Goal: Task Accomplishment & Management: Manage account settings

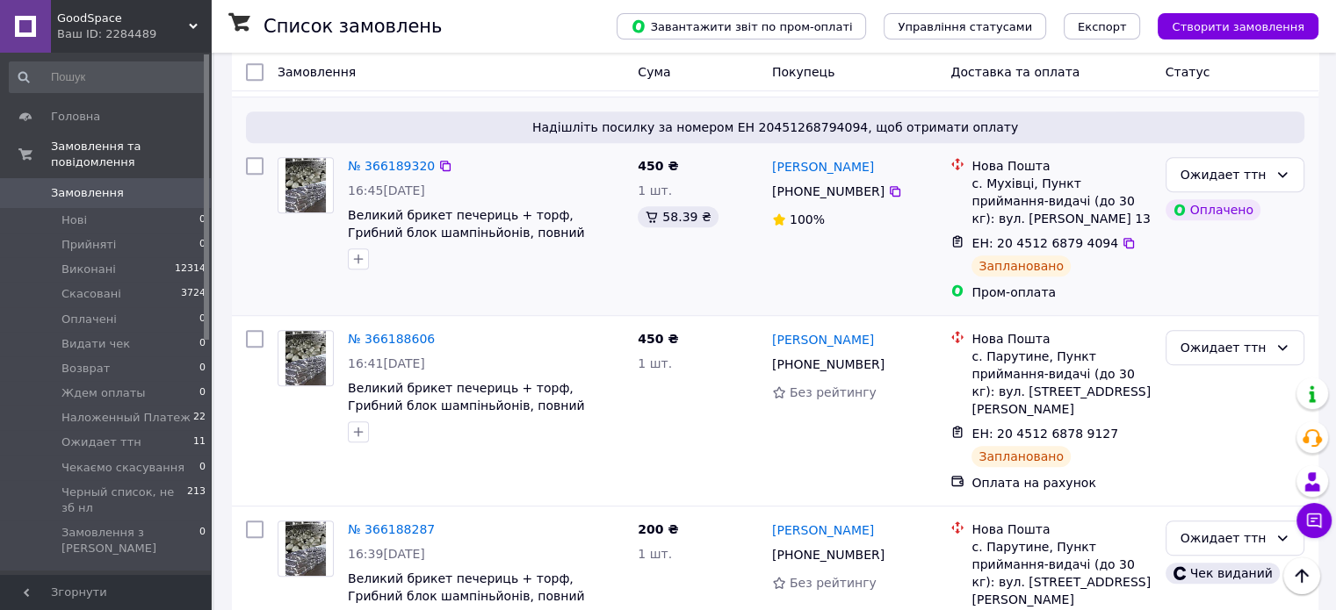
scroll to position [878, 0]
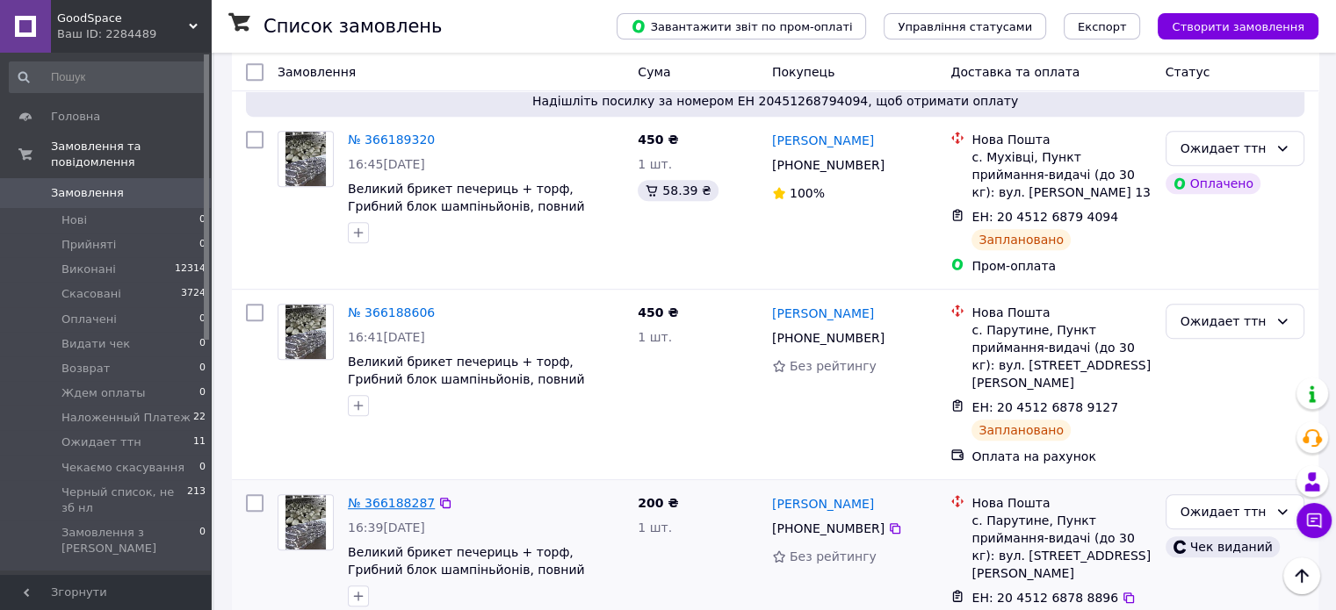
click at [400, 496] on link "№ 366188287" at bounding box center [391, 503] width 87 height 14
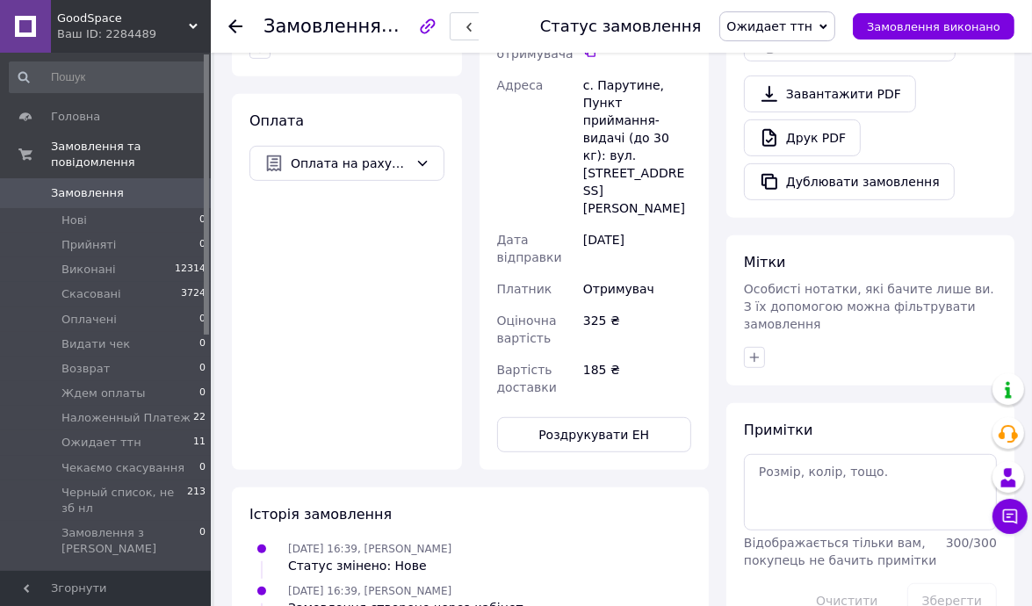
scroll to position [790, 0]
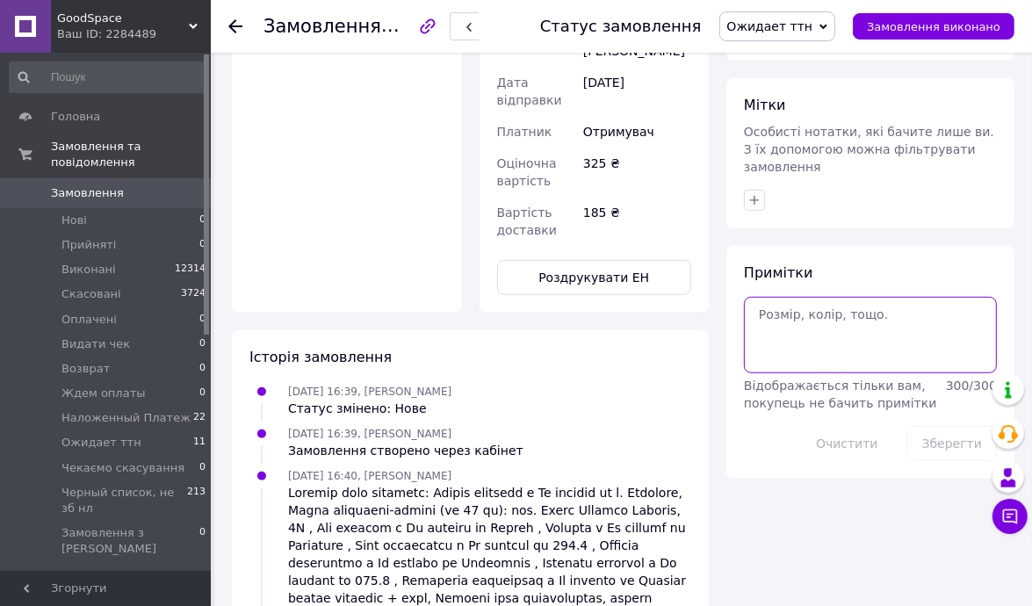
click at [840, 297] on textarea at bounding box center [870, 335] width 253 height 76
type textarea "чек на 650 в замовленні"
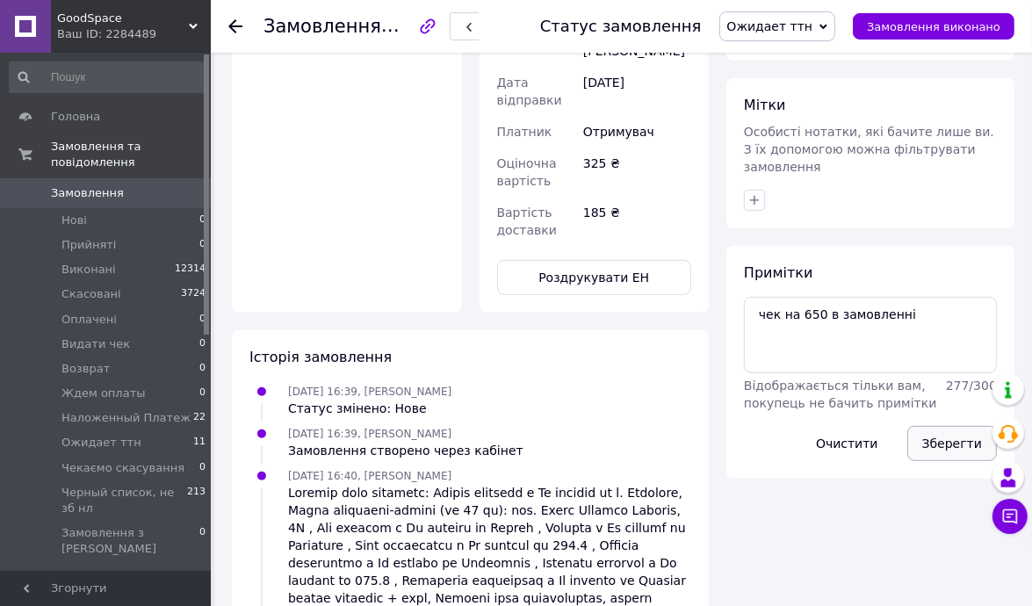
click at [941, 426] on button "Зберегти" at bounding box center [952, 443] width 90 height 35
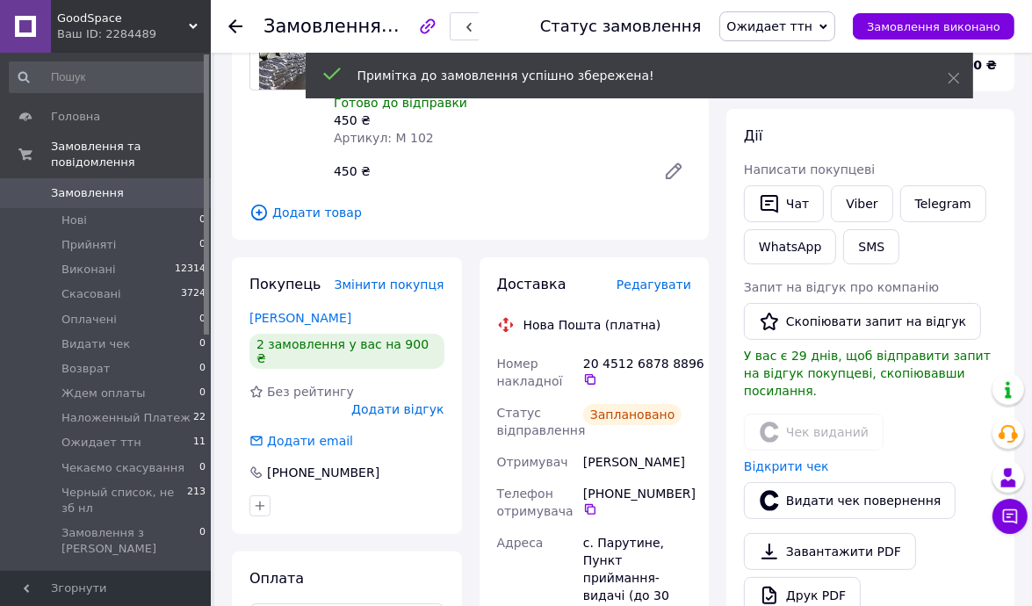
scroll to position [119, 0]
click at [781, 459] on link "Відкрити чек" at bounding box center [786, 466] width 85 height 14
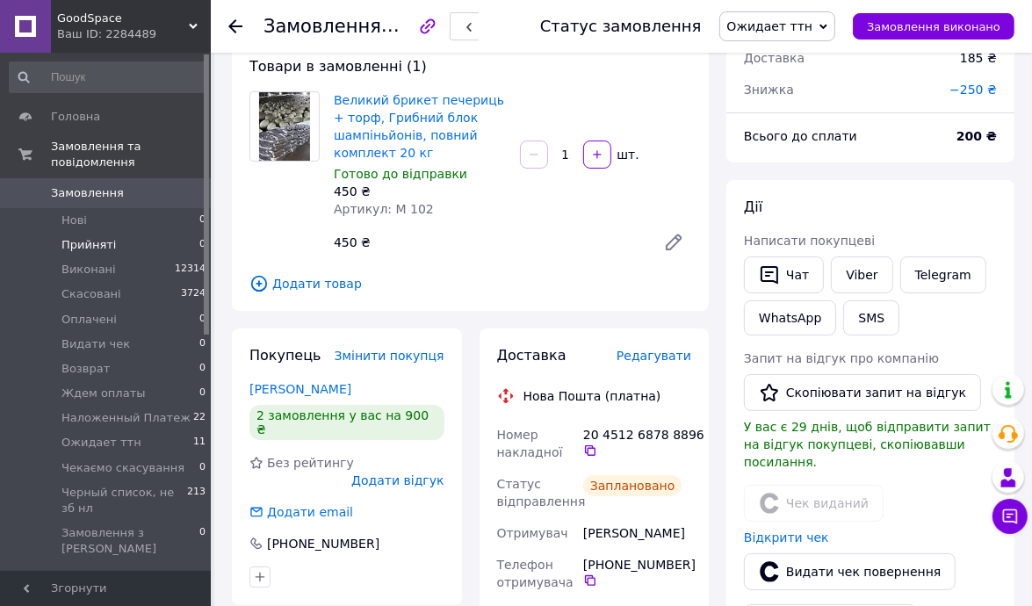
scroll to position [0, 0]
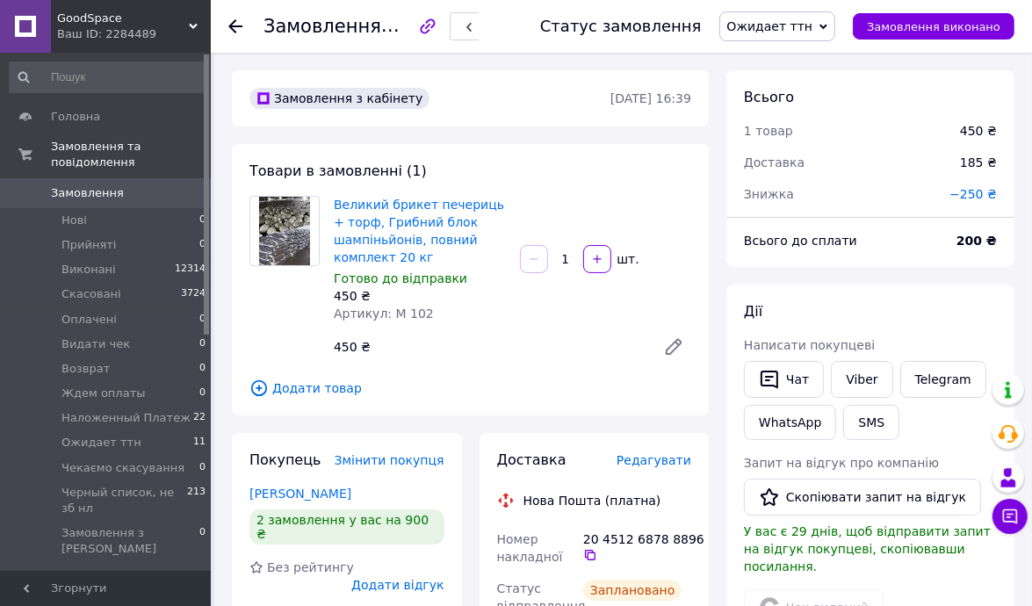
click at [117, 185] on span "Замовлення" at bounding box center [107, 193] width 112 height 16
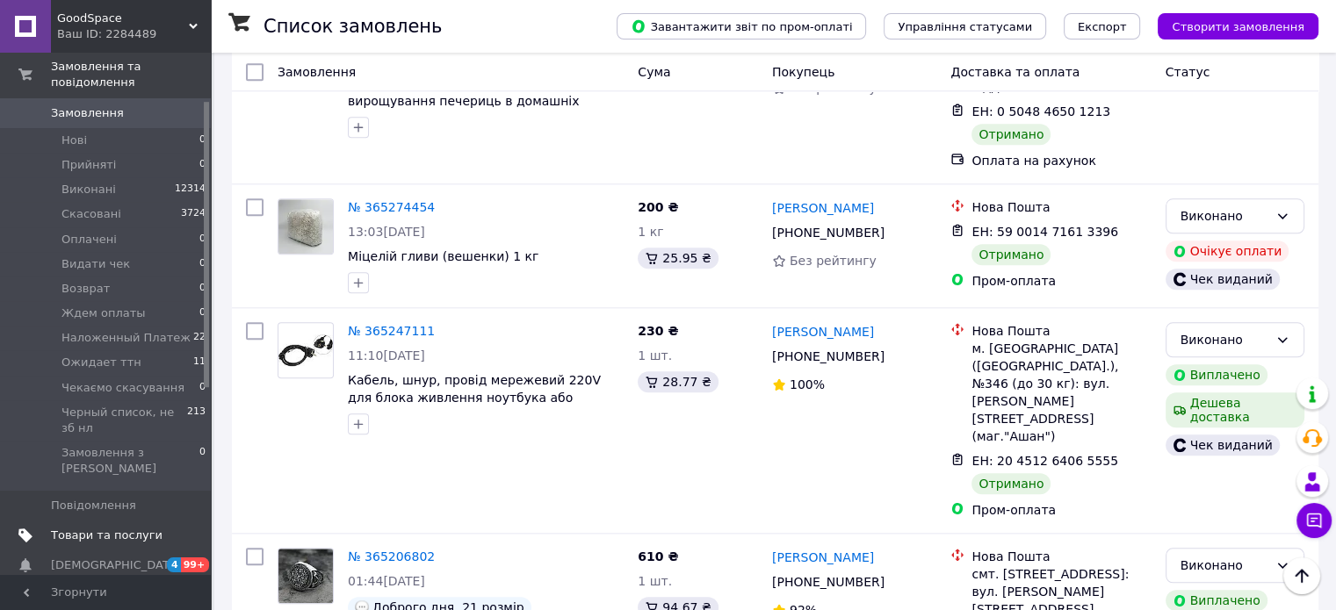
scroll to position [88, 0]
click at [129, 520] on span "Товари та послуги" at bounding box center [107, 528] width 112 height 16
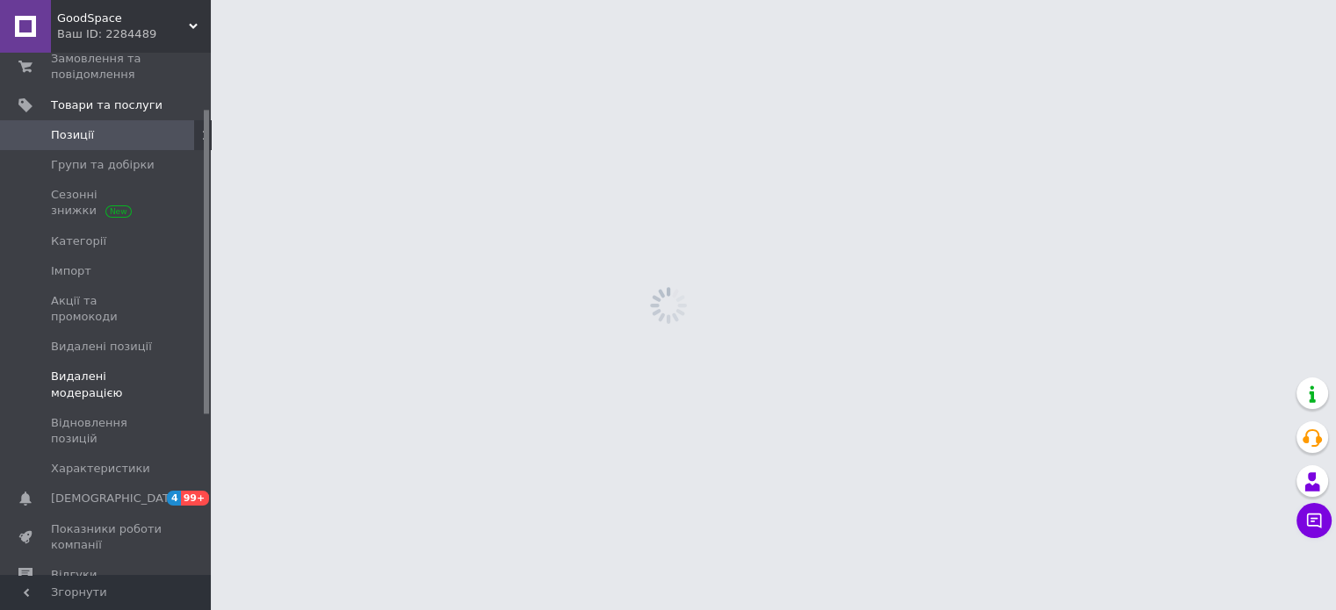
scroll to position [96, 0]
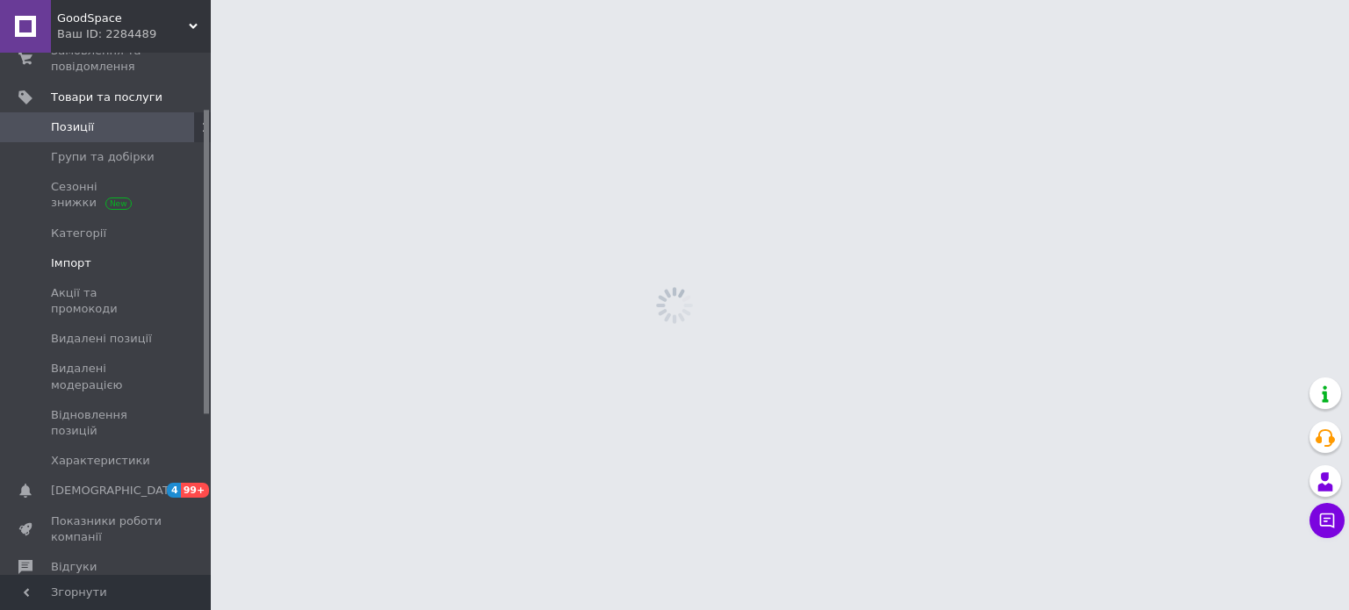
click at [107, 269] on span "Імпорт" at bounding box center [107, 264] width 112 height 16
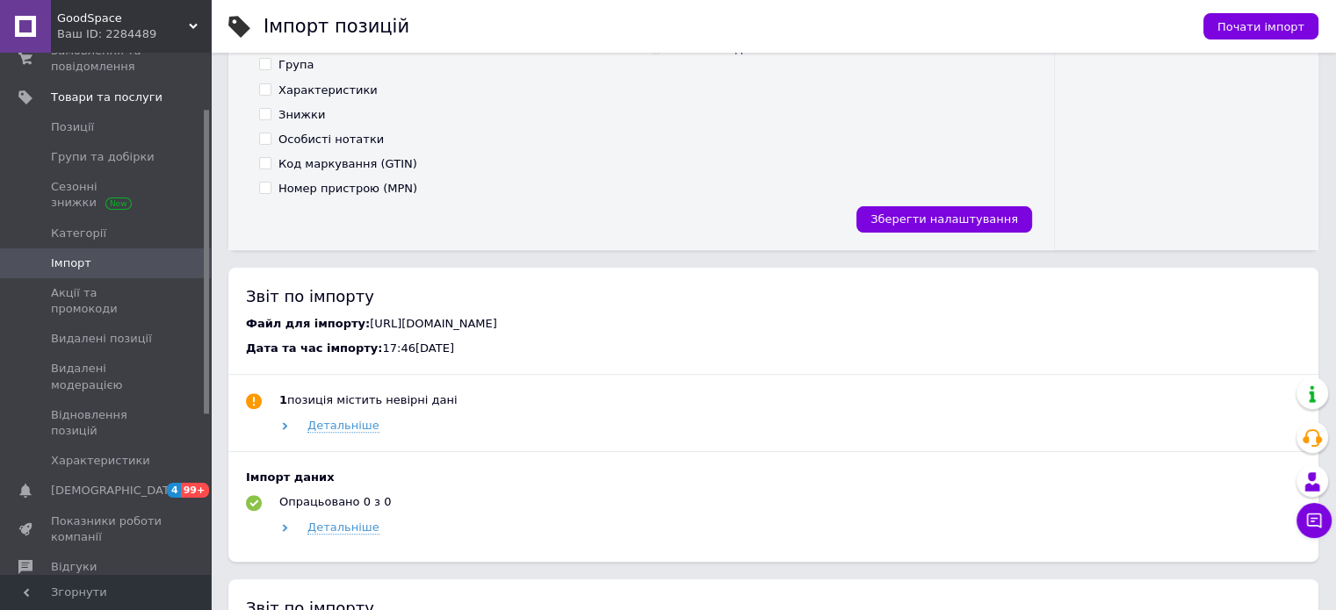
scroll to position [615, 0]
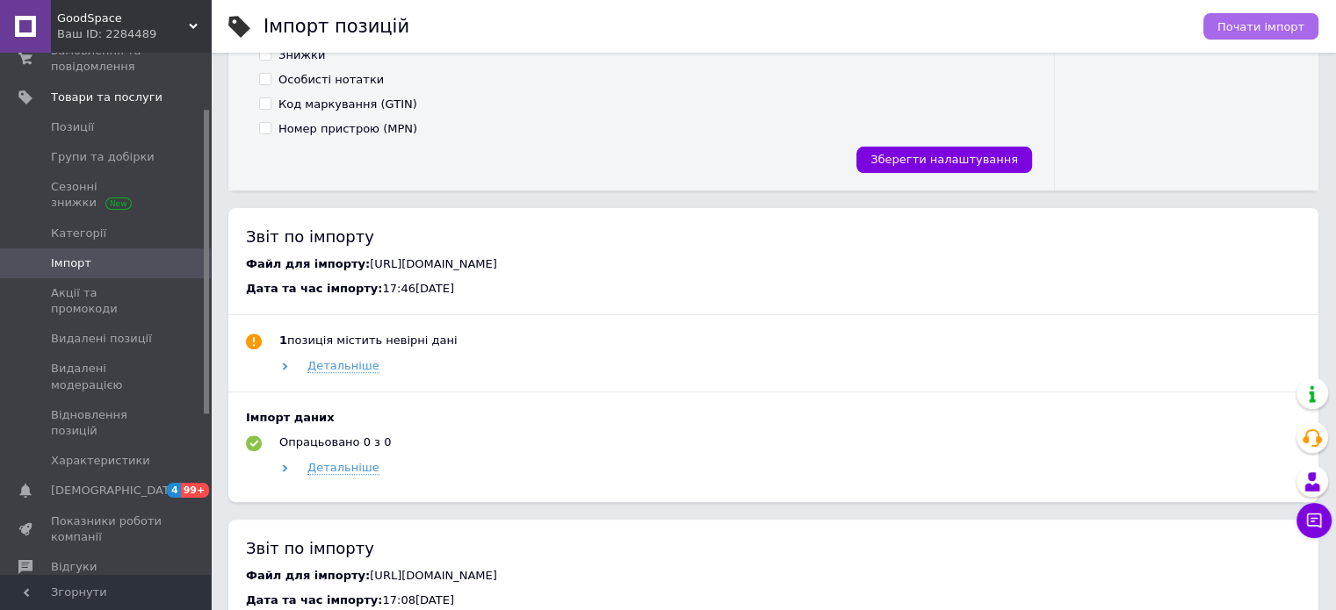
click at [1234, 31] on span "Почати імпорт" at bounding box center [1260, 26] width 87 height 13
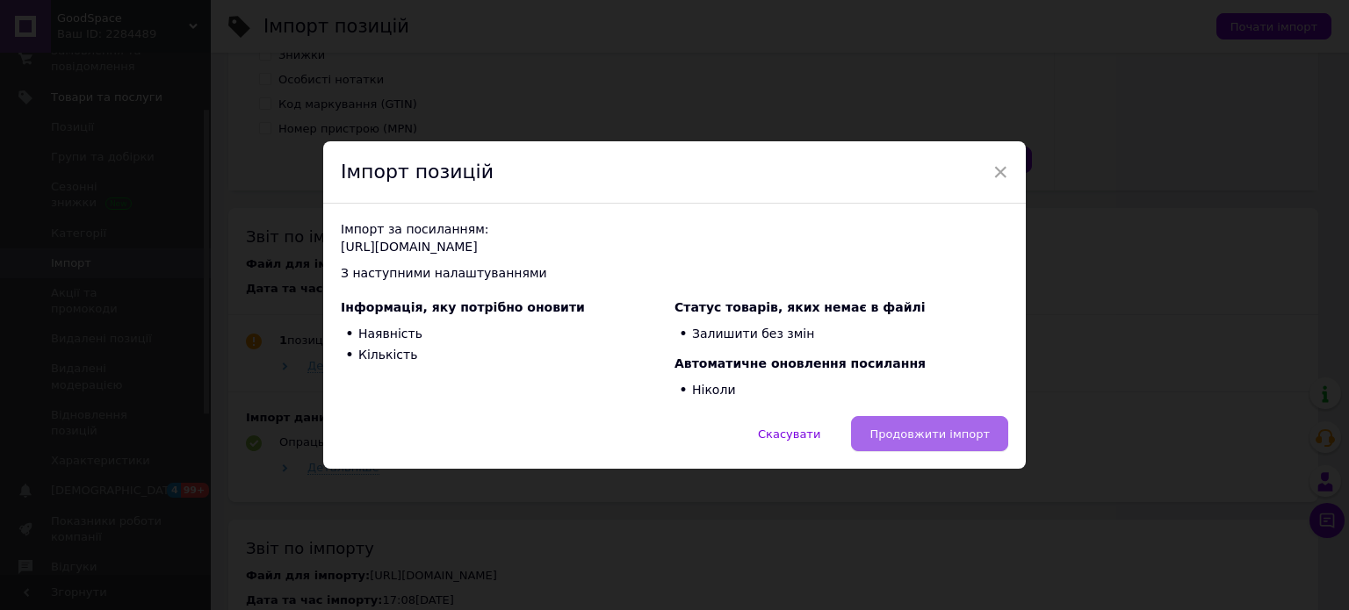
click at [925, 439] on span "Продовжити імпорт" at bounding box center [929, 434] width 120 height 13
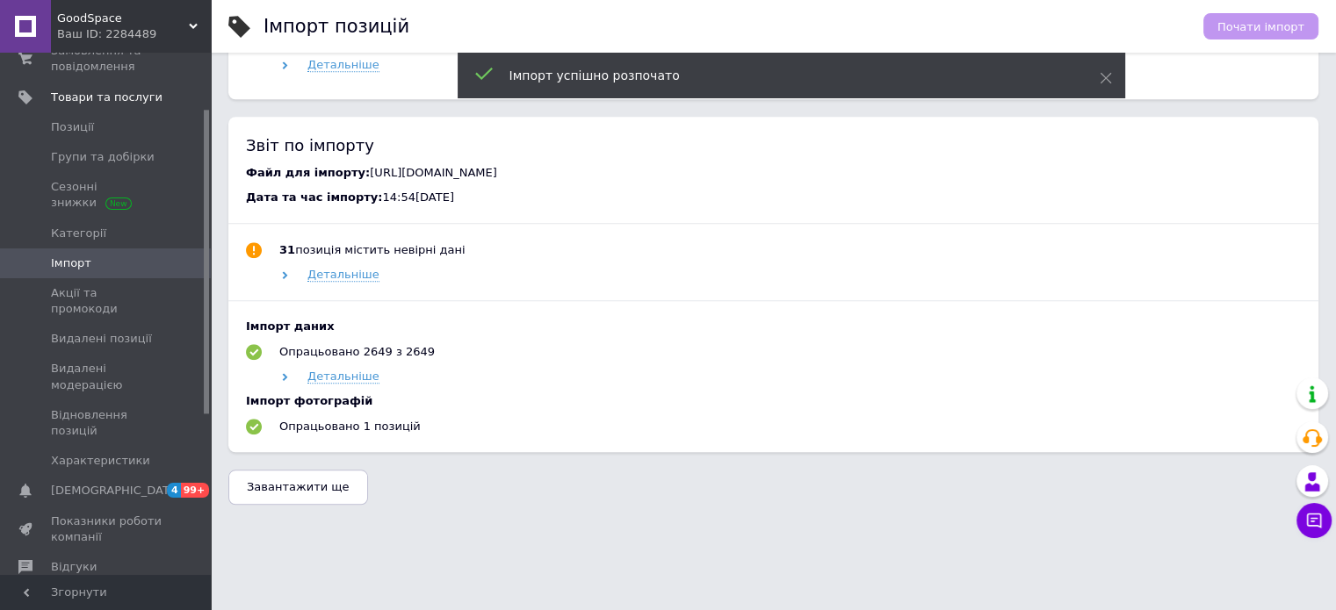
scroll to position [1594, 0]
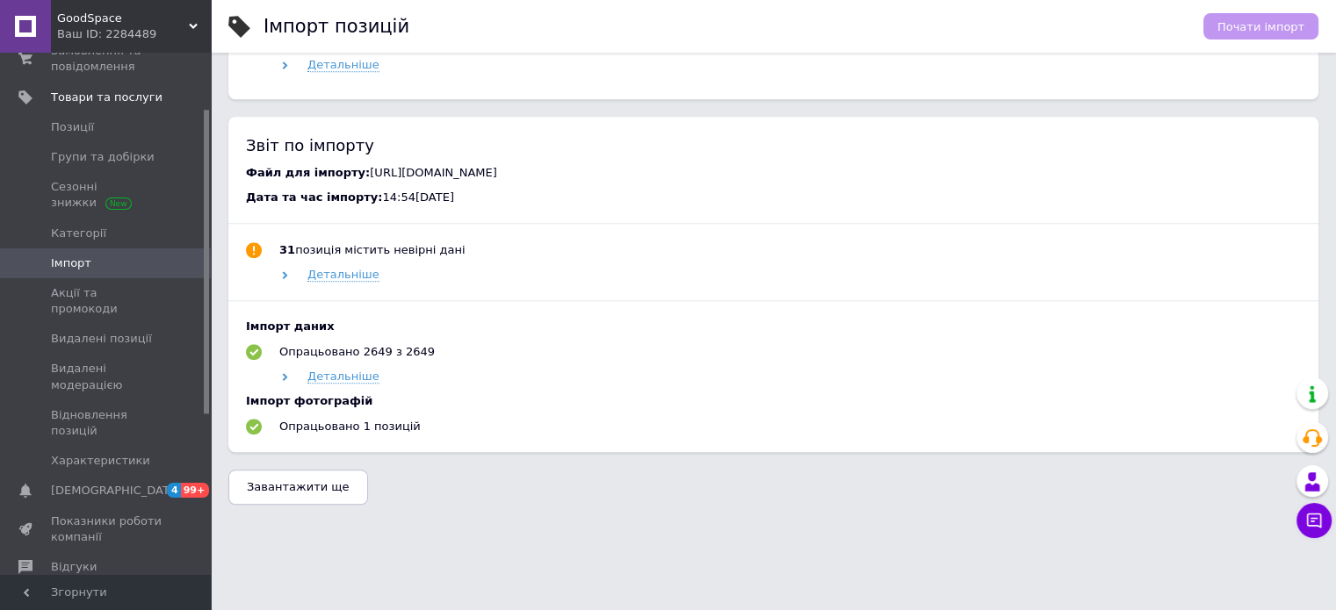
click at [300, 487] on span "Завантажити ще" at bounding box center [298, 486] width 103 height 13
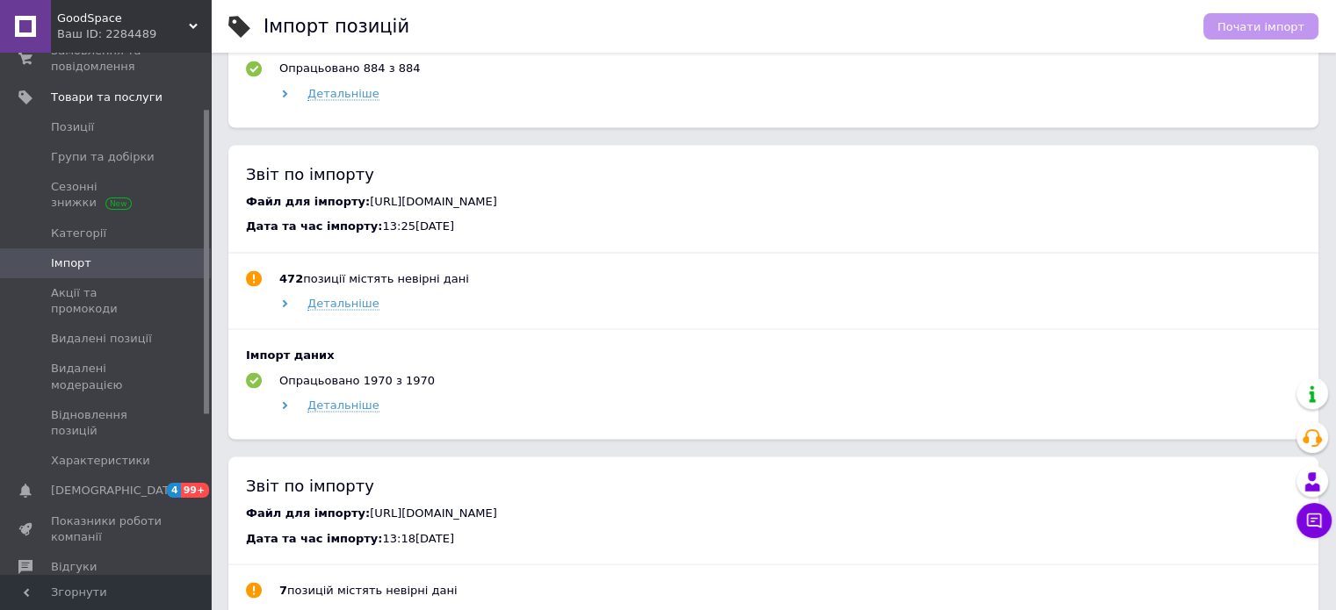
scroll to position [3156, 0]
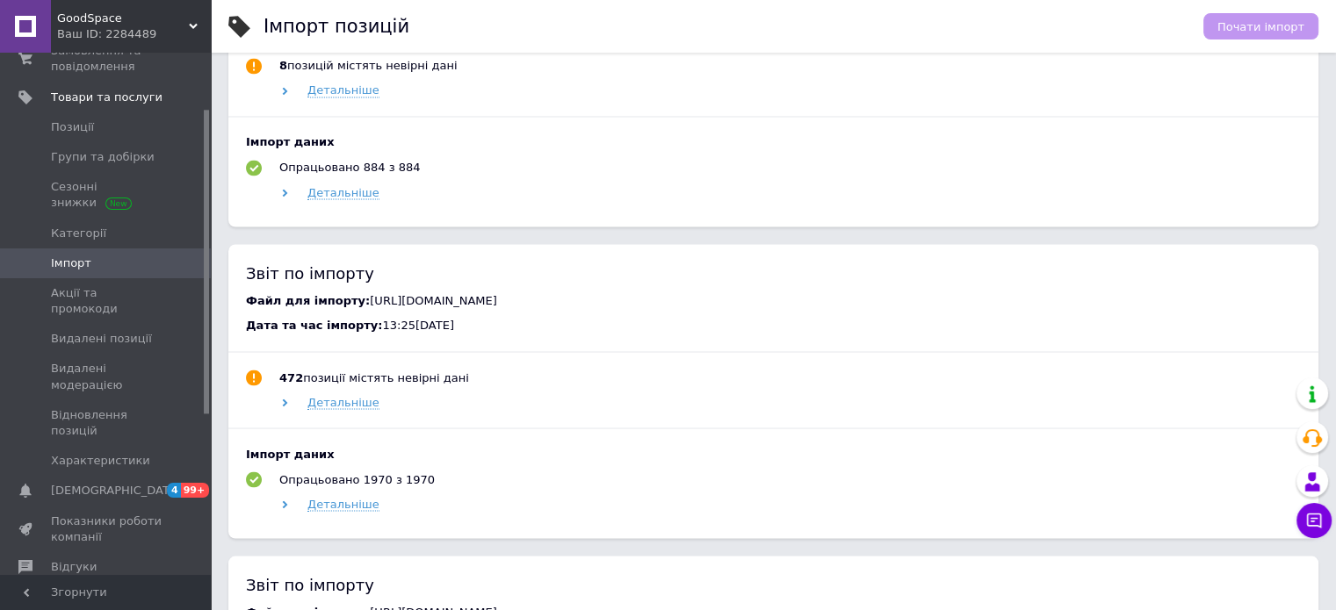
drag, startPoint x: 350, startPoint y: 220, endPoint x: 1062, endPoint y: 255, distance: 712.0
copy span "[URL][DOMAIN_NAME]"
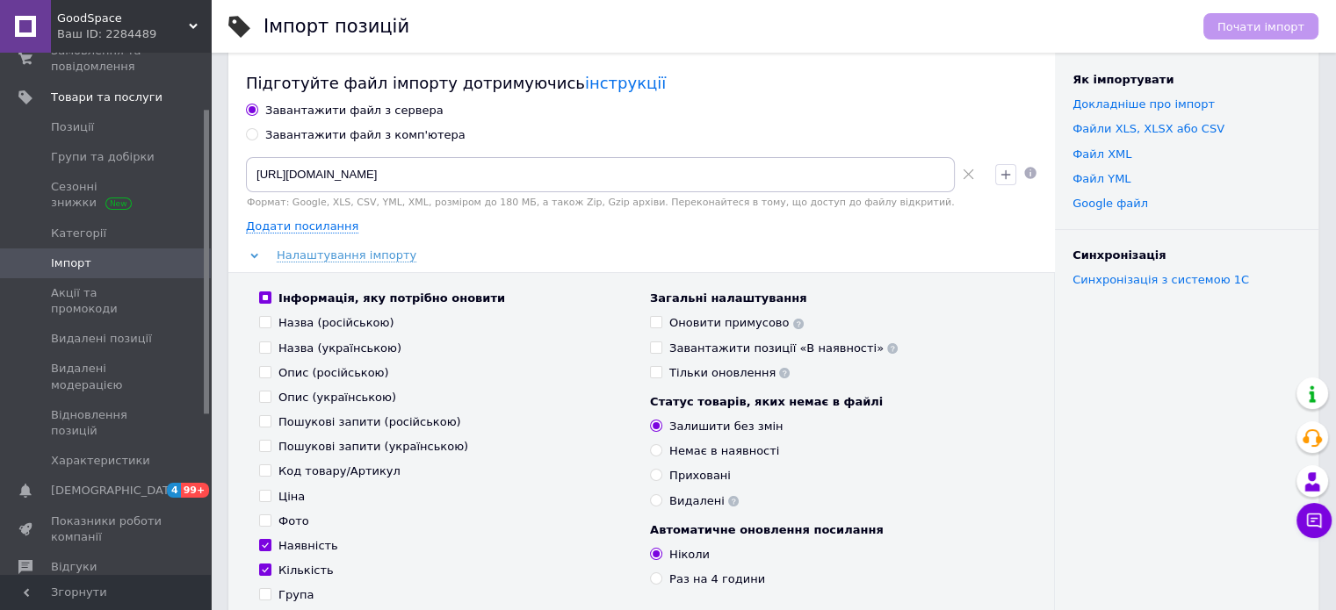
scroll to position [0, 0]
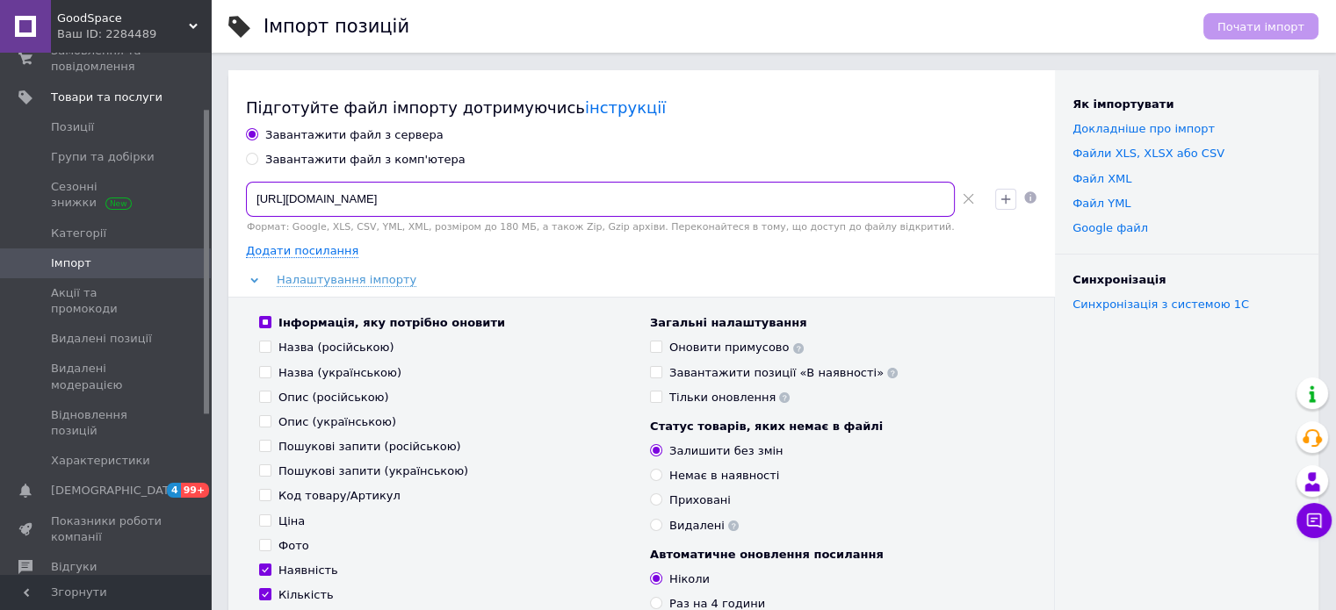
click at [466, 199] on input "[URL][DOMAIN_NAME]" at bounding box center [600, 199] width 709 height 35
paste input "danzo.in.ua/products_feed.xml?hash_tag=8c16c3c02ac0199ef93f9374b86e6fd4&sales_n…"
type input "[URL][DOMAIN_NAME]"
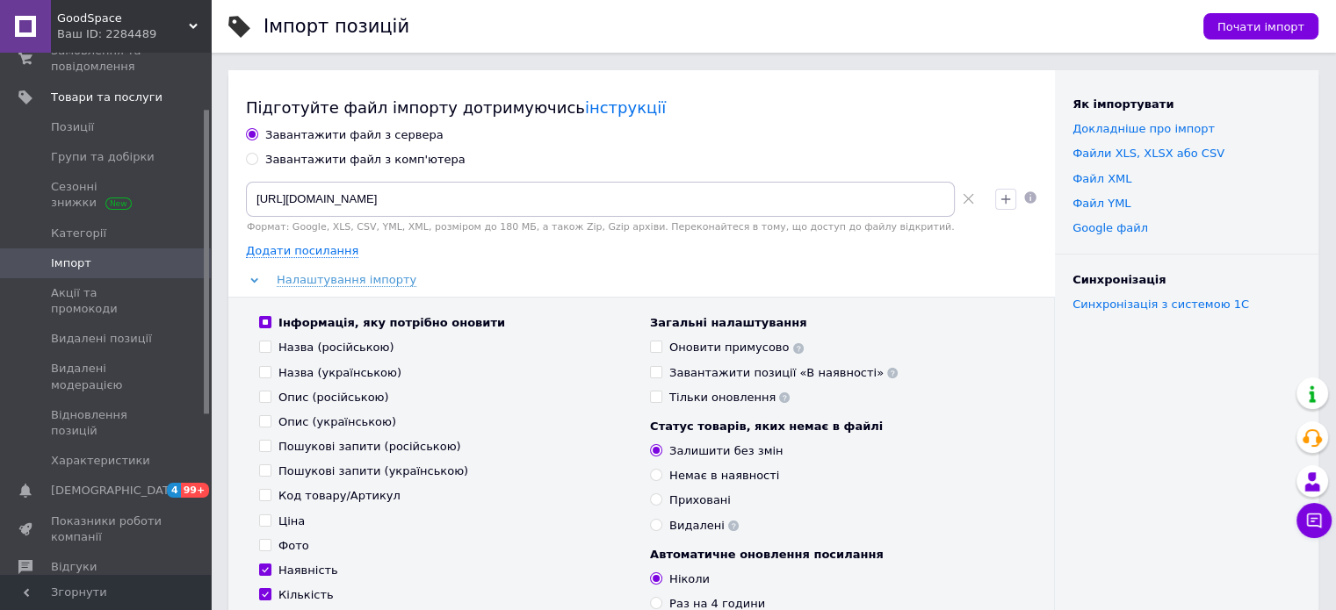
scroll to position [0, 0]
click at [295, 596] on div "Кількість" at bounding box center [305, 595] width 55 height 16
click at [270, 596] on input "Кількість" at bounding box center [264, 593] width 11 height 11
checkbox input "false"
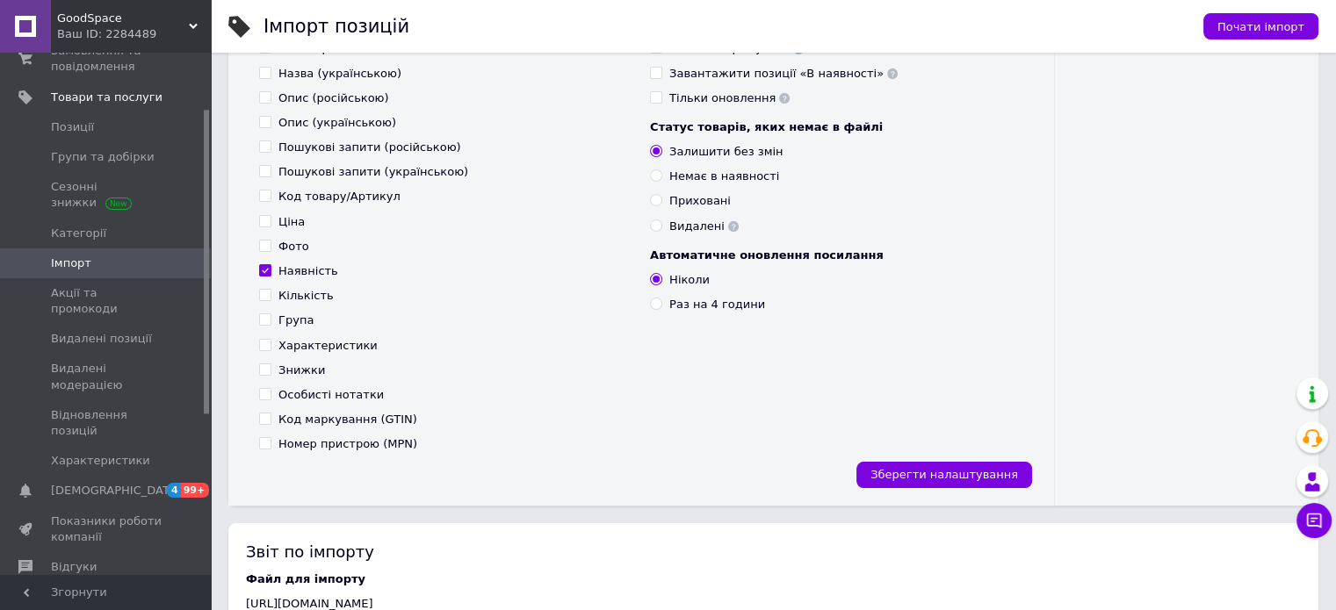
scroll to position [351, 0]
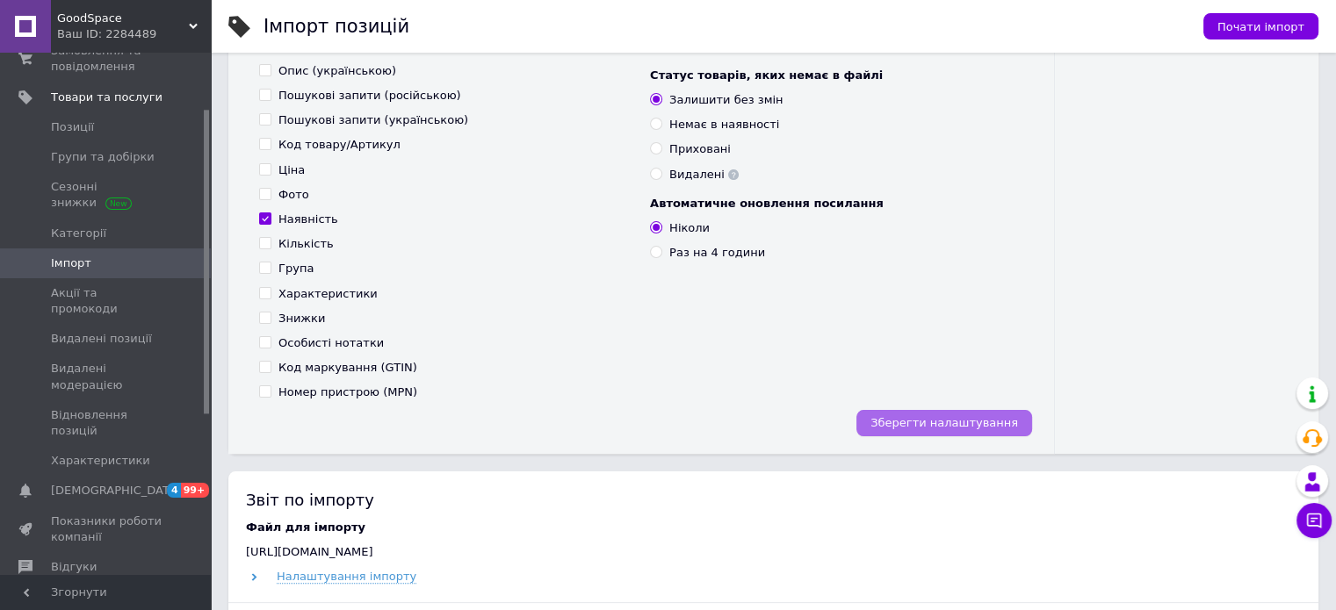
click at [940, 421] on span "Зберегти налаштування" at bounding box center [944, 422] width 148 height 13
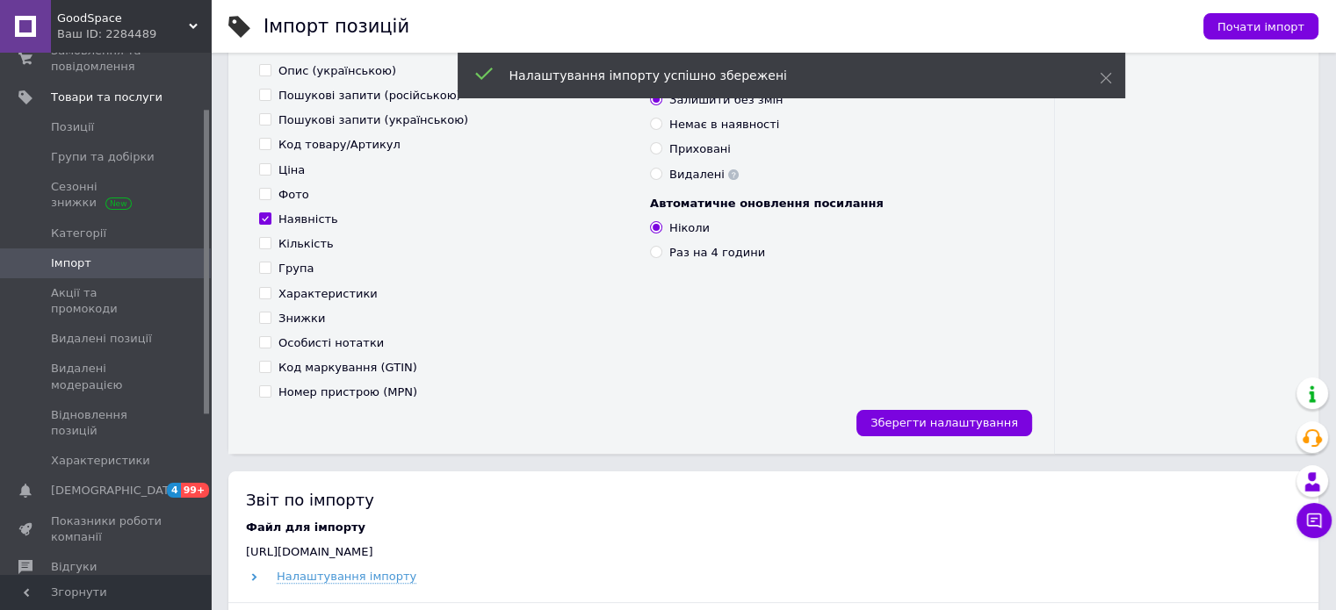
click at [104, 13] on span "GoodSpace" at bounding box center [123, 19] width 132 height 16
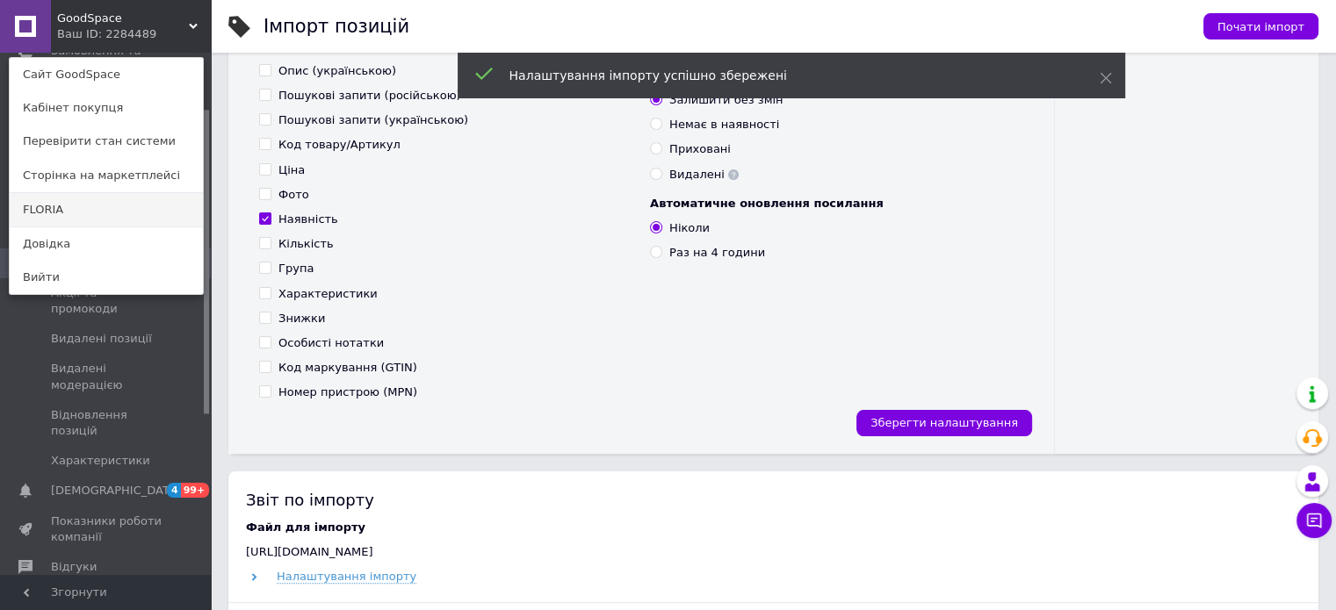
click at [82, 210] on link "FLORIA" at bounding box center [106, 209] width 193 height 33
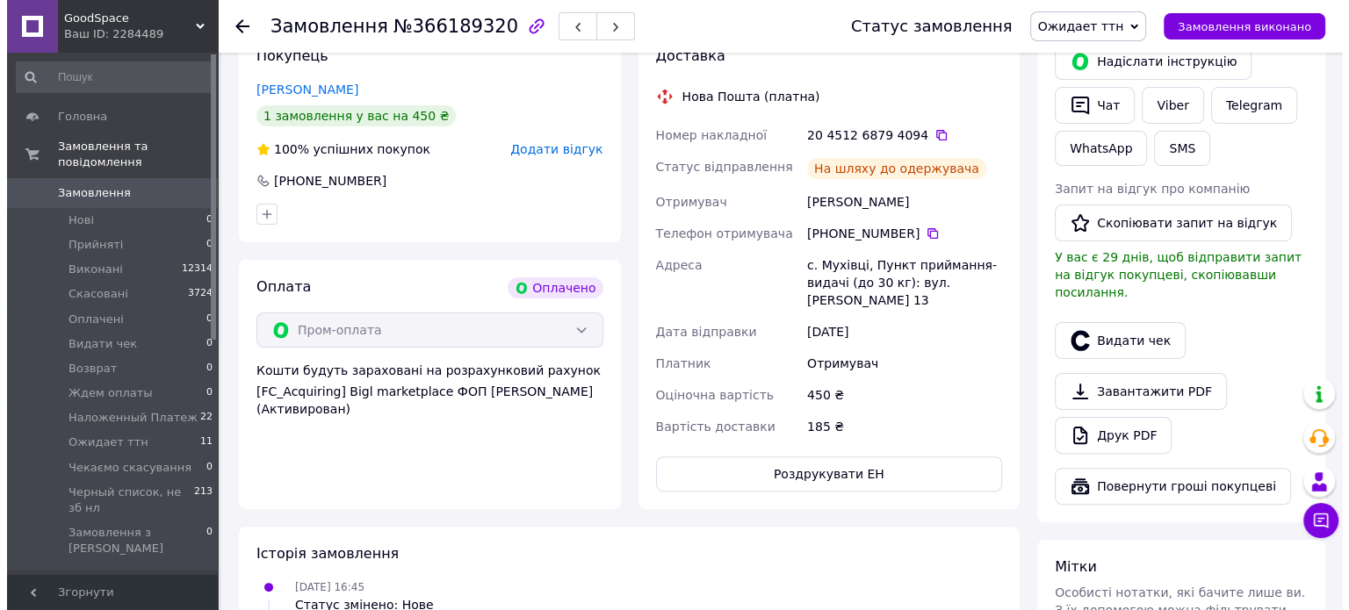
scroll to position [527, 0]
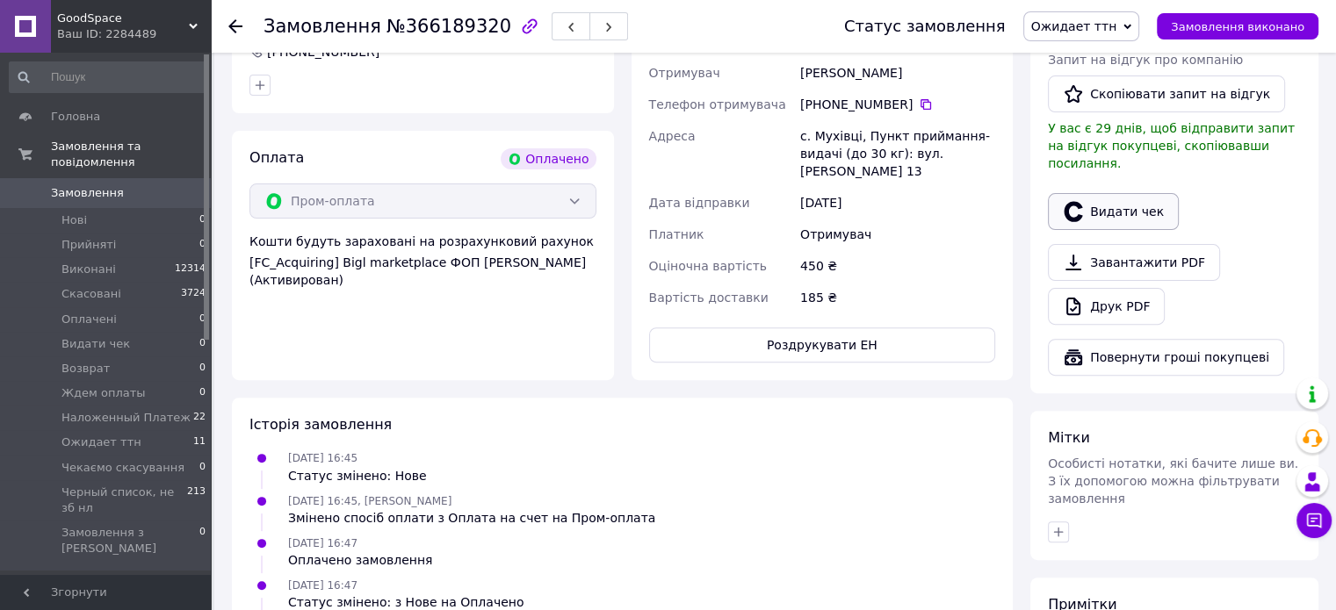
click at [1044, 193] on button "Видати чек" at bounding box center [1113, 211] width 131 height 37
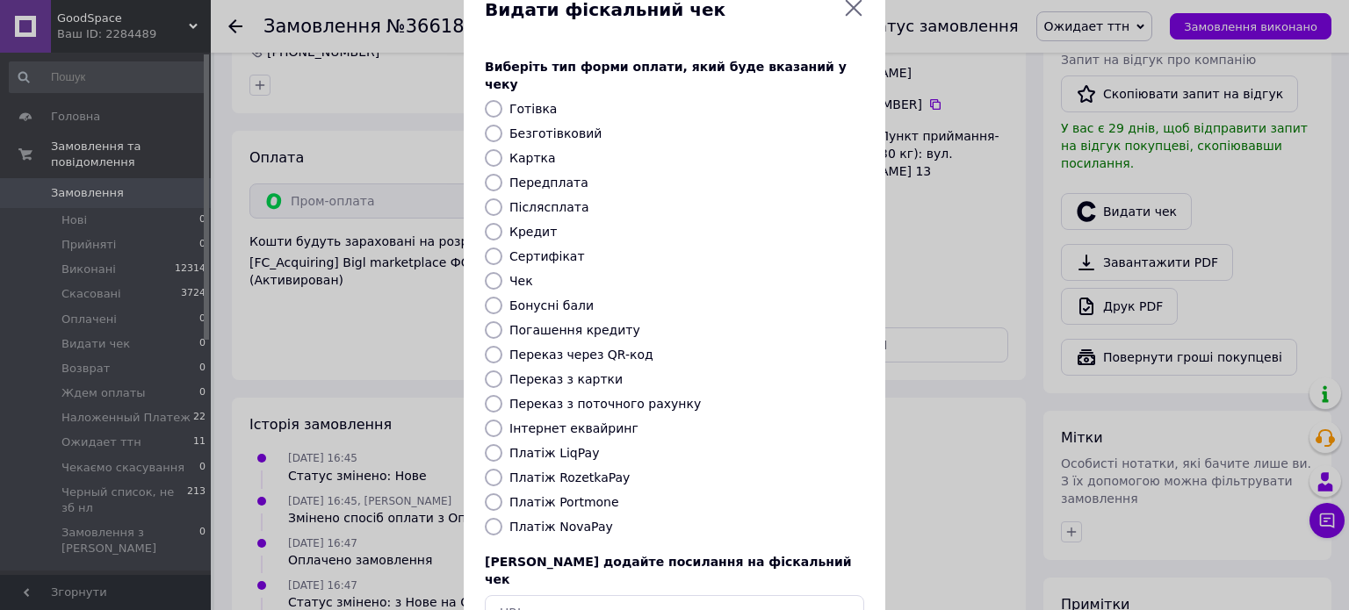
scroll to position [88, 0]
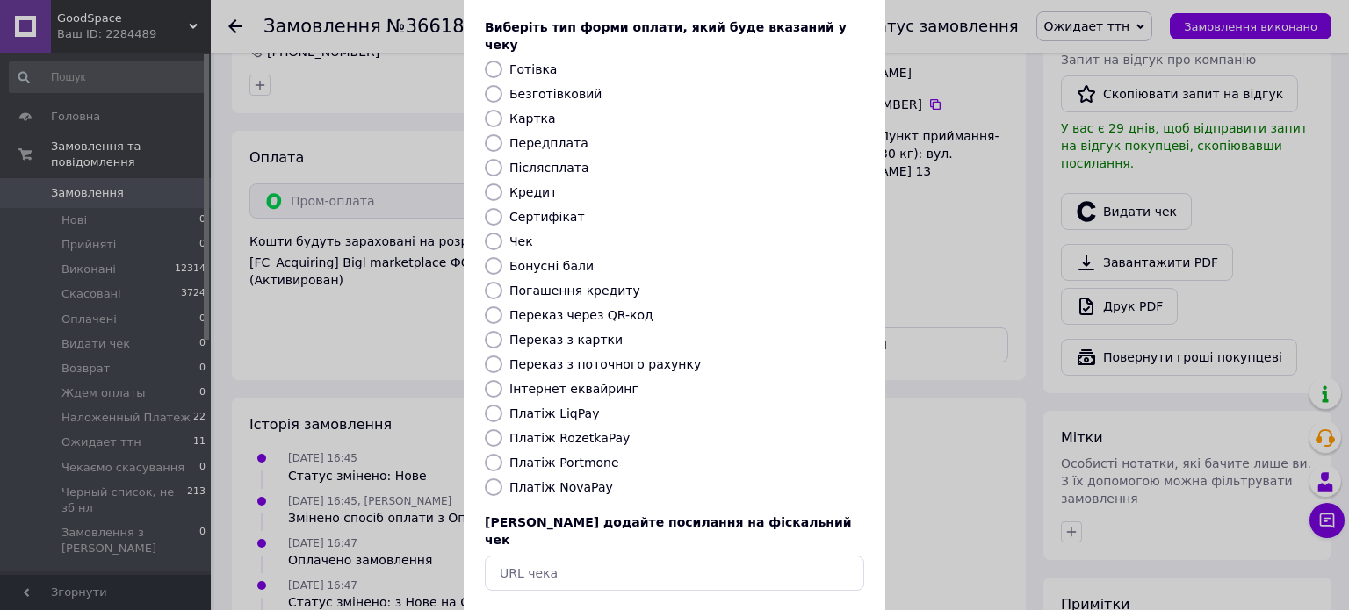
click at [587, 431] on label "Платіж RozetkaPay" at bounding box center [569, 438] width 120 height 14
click at [502, 429] on input "Платіж RozetkaPay" at bounding box center [494, 438] width 18 height 18
radio input "true"
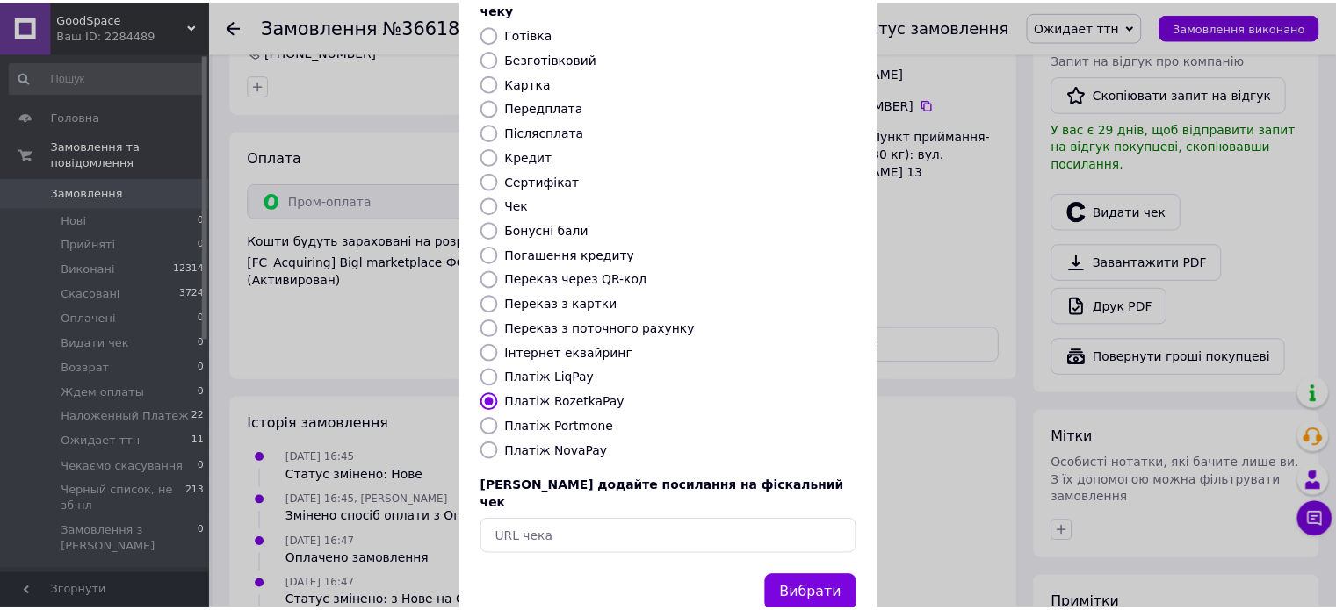
scroll to position [143, 0]
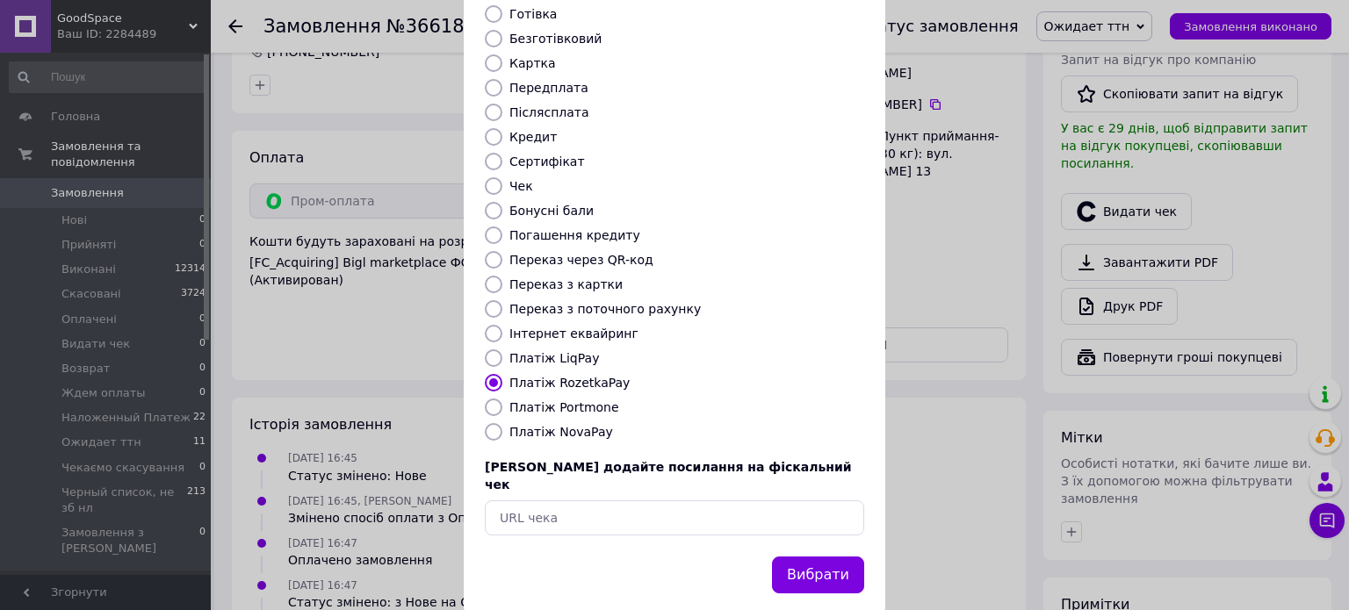
drag, startPoint x: 827, startPoint y: 536, endPoint x: 834, endPoint y: 517, distance: 19.7
click at [828, 557] on button "Вибрати" at bounding box center [818, 576] width 92 height 38
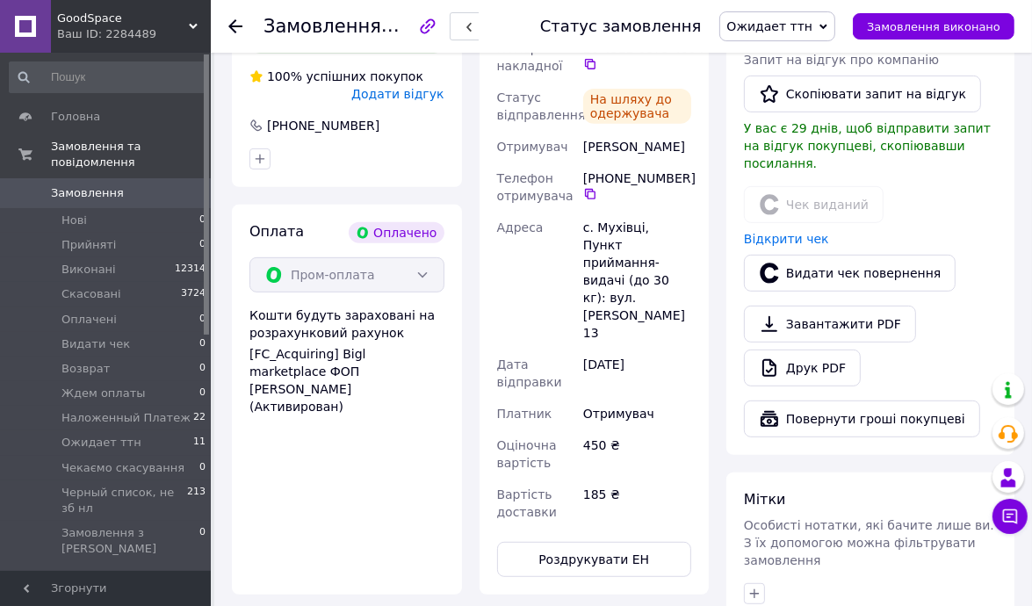
drag, startPoint x: 221, startPoint y: 87, endPoint x: 162, endPoint y: 62, distance: 64.6
click at [221, 87] on div "Замовлення №366189320 Статус замовлення Ожидает ттн Прийнято Виконано Скасовано…" at bounding box center [622, 375] width 817 height 1699
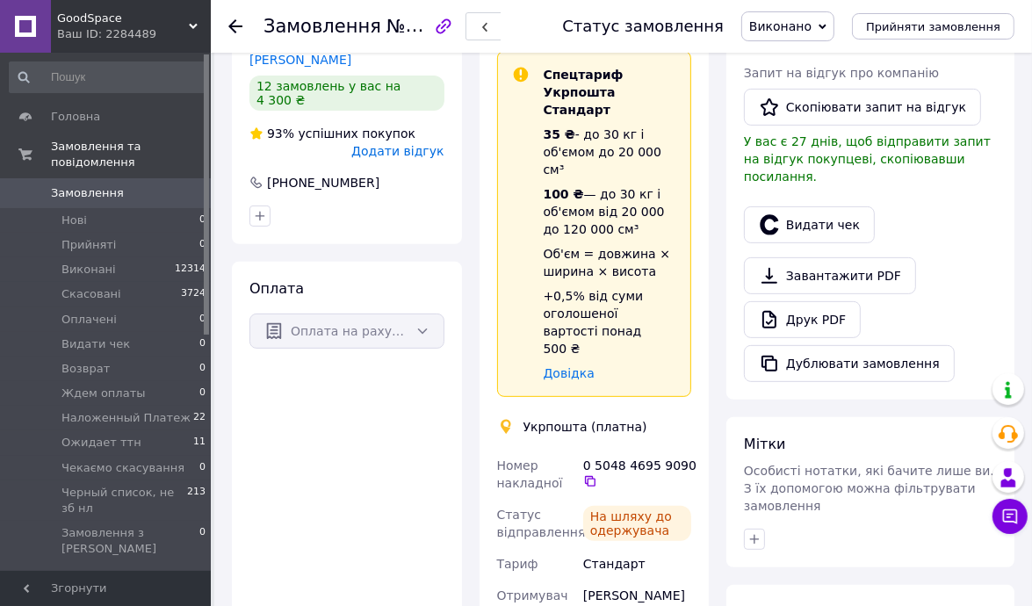
scroll to position [504, 0]
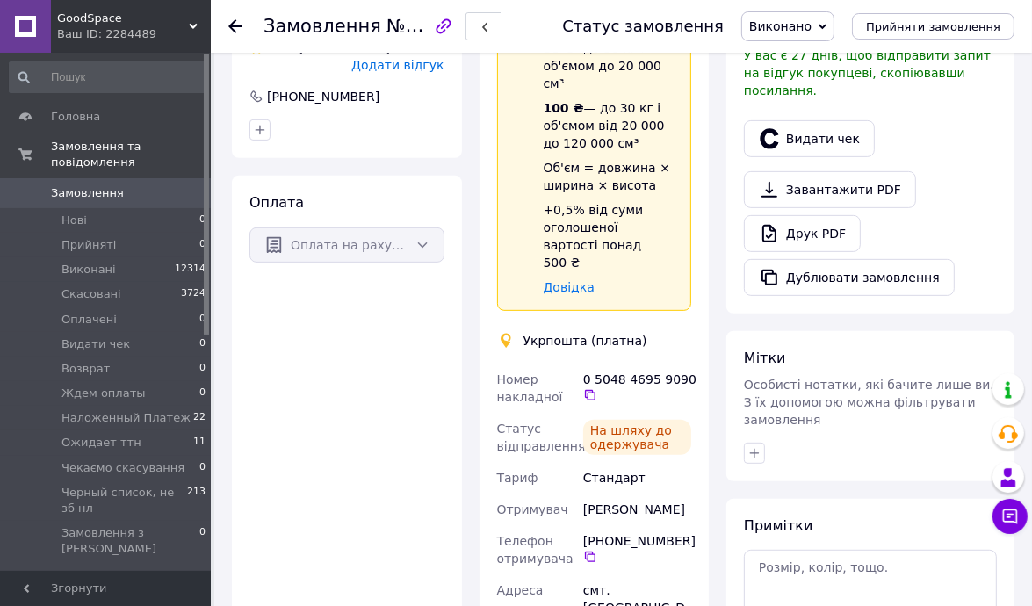
drag, startPoint x: 256, startPoint y: 318, endPoint x: 463, endPoint y: 355, distance: 210.5
click at [256, 318] on div "Оплата Оплата на рахунок" at bounding box center [347, 577] width 230 height 803
drag, startPoint x: 924, startPoint y: 563, endPoint x: 915, endPoint y: 560, distance: 9.2
click at [922, 563] on textarea at bounding box center [870, 588] width 253 height 76
click at [875, 554] on textarea at bounding box center [870, 588] width 253 height 76
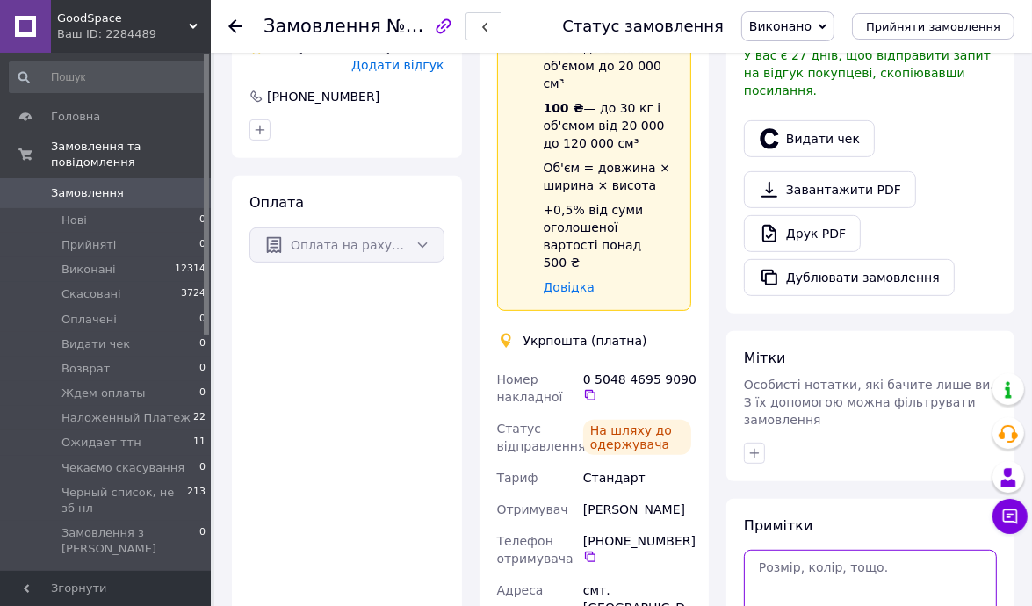
paste textarea "https://check.checkbox.ua/35fc8cb4-47fb-461f-b06f-1cf3d57b63e6"
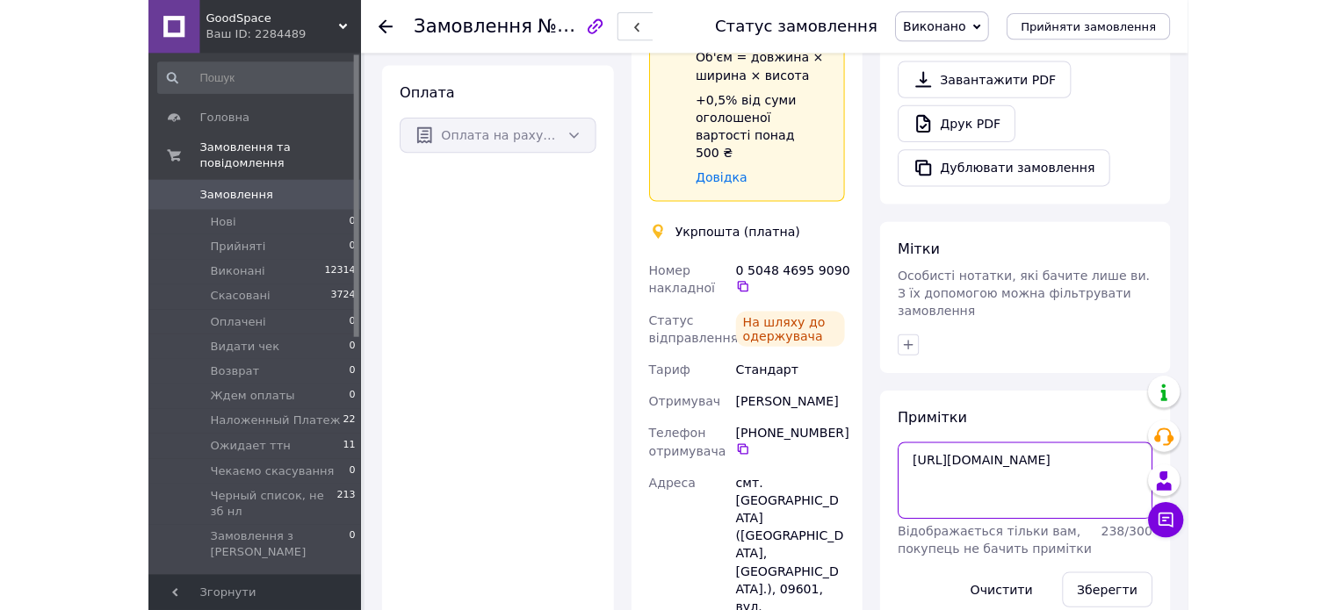
scroll to position [680, 0]
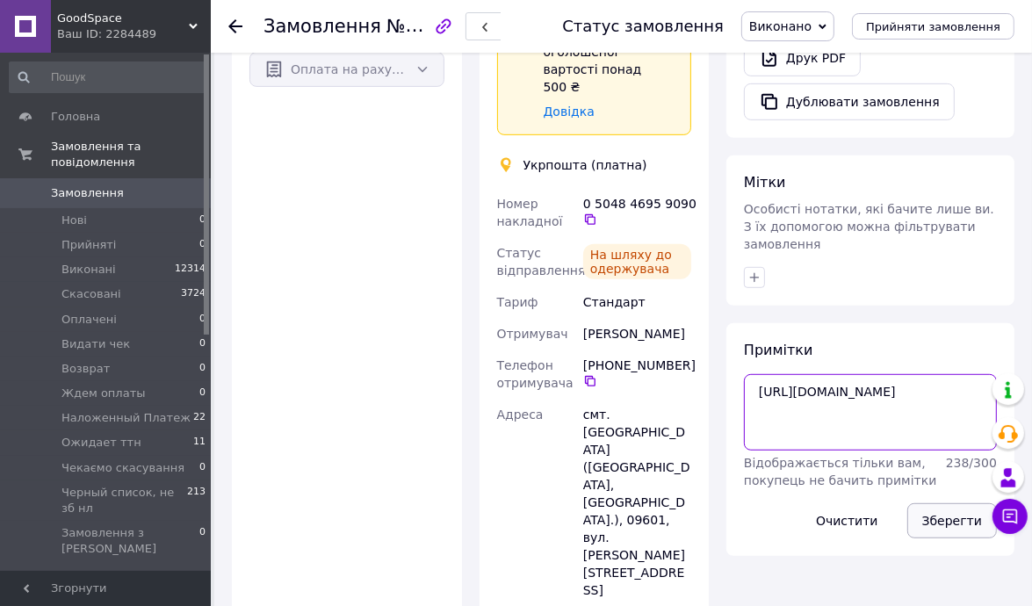
type textarea "https://check.checkbox.ua/35fc8cb4-47fb-461f-b06f-1cf3d57b63e6"
click at [949, 503] on button "Зберегти" at bounding box center [952, 520] width 90 height 35
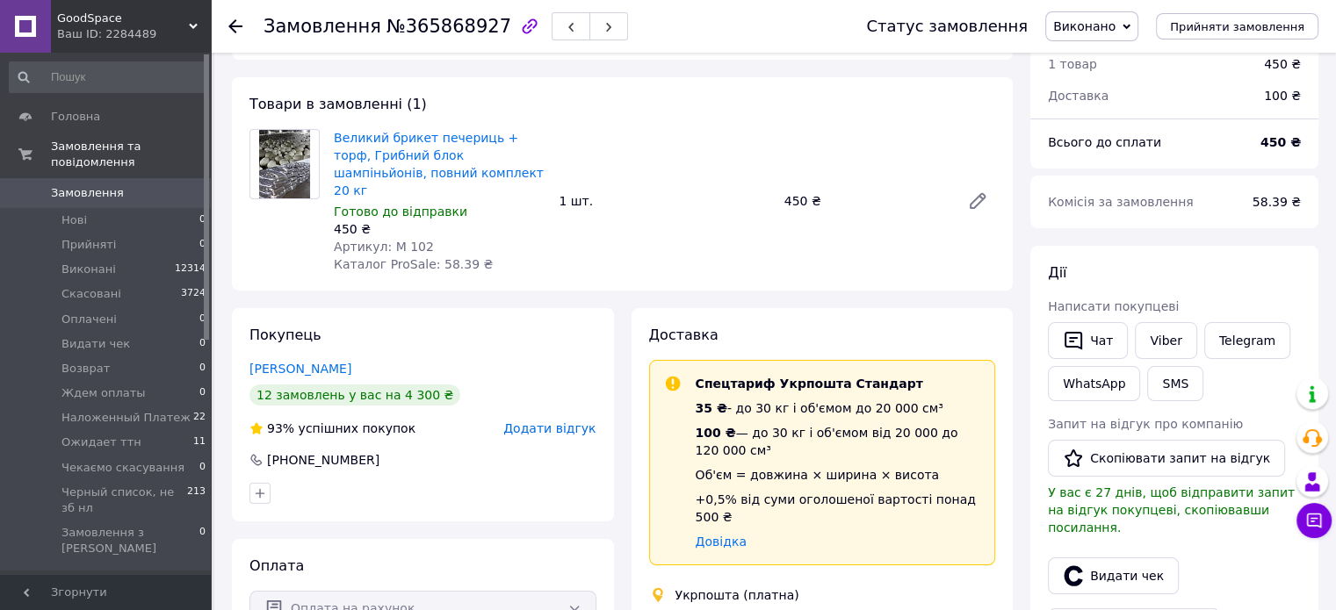
scroll to position [0, 0]
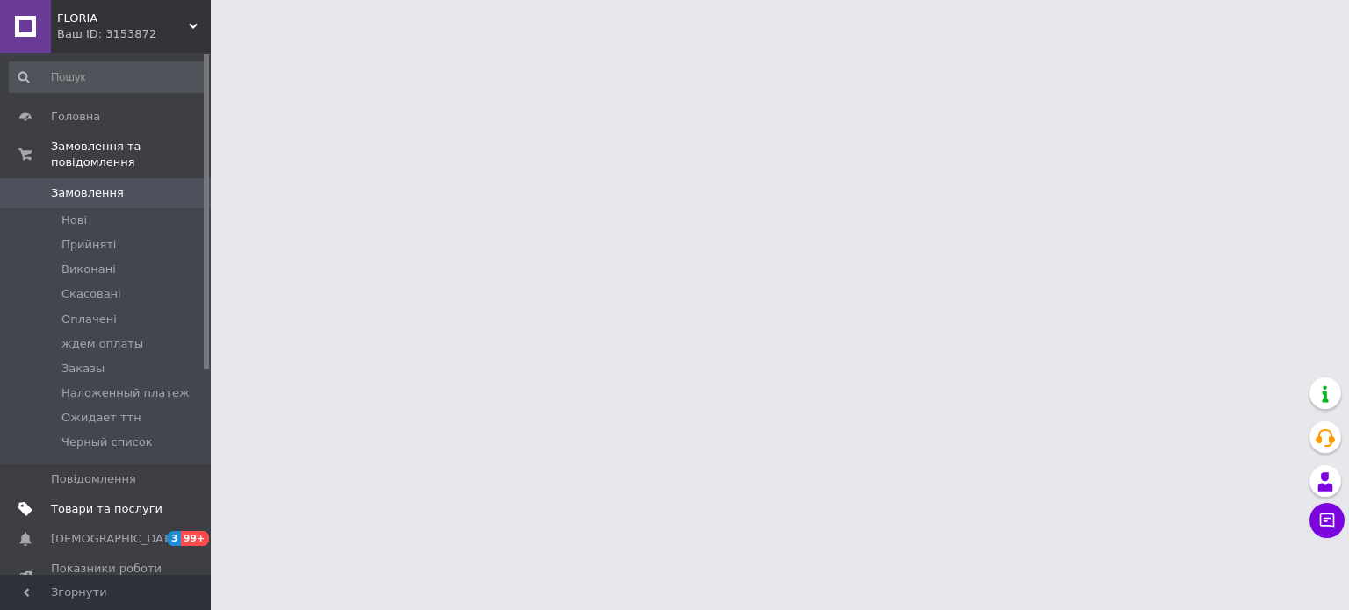
click at [60, 501] on span "Товари та послуги" at bounding box center [107, 509] width 112 height 16
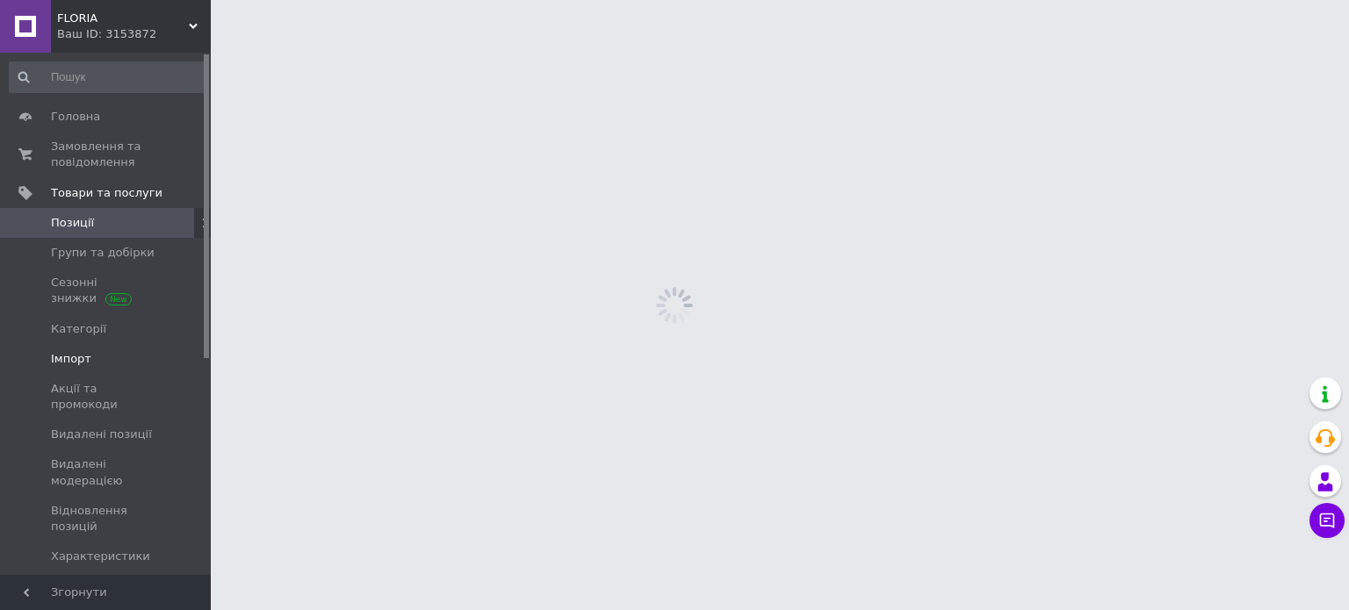
click at [70, 352] on span "Імпорт" at bounding box center [71, 359] width 40 height 16
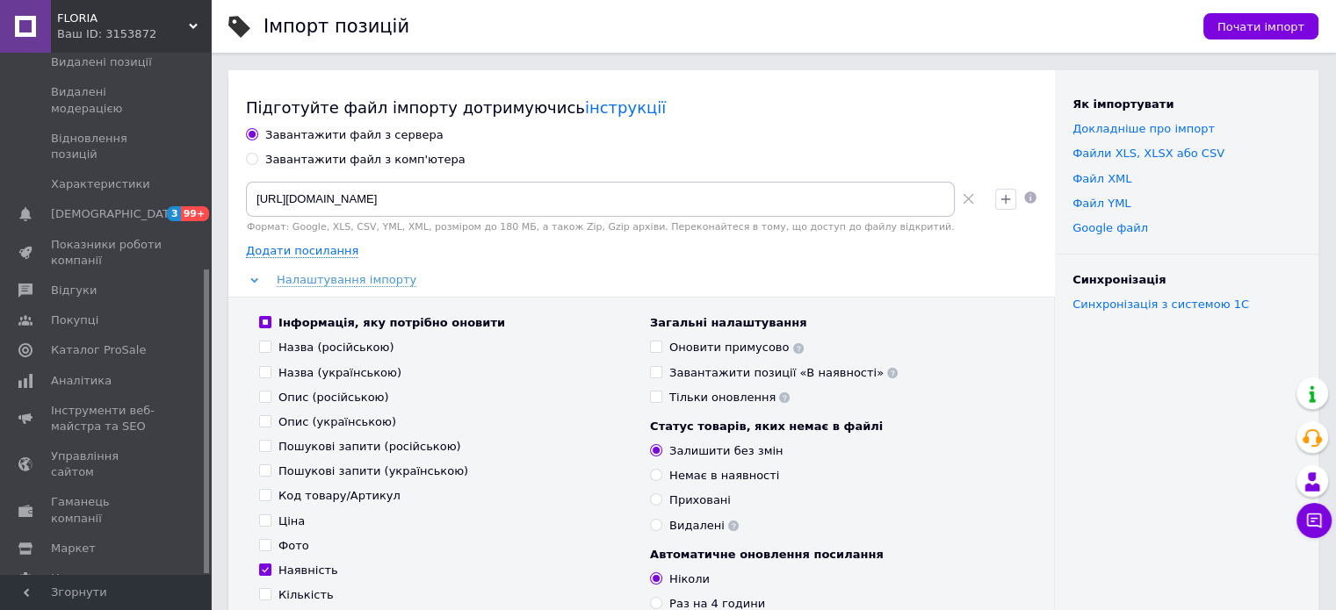
click at [381, 178] on div "https://goodspace.com.ua/products_feed.xml?hash_tag=67faf9b7765f9b9c7a2437eac01…" at bounding box center [613, 207] width 749 height 65
click at [378, 198] on input "https://goodspace.com.ua/products_feed.xml?hash_tag=67faf9b7765f9b9c7a2437eac01…" at bounding box center [600, 199] width 709 height 35
click at [1281, 20] on span "Почати імпорт" at bounding box center [1260, 26] width 87 height 13
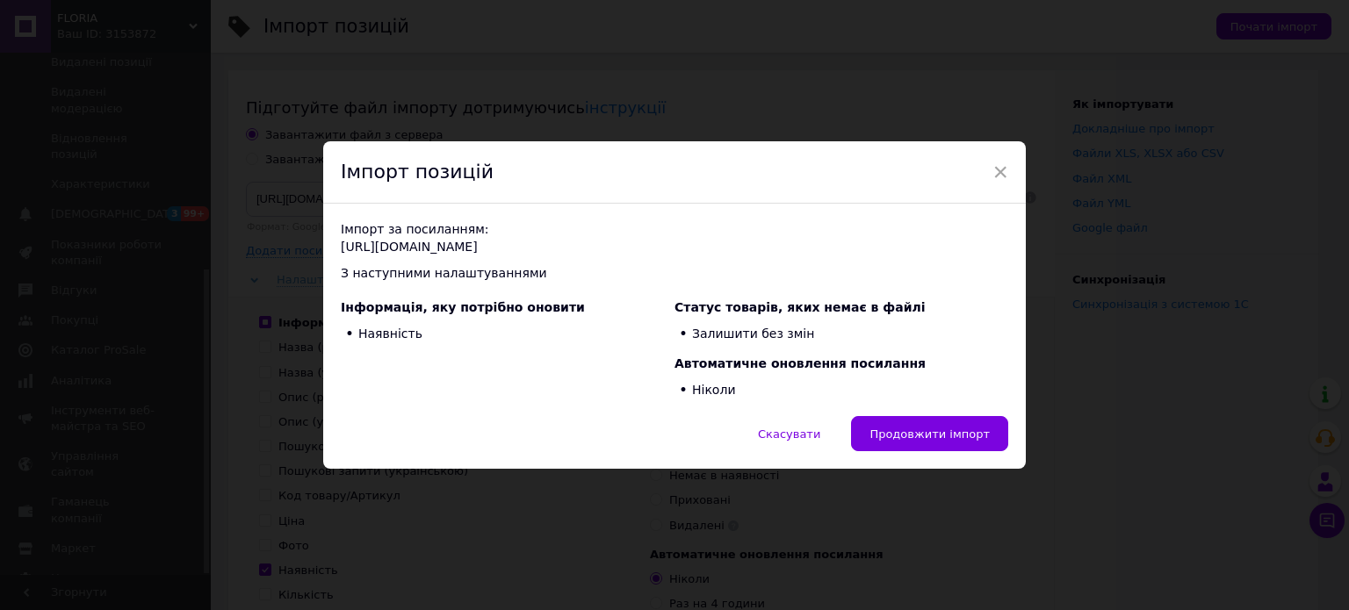
drag, startPoint x: 971, startPoint y: 426, endPoint x: 976, endPoint y: 404, distance: 22.6
click at [971, 424] on button "Продовжити імпорт" at bounding box center [929, 433] width 157 height 35
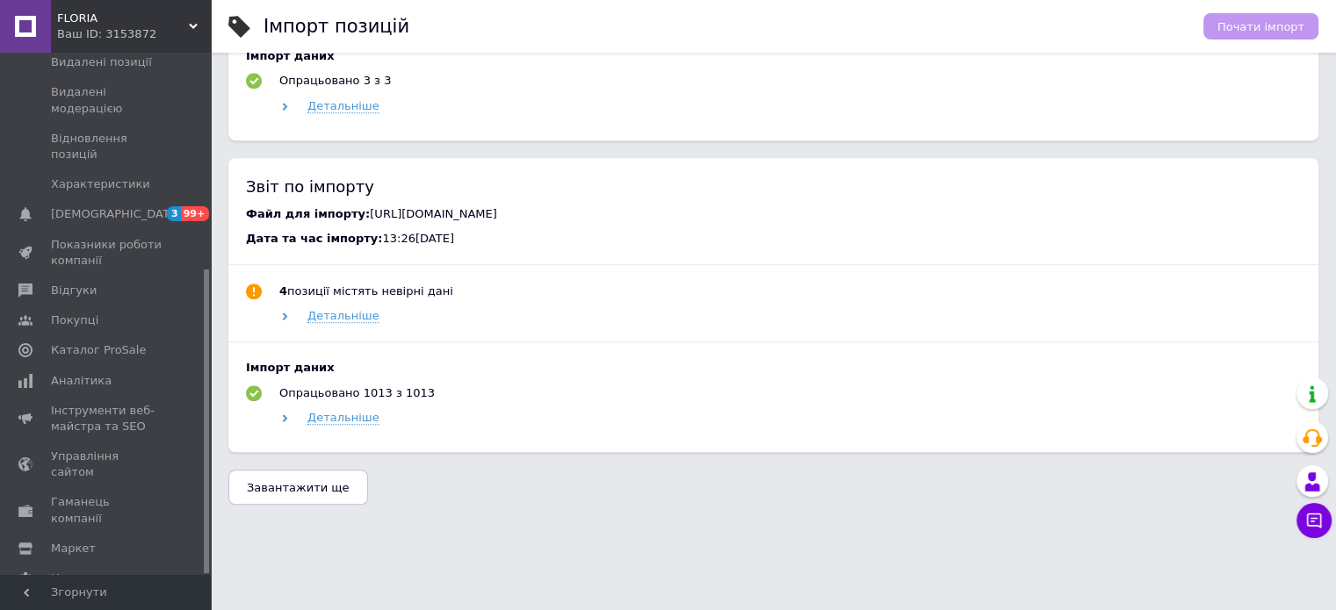
scroll to position [1369, 0]
click at [306, 498] on button "Завантажити ще" at bounding box center [298, 487] width 140 height 35
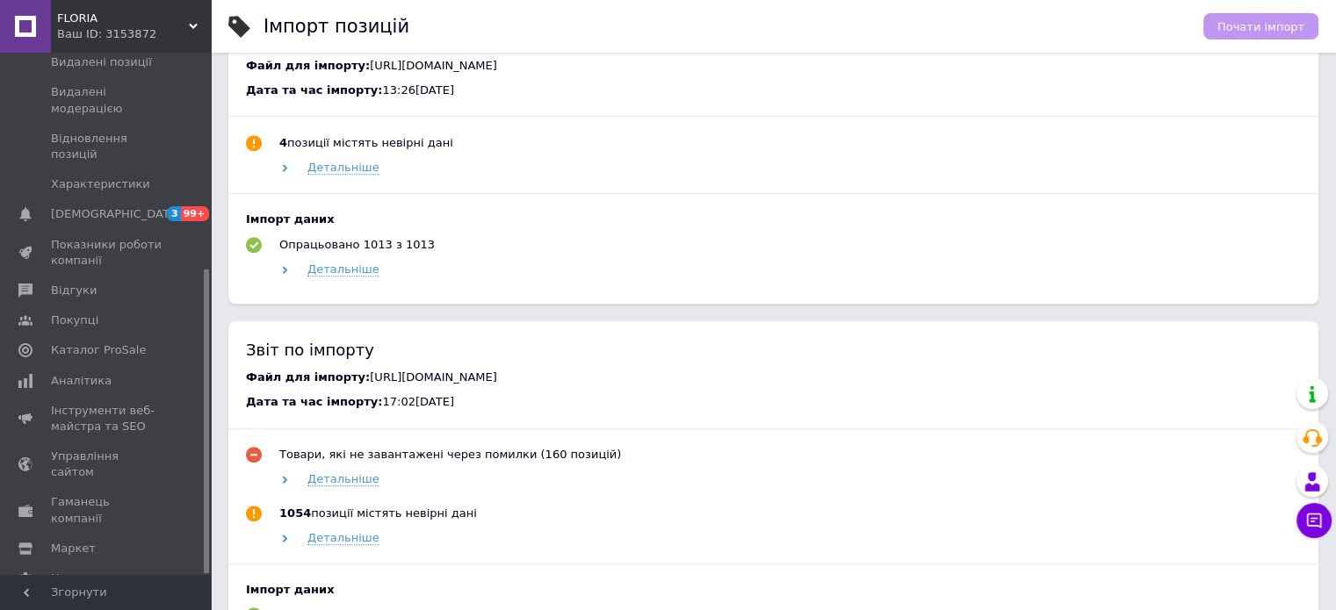
drag, startPoint x: 350, startPoint y: 177, endPoint x: 527, endPoint y: 212, distance: 179.9
click at [527, 74] on div "Файл для імпорту: https://goodspace.com.ua/products_feed.xml?hash_tag=67faf9b77…" at bounding box center [773, 66] width 1055 height 16
copy span "https://goodspace.com.ua/products_feed.xml?hash_tag=67faf9b7765f9b9c7a2437eac01…"
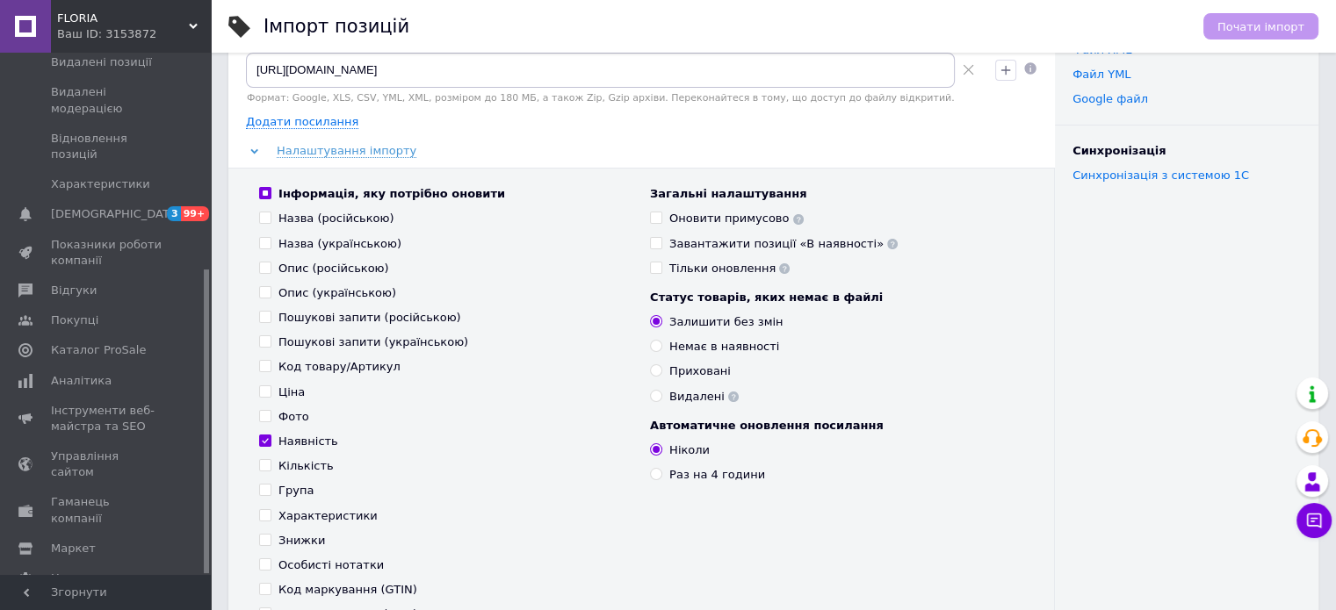
scroll to position [0, 0]
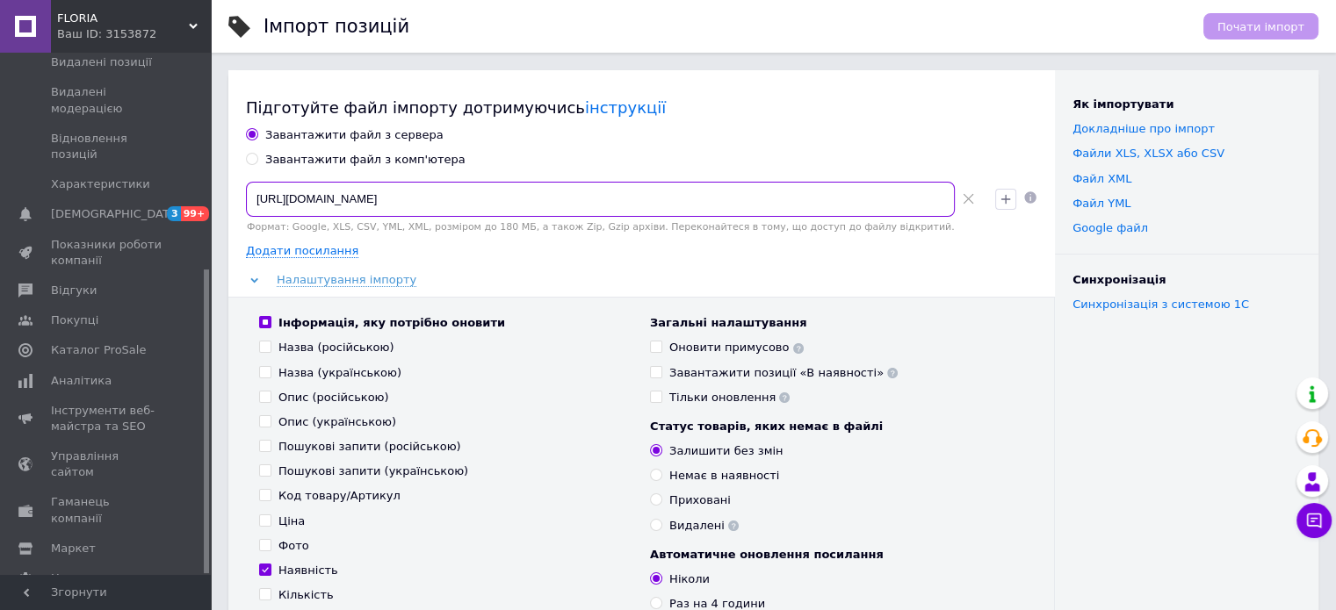
click at [304, 193] on input "https://goodspace.com.ua/products_feed.xml?hash_tag=67faf9b7765f9b9c7a2437eac01…" at bounding box center [600, 199] width 709 height 35
paste input "%2Cru&extra_fields=&group_ids=91136549&nested_group_ids=91136549"
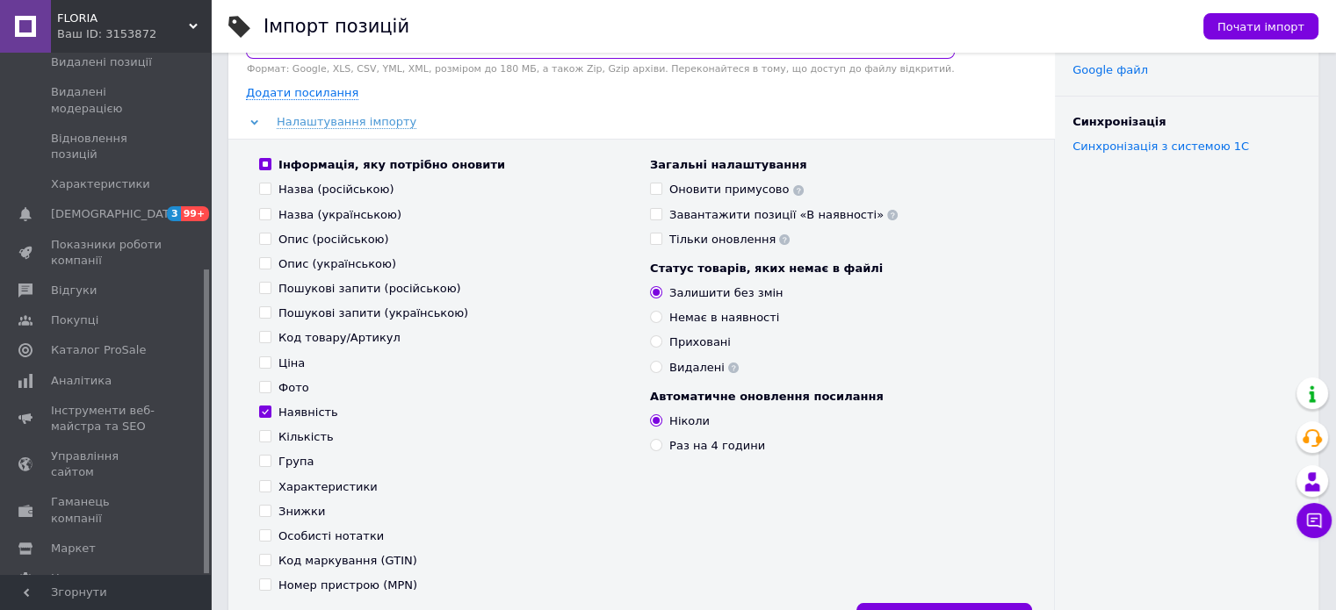
scroll to position [176, 0]
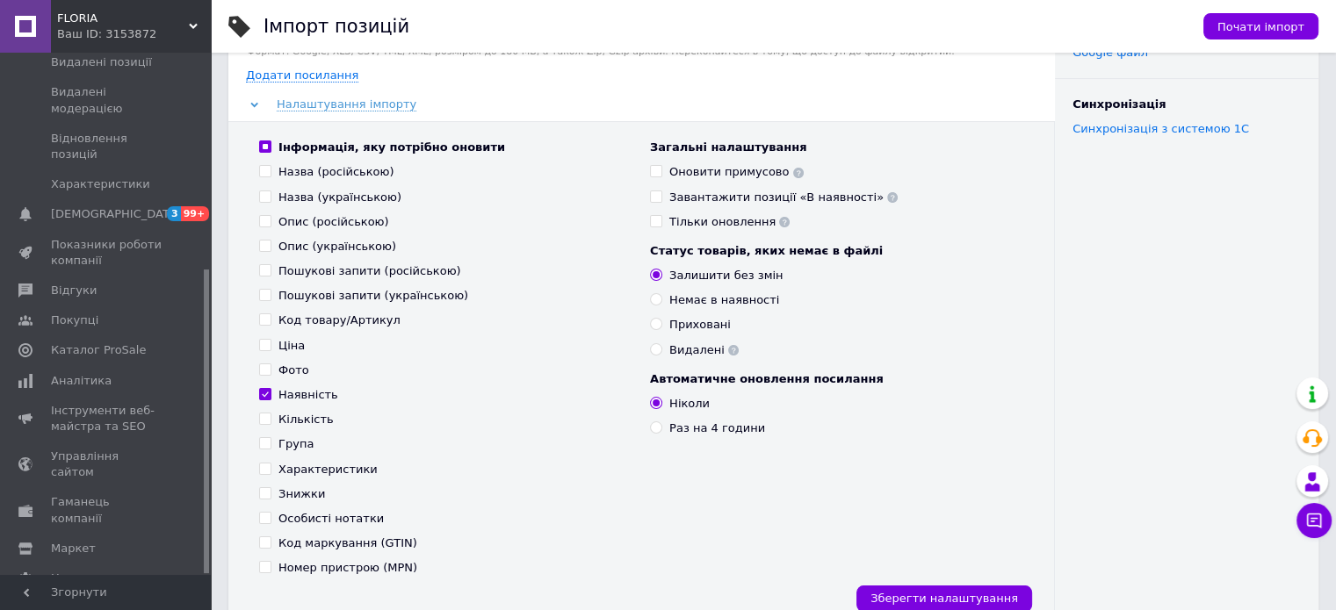
type input "https://goodspace.com.ua/products_feed.xml?hash_tag=67faf9b7765f9b9c7a2437eac01…"
click at [296, 413] on div "Кількість" at bounding box center [305, 420] width 55 height 16
click at [270, 413] on input "Кількість" at bounding box center [264, 418] width 11 height 11
checkbox input "true"
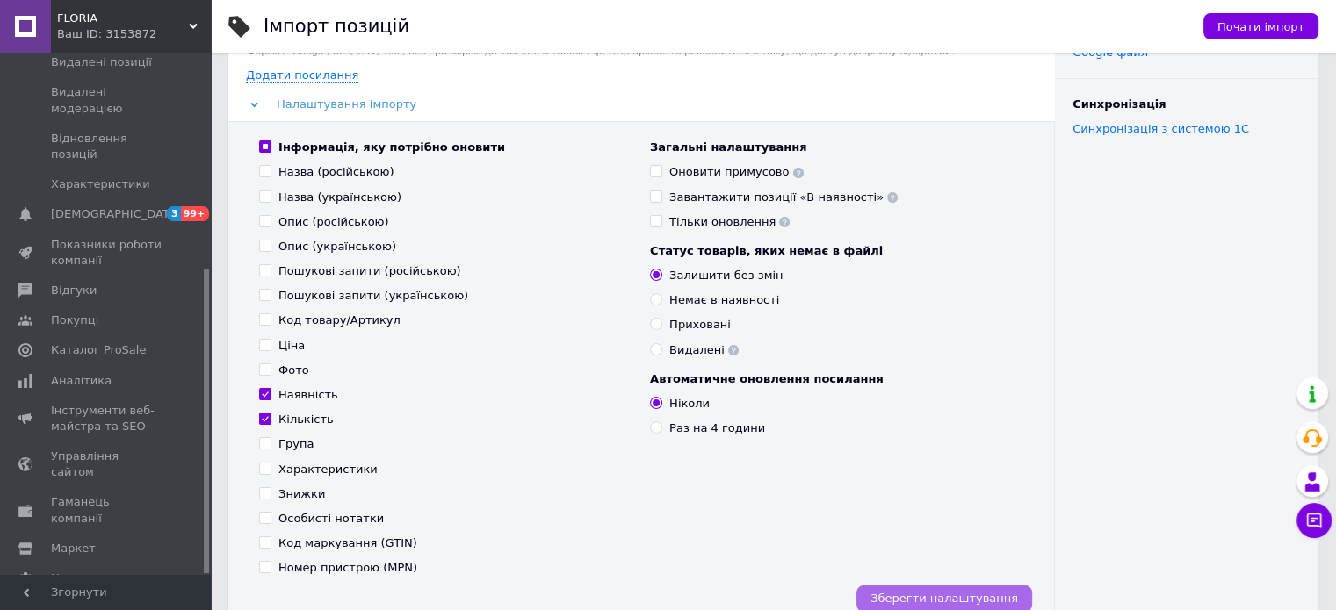
click at [969, 593] on span "Зберегти налаштування" at bounding box center [944, 598] width 148 height 13
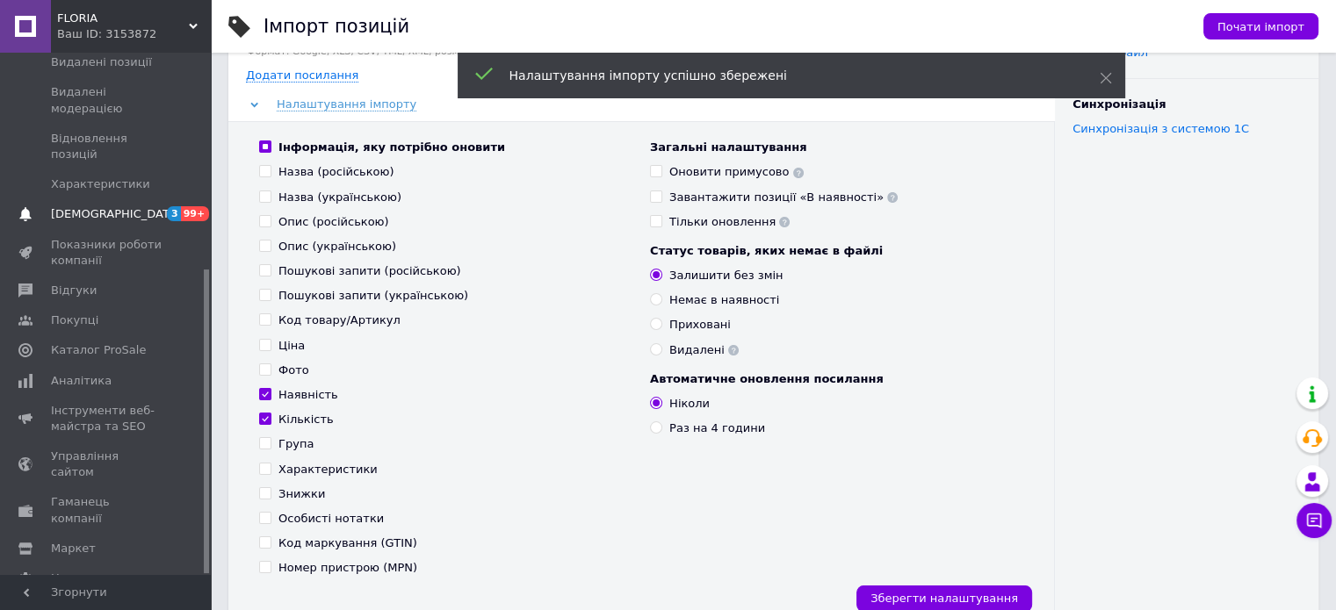
click at [153, 206] on span "[DEMOGRAPHIC_DATA]" at bounding box center [107, 214] width 112 height 16
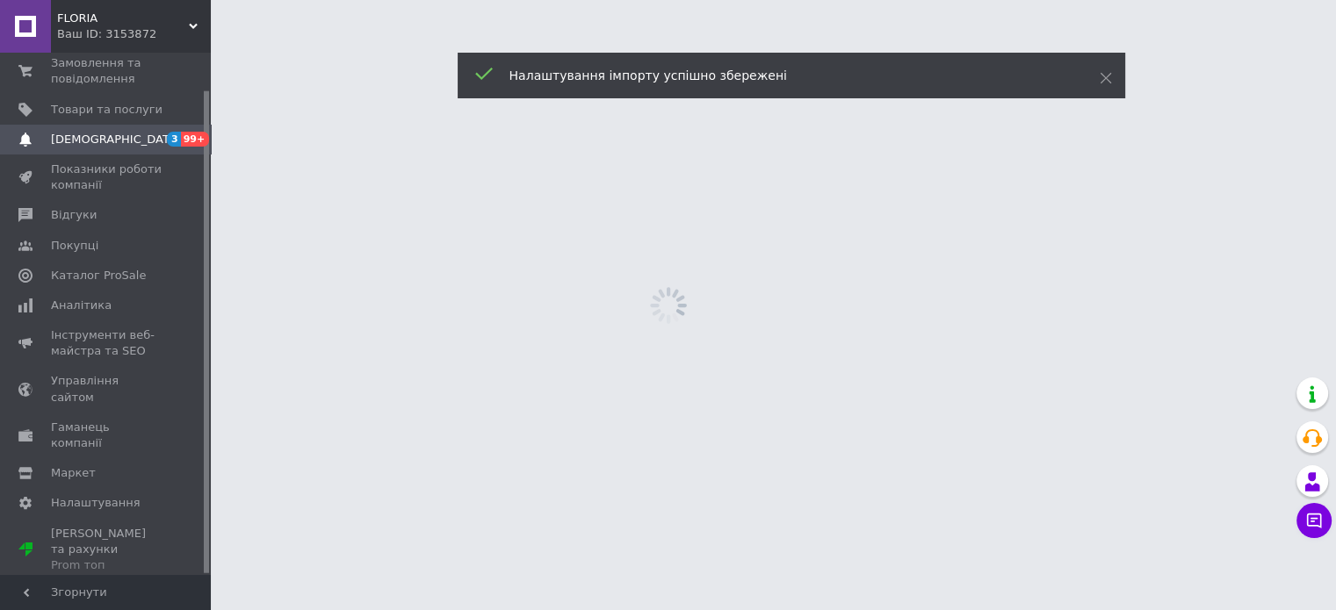
scroll to position [40, 0]
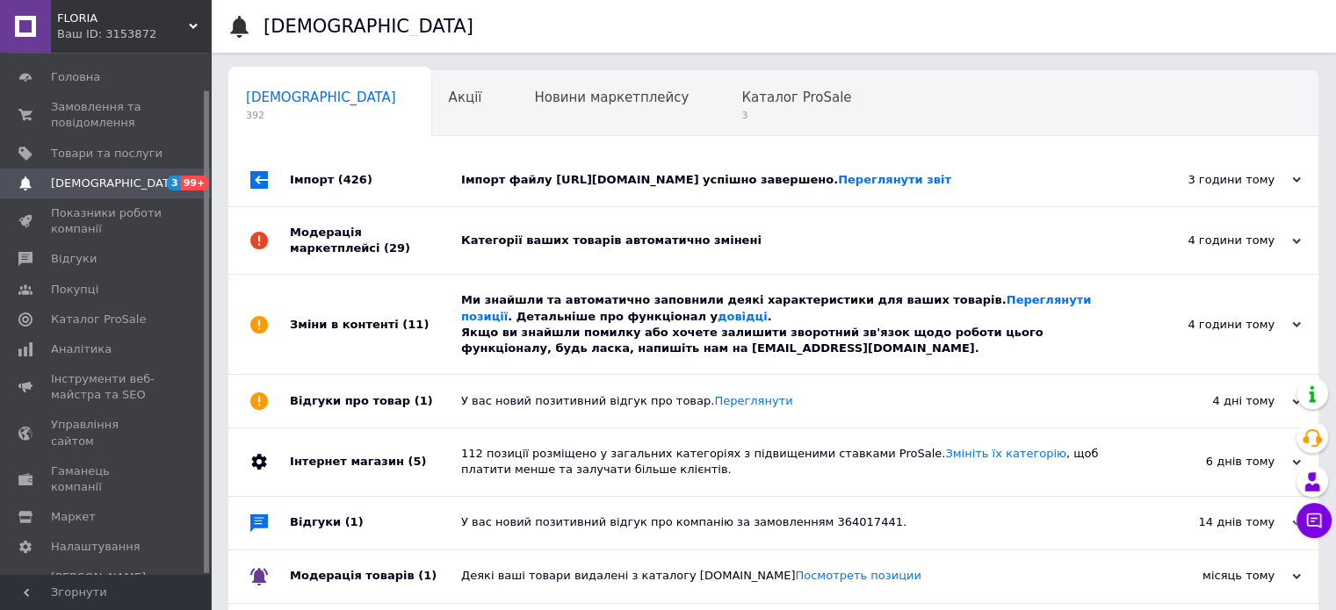
click at [129, 20] on span "FLORIA" at bounding box center [123, 19] width 132 height 16
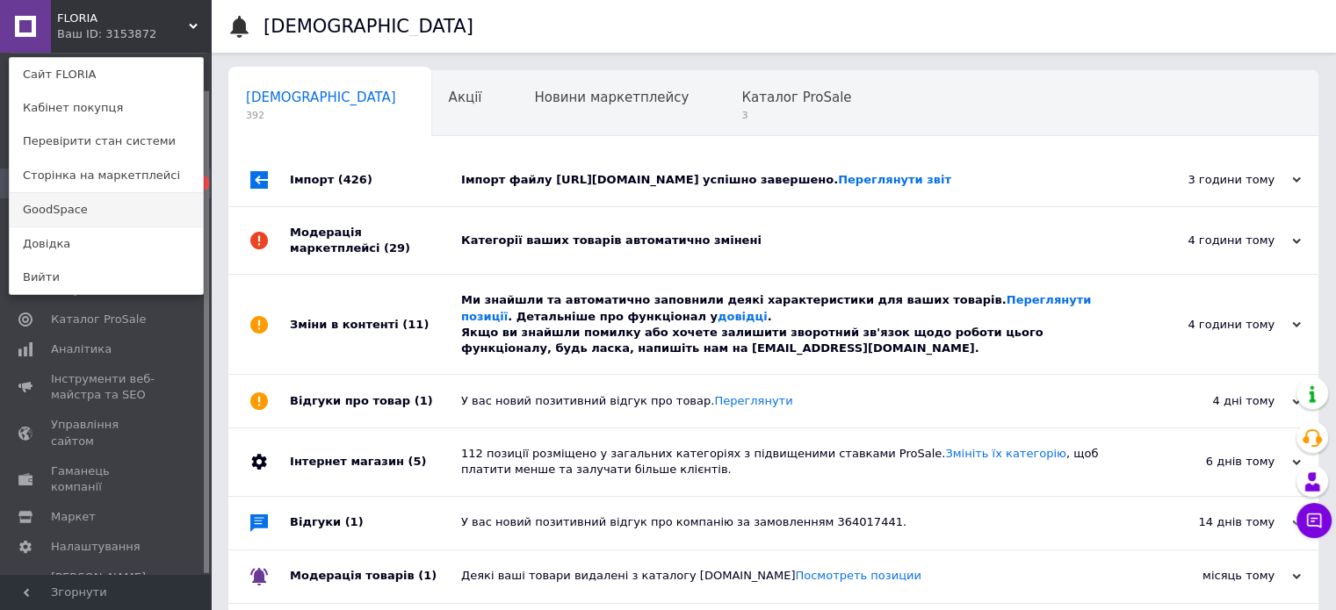
click at [112, 213] on link "GoodSpace" at bounding box center [106, 209] width 193 height 33
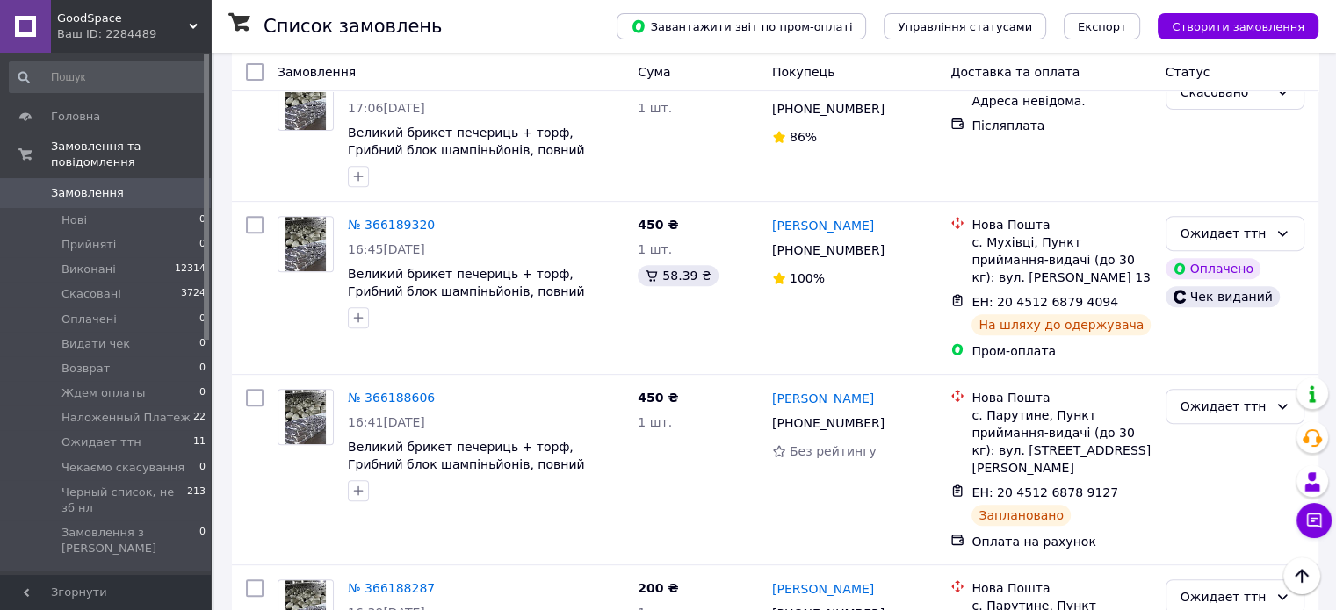
scroll to position [702, 0]
click at [1230, 223] on div "Ожидает ттн" at bounding box center [1224, 232] width 88 height 19
click at [1223, 240] on li "Наложенный Платеж" at bounding box center [1233, 241] width 137 height 49
click at [126, 435] on span "Ожидает ттн" at bounding box center [101, 443] width 80 height 16
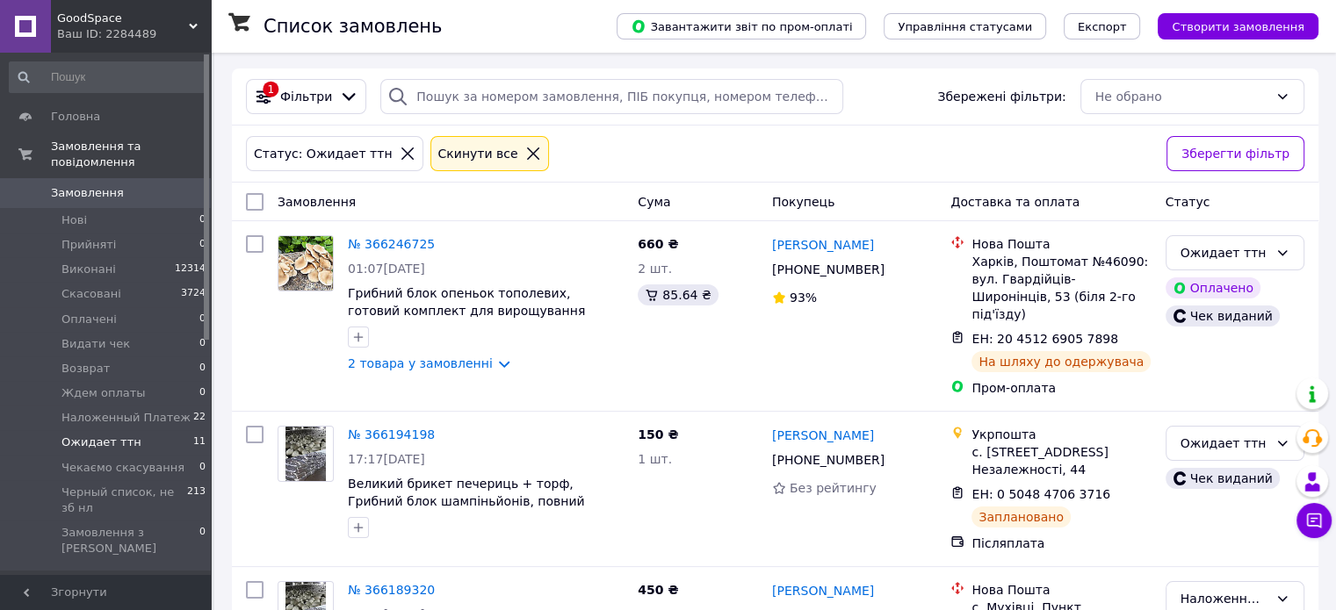
scroll to position [88, 0]
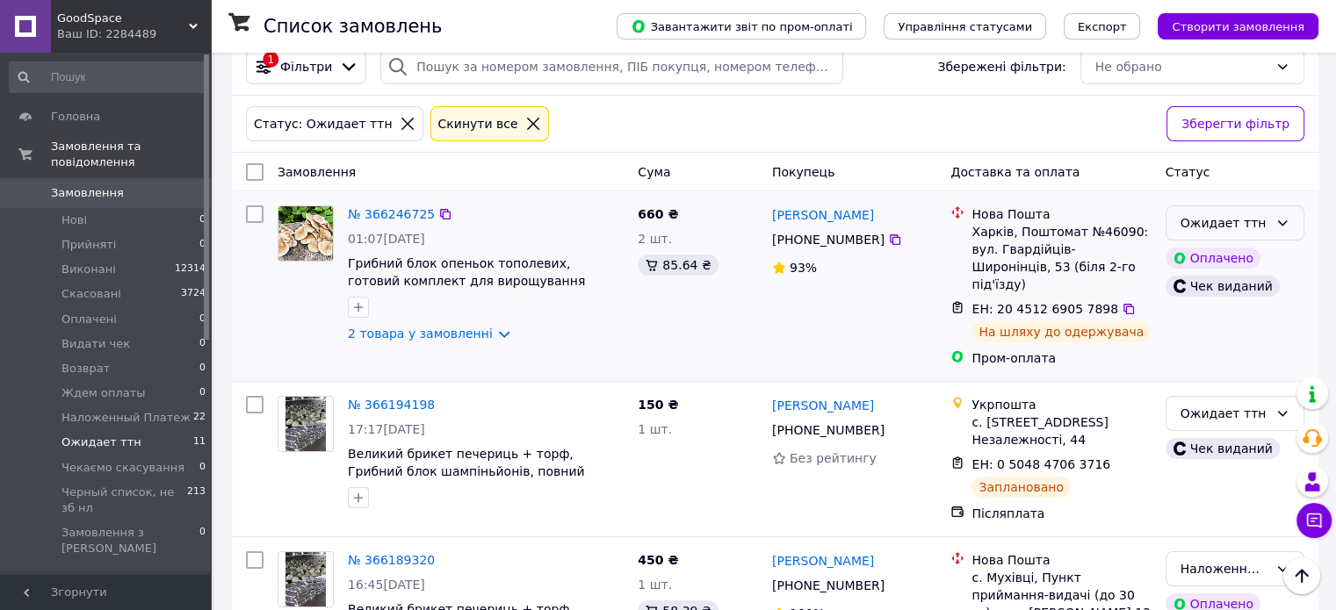
click at [1271, 208] on div "Ожидает ттн" at bounding box center [1234, 222] width 139 height 35
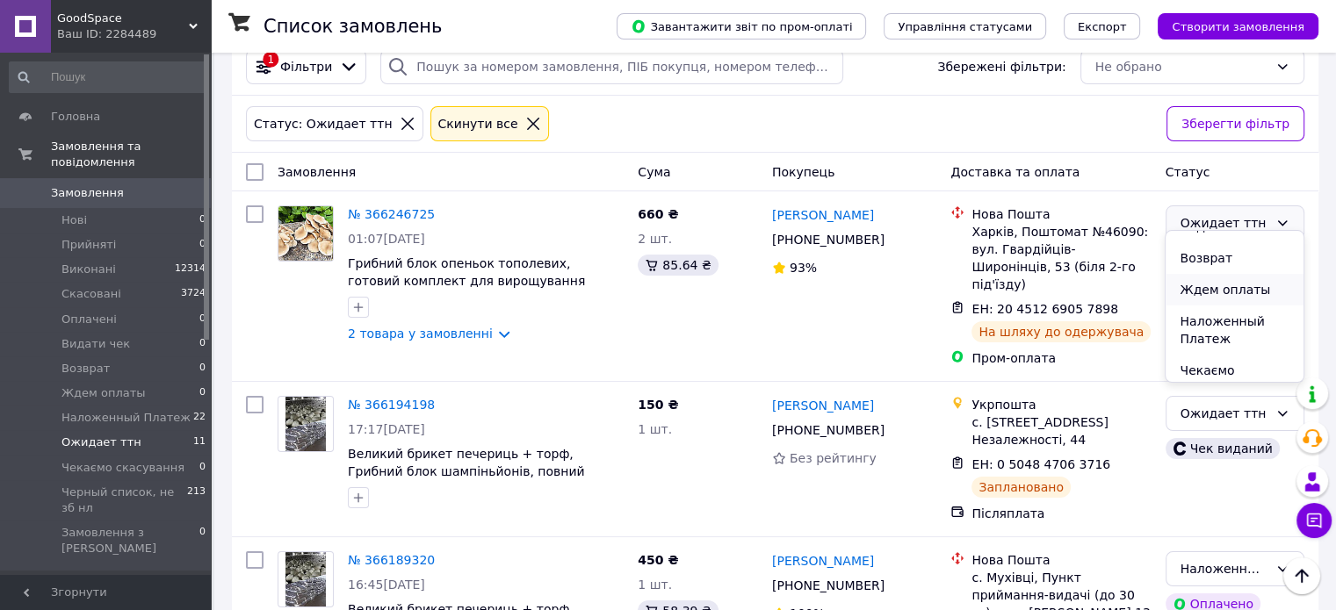
scroll to position [176, 0]
click at [1213, 306] on li "Наложенный Платеж" at bounding box center [1233, 301] width 137 height 49
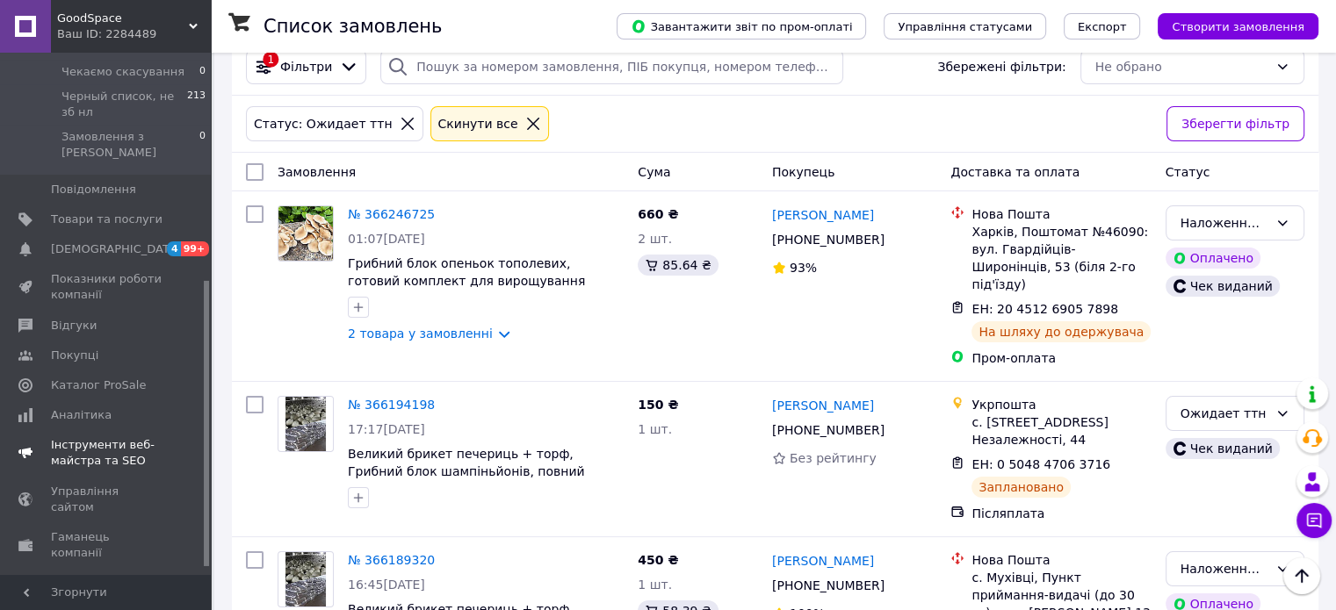
scroll to position [431, 0]
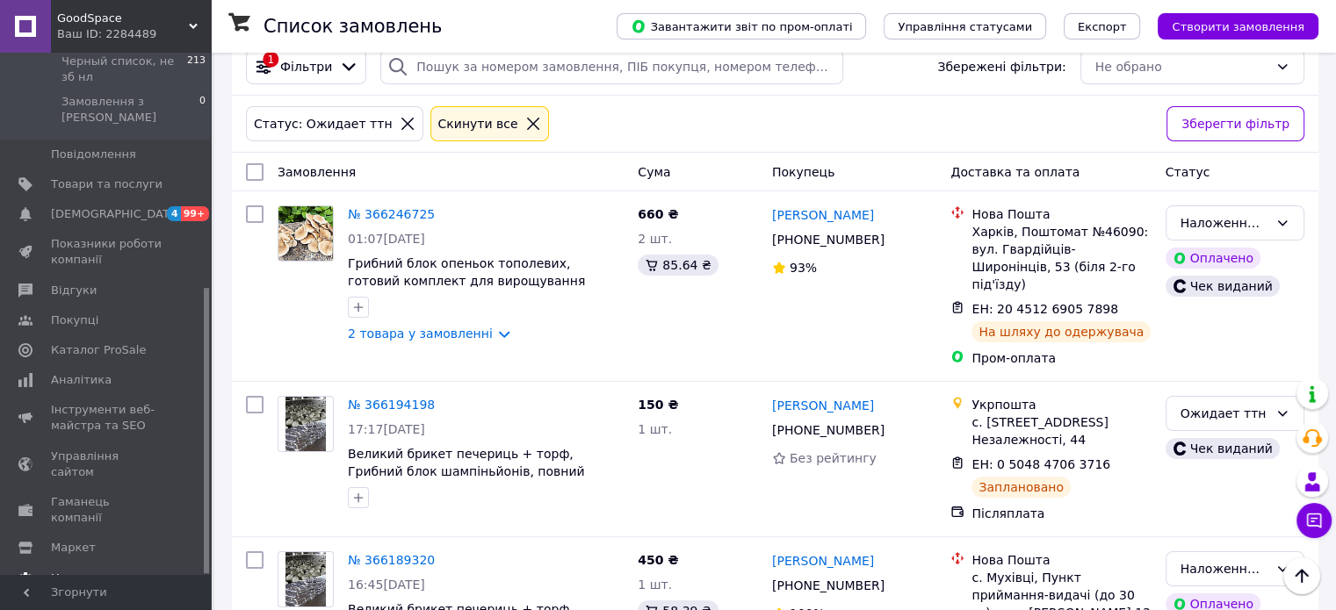
click at [83, 571] on span "Налаштування" at bounding box center [96, 579] width 90 height 16
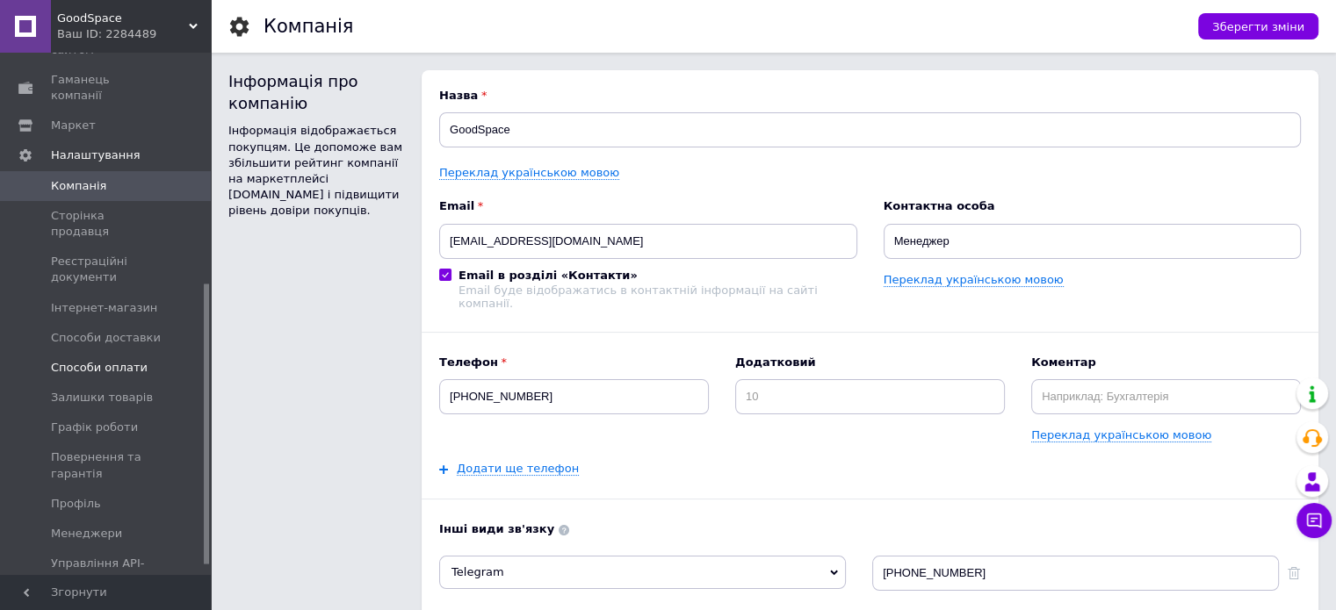
click at [133, 360] on span "Способи оплати" at bounding box center [99, 368] width 97 height 16
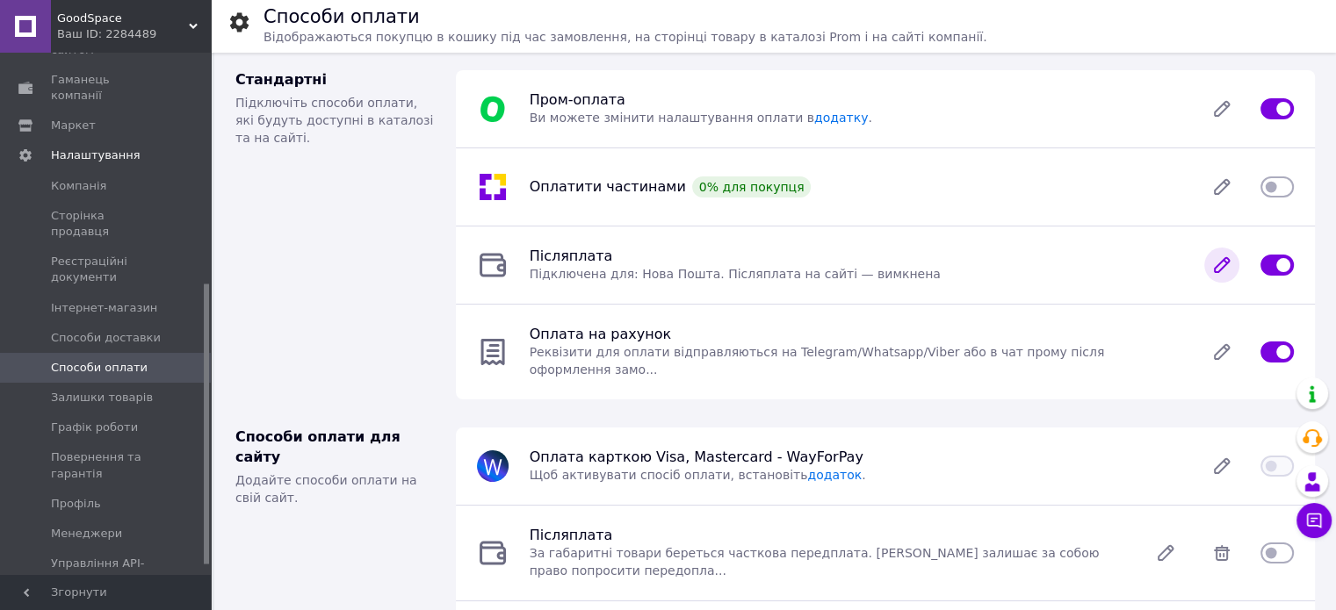
click at [1222, 263] on icon at bounding box center [1221, 265] width 14 height 14
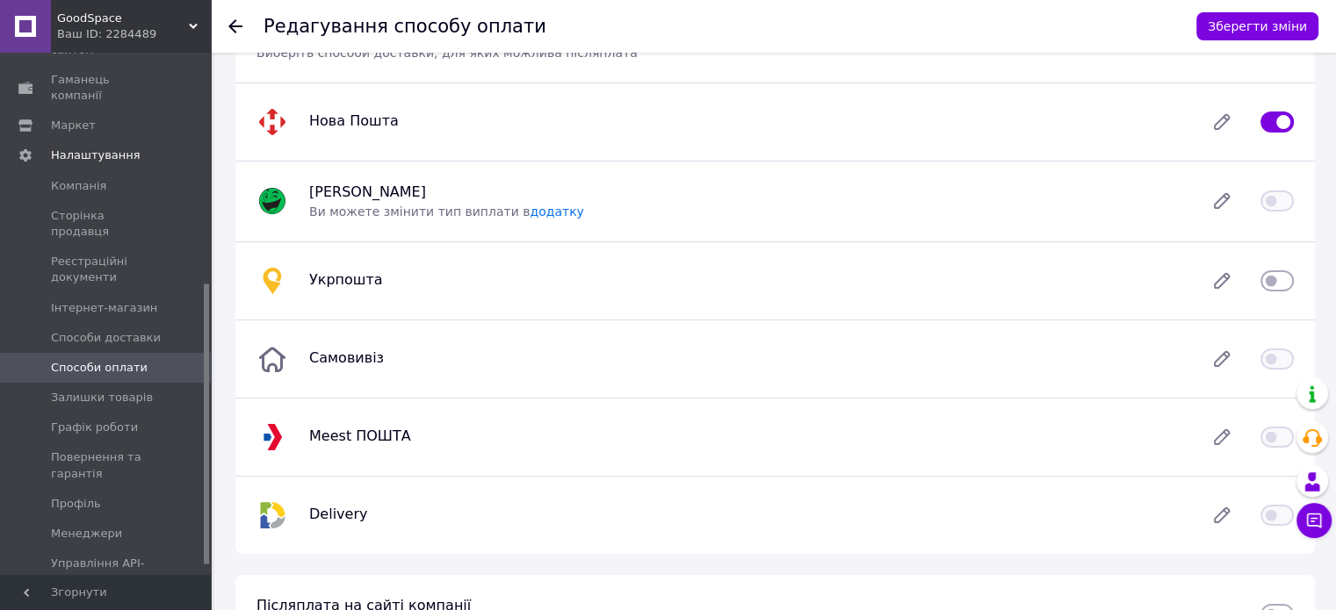
scroll to position [176, 0]
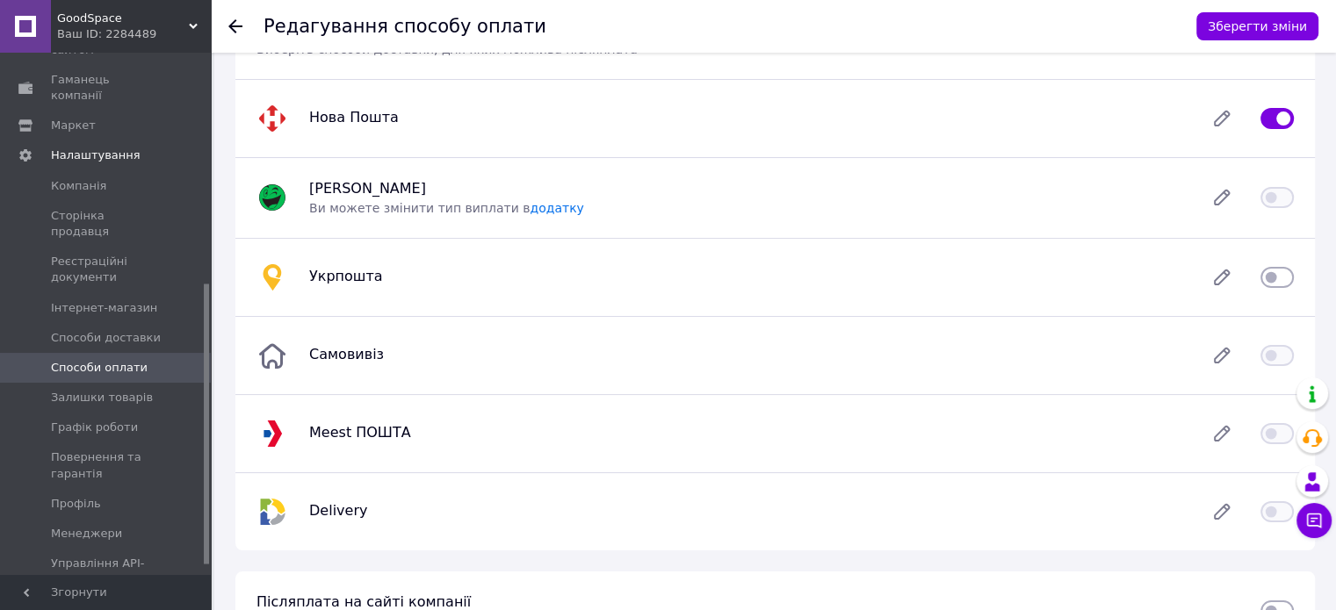
click at [1272, 273] on input "checkbox" at bounding box center [1276, 278] width 33 height 18
checkbox input "true"
click at [1267, 32] on button "Зберегти зміни" at bounding box center [1257, 26] width 122 height 28
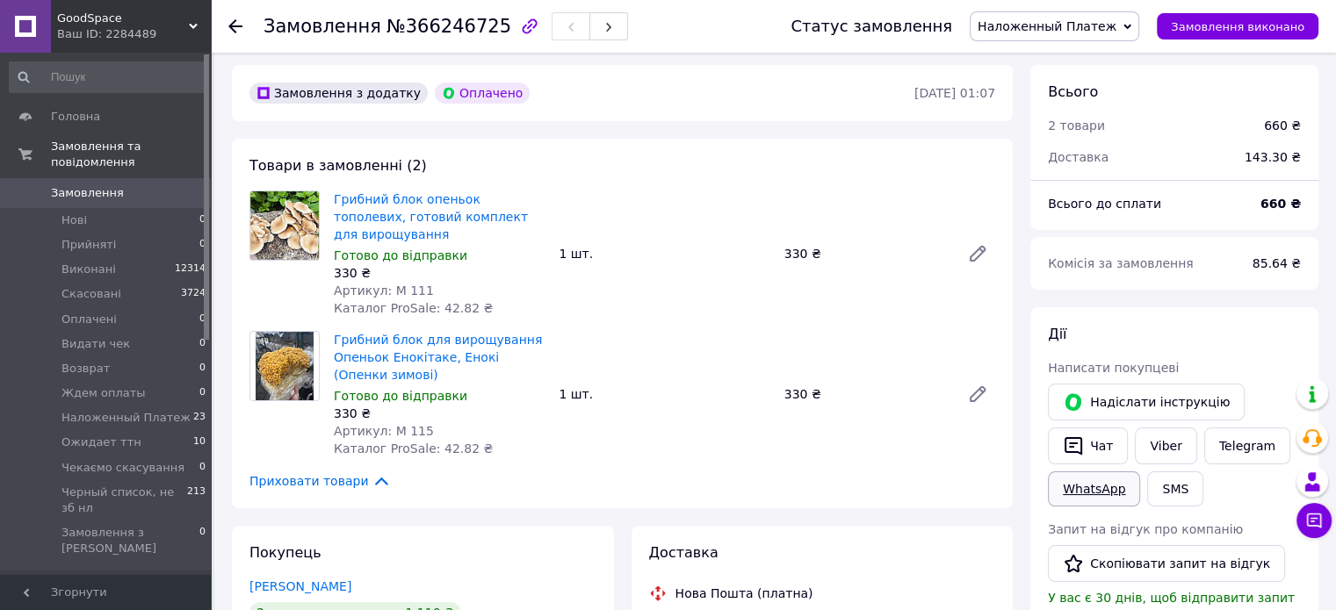
scroll to position [88, 0]
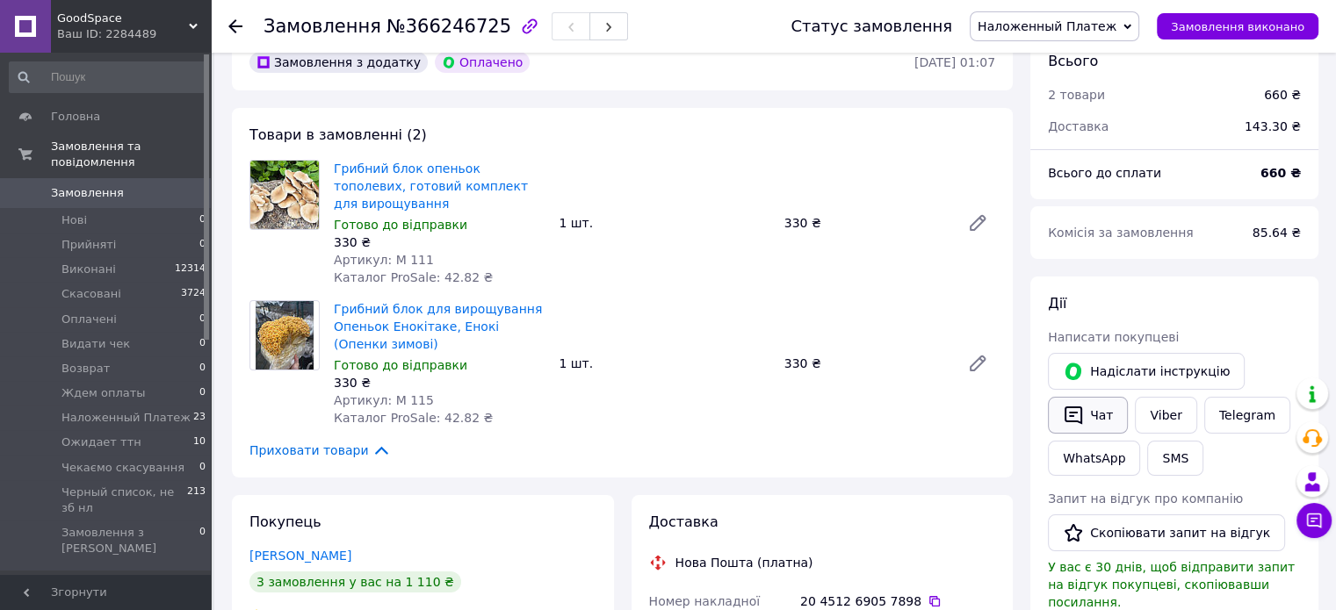
click at [1088, 416] on button "Чат" at bounding box center [1088, 415] width 80 height 37
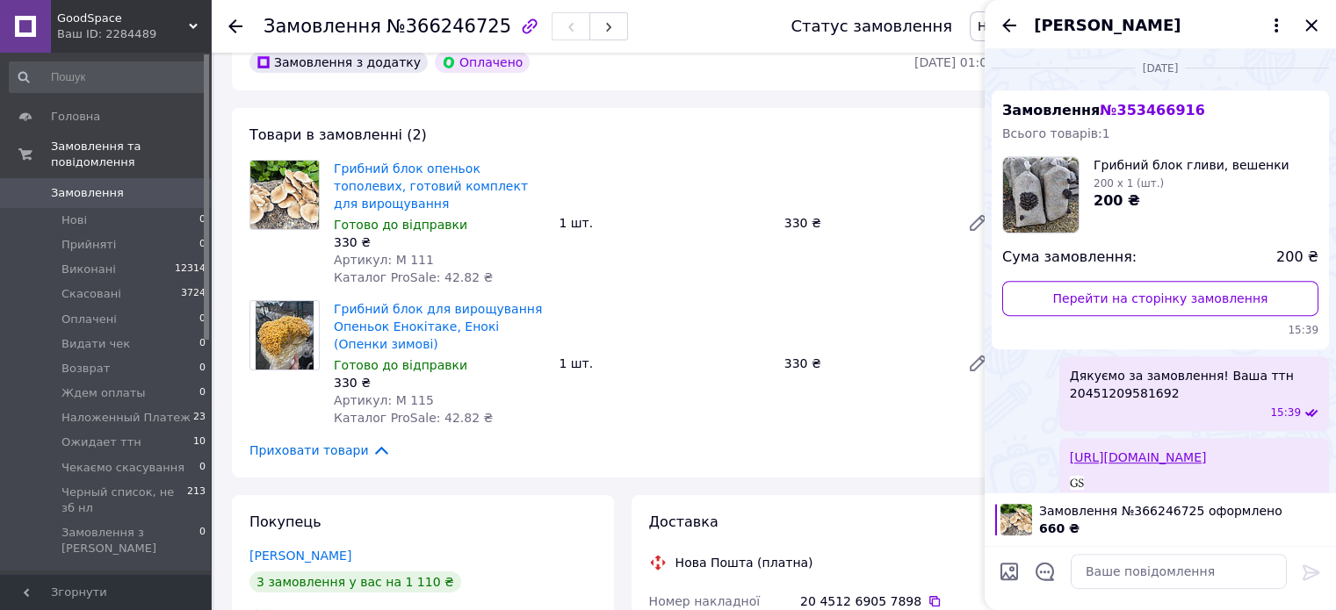
scroll to position [1243, 0]
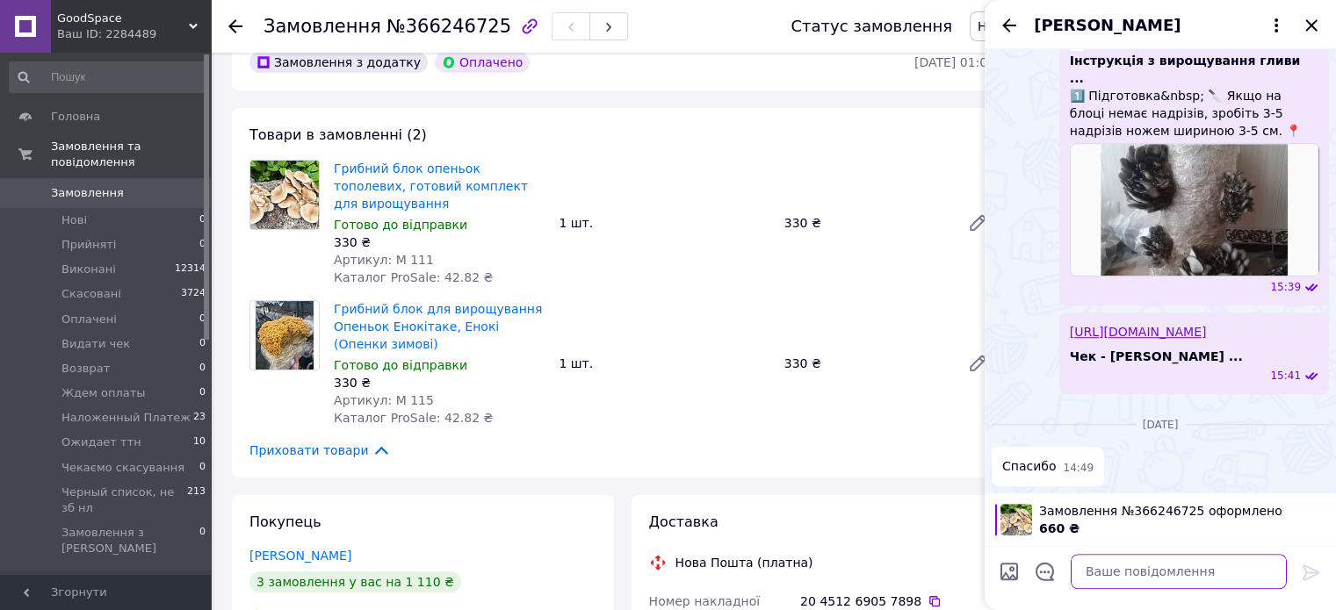
click at [1141, 576] on textarea at bounding box center [1178, 571] width 216 height 35
paste textarea "Loremipsum d sitametcons adipisc, elitsed, doeiusm te incid utlaboreetdolor mag…"
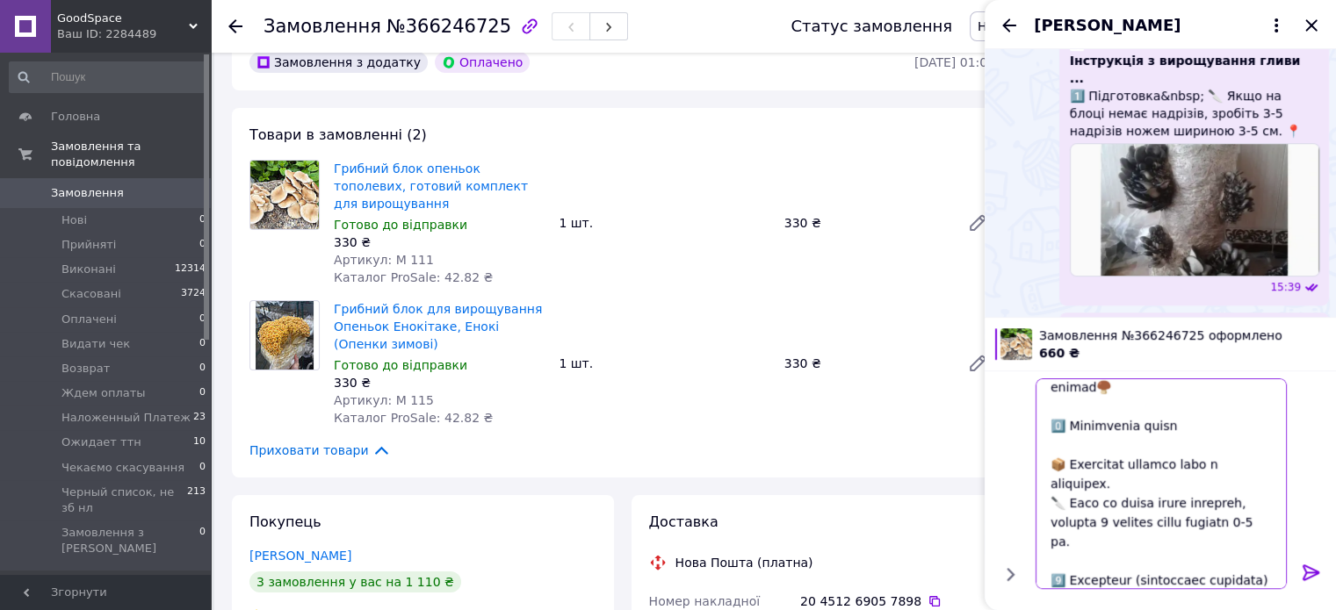
scroll to position [0, 0]
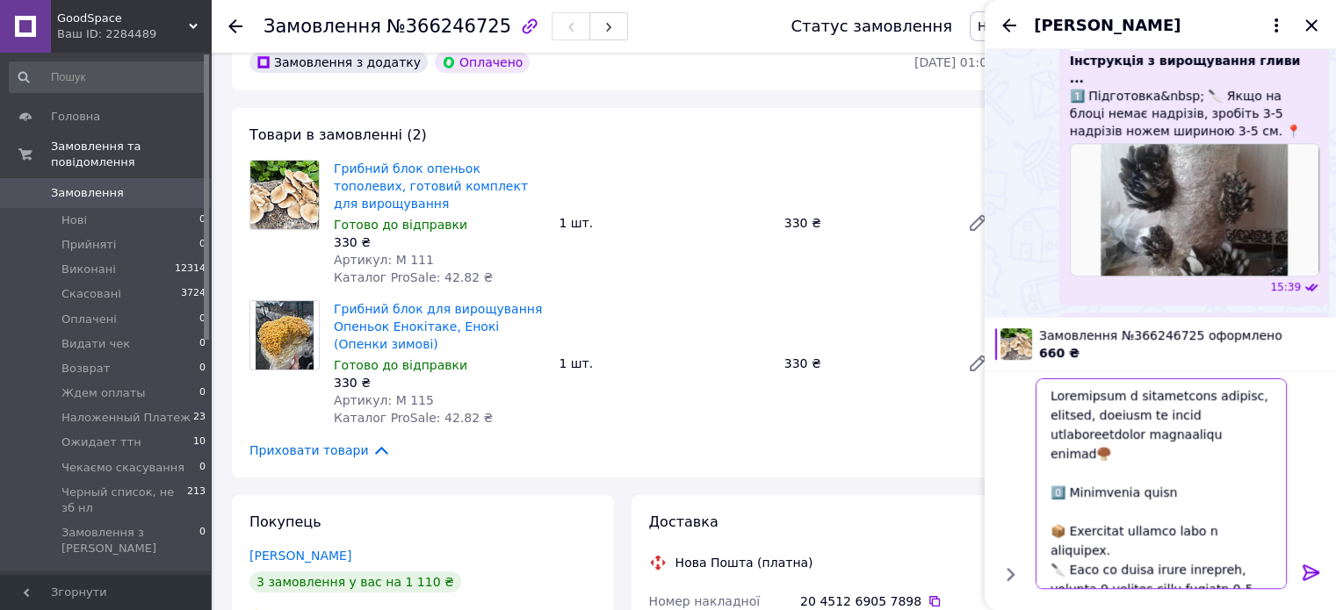
drag, startPoint x: 1201, startPoint y: 392, endPoint x: 1274, endPoint y: 458, distance: 98.2
click at [1274, 458] on textarea at bounding box center [1160, 483] width 251 height 211
type textarea "Loremipsum d sitametcons 5️⃣ Adipiscing elits 📦 Doeiusmod tempori utla e dolore…"
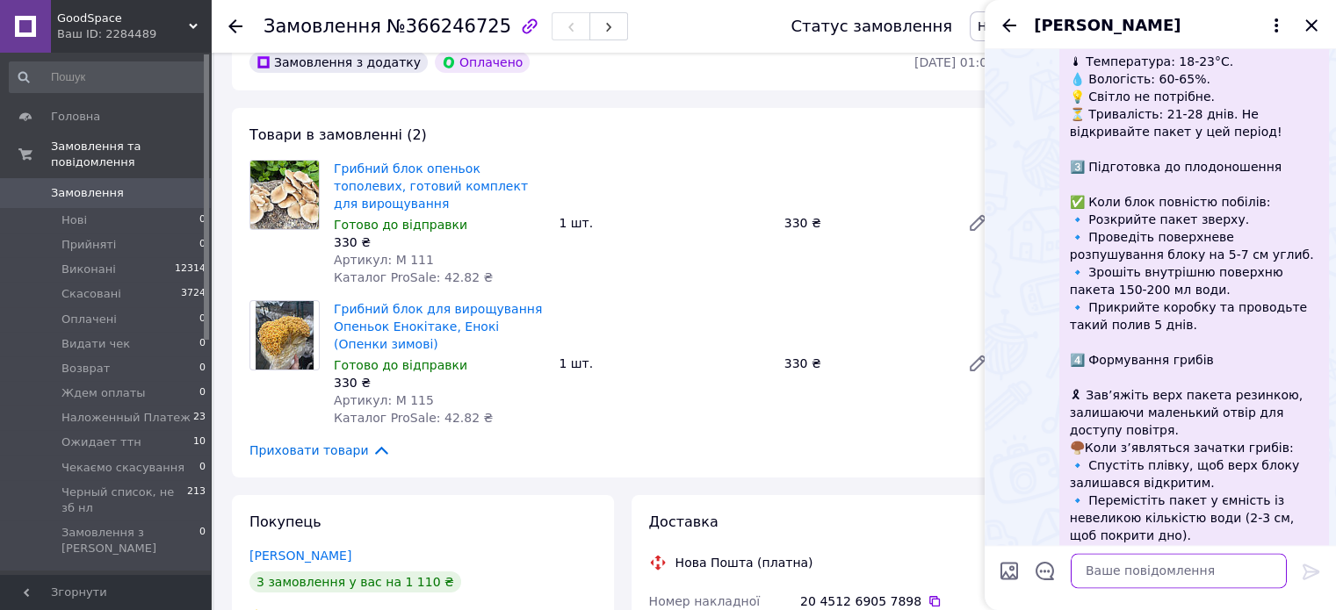
scroll to position [2285, 0]
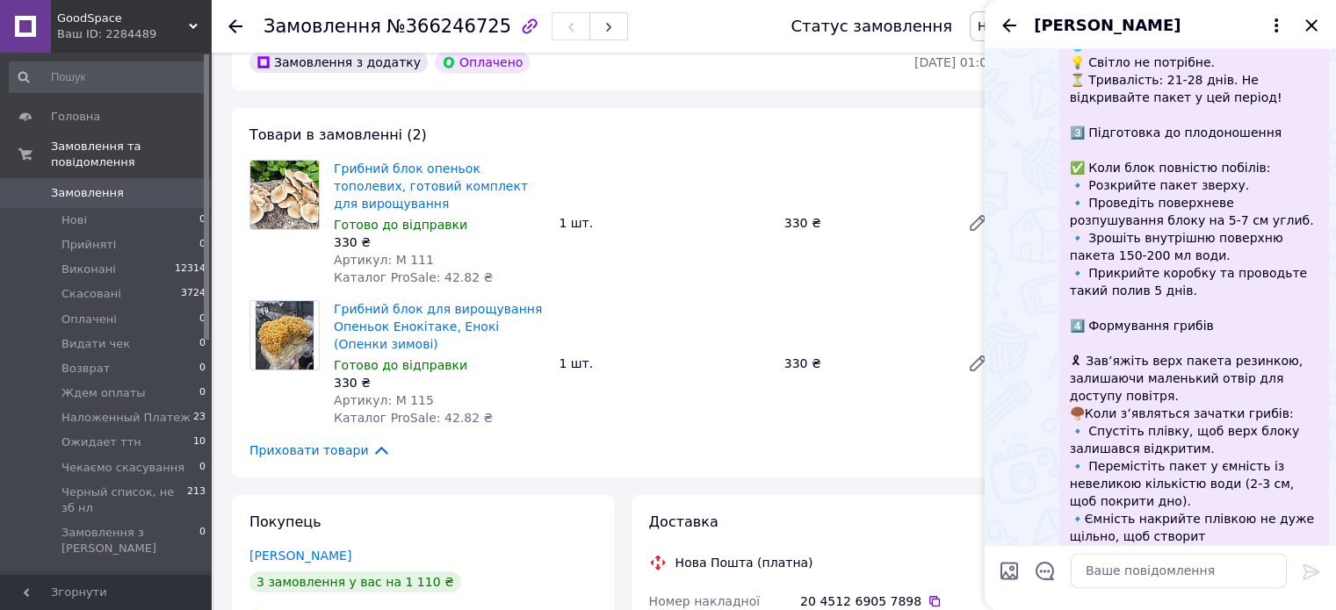
click at [700, 417] on div "Товари в замовленні (2) Грибний блок опеньок тополевих, готовий комплект для ви…" at bounding box center [622, 293] width 781 height 370
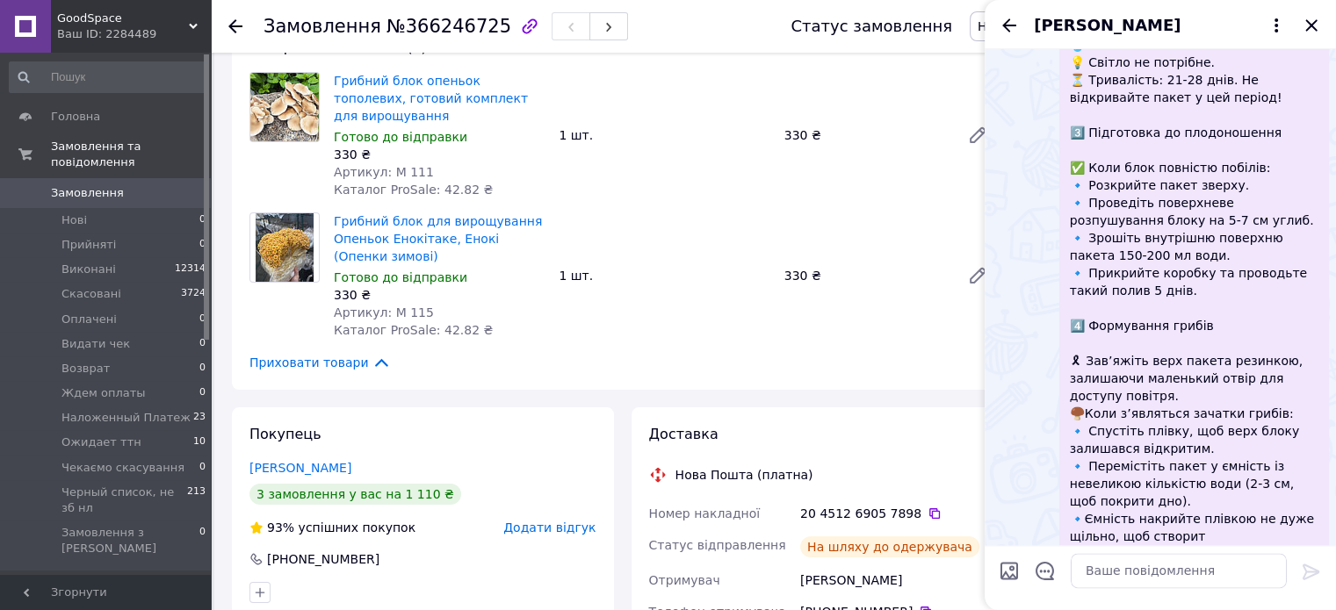
drag, startPoint x: 917, startPoint y: 492, endPoint x: 955, endPoint y: 511, distance: 43.2
click at [927, 507] on icon at bounding box center [934, 514] width 14 height 14
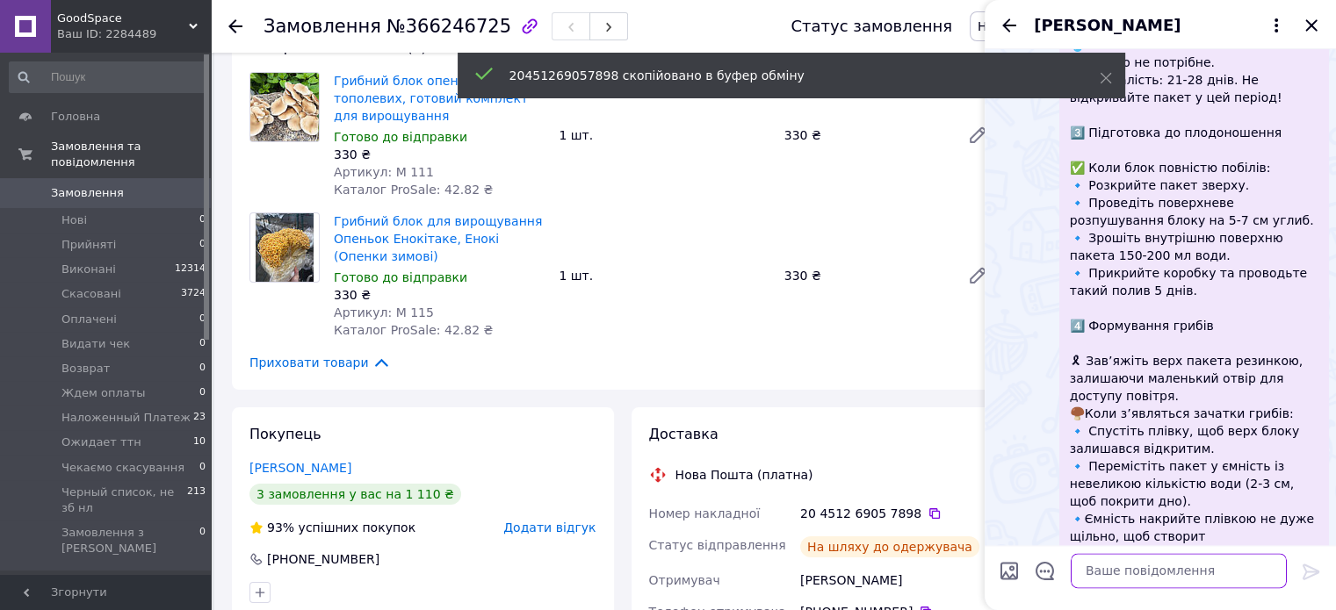
click at [1184, 575] on textarea at bounding box center [1178, 571] width 216 height 35
paste textarea "20451269057898"
type textarea "20451269057898"
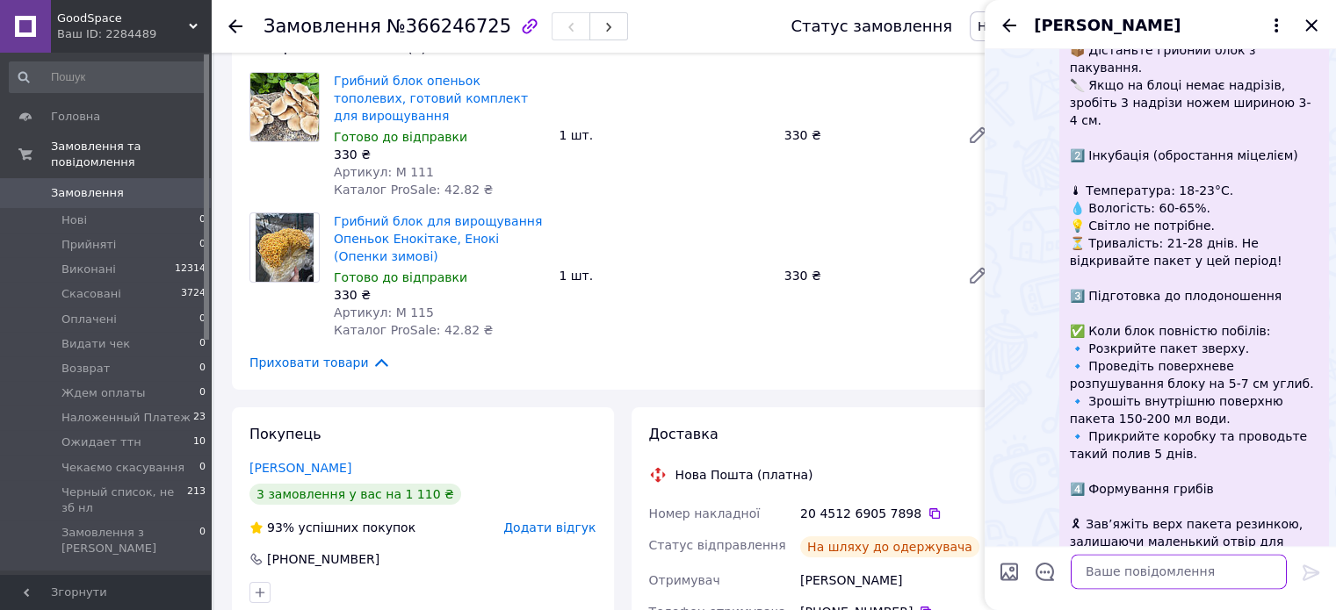
scroll to position [2331, 0]
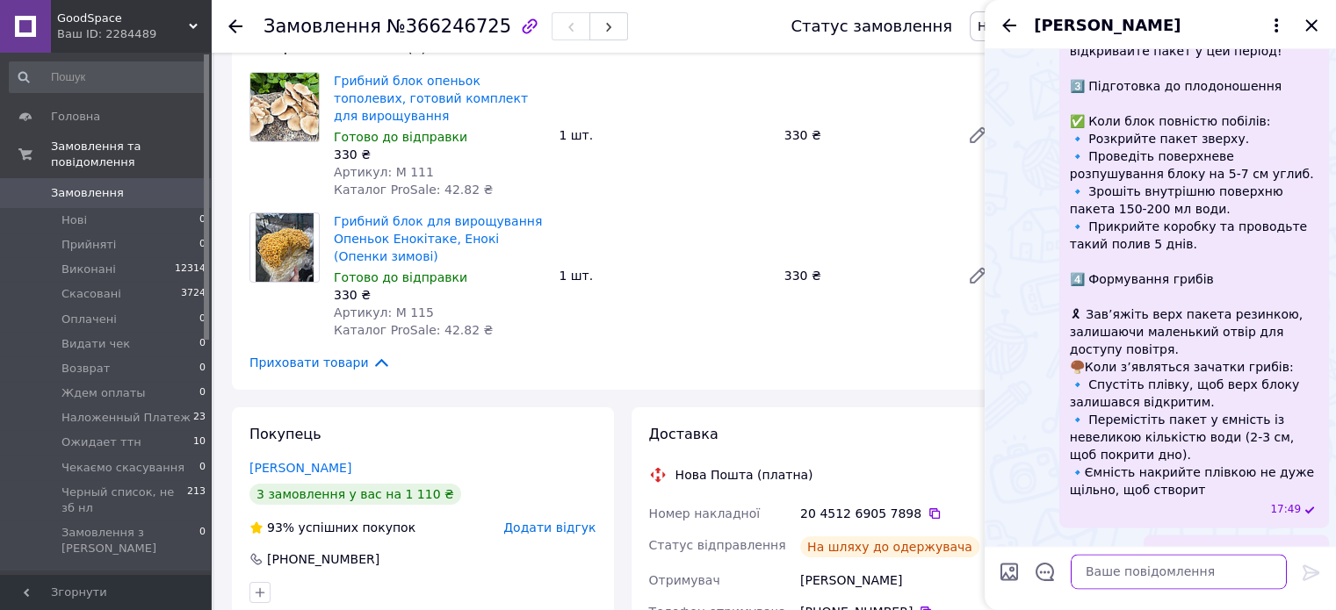
click at [1138, 560] on textarea at bounding box center [1178, 571] width 216 height 35
paste textarea "🔹Ємність накрийте плівкою не дуже щільно, щоб створити ефект міні-теплиці, при …"
type textarea "🔹Ємність накрийте плівкою не дуже щільно, щоб створити ефект міні-теплиці, при …"
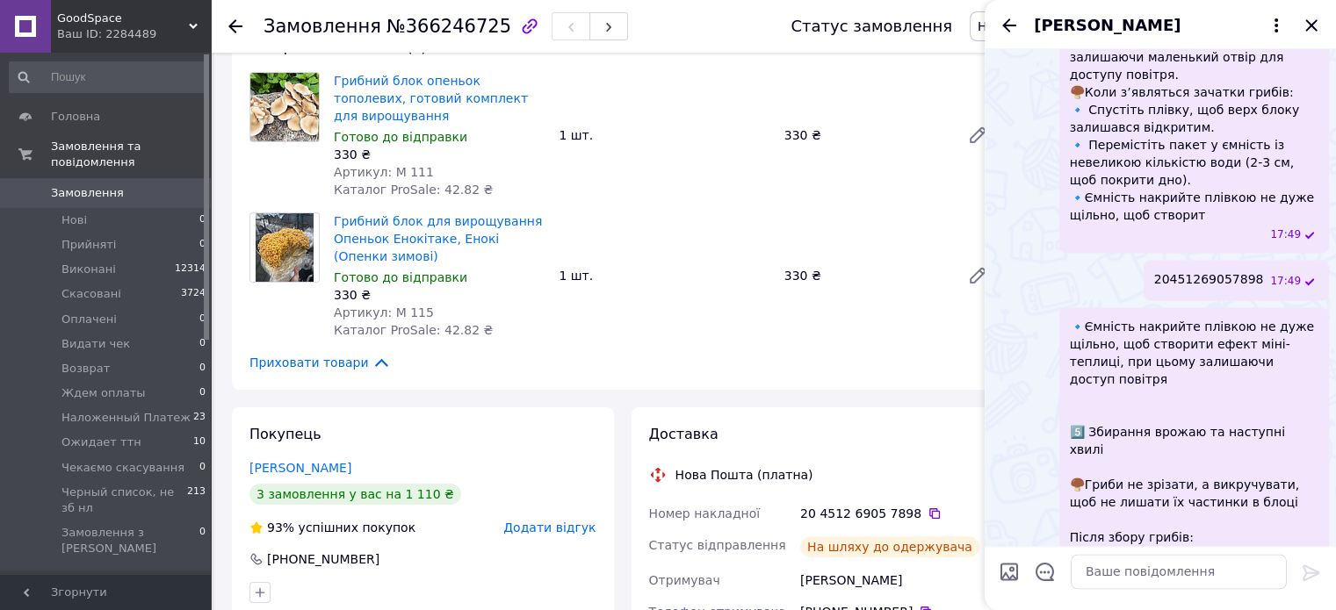
click at [882, 186] on div "Товари в замовленні (2) Грибний блок опеньок тополевих, готовий комплект для ви…" at bounding box center [622, 205] width 781 height 370
click at [1313, 24] on icon "Закрити" at bounding box center [1310, 24] width 11 height 11
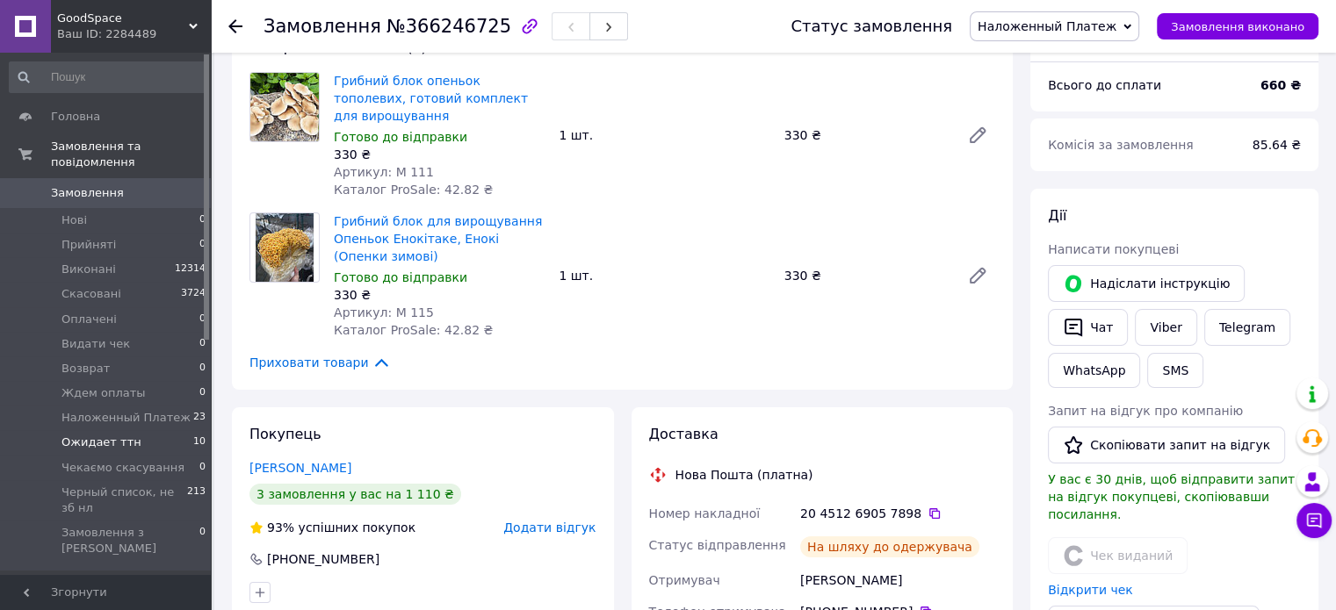
click at [142, 430] on li "Ожидает ттн 10" at bounding box center [108, 442] width 216 height 25
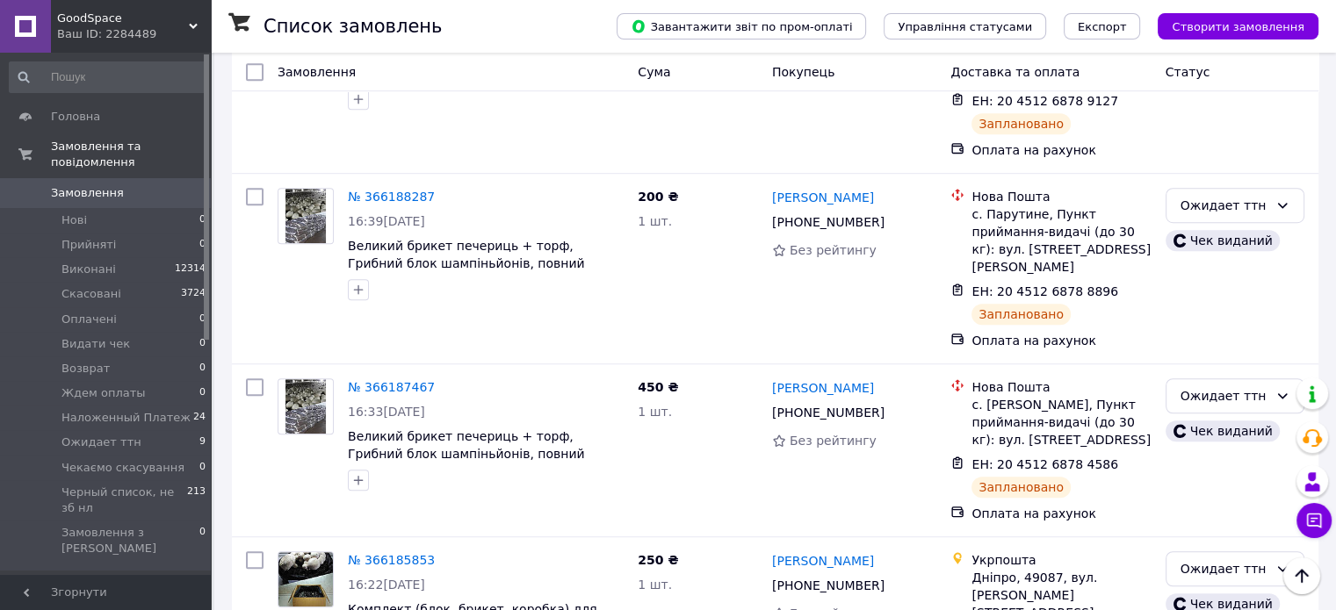
scroll to position [1493, 0]
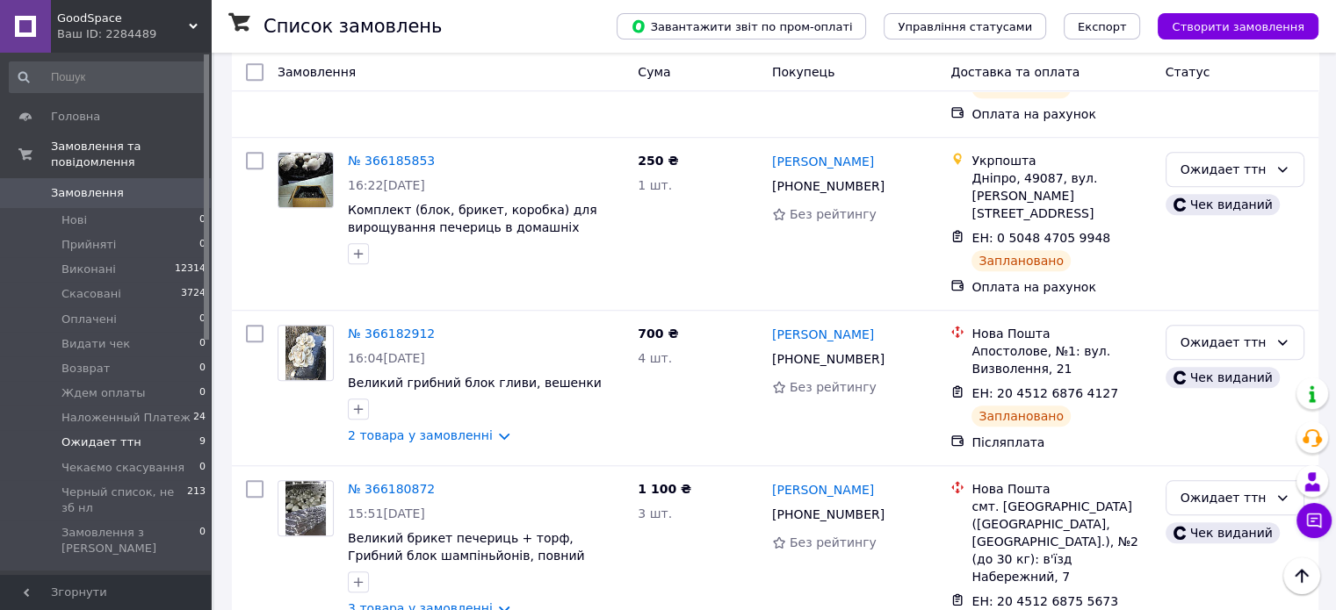
click at [123, 437] on li "Ожидает ттн 9" at bounding box center [108, 442] width 216 height 25
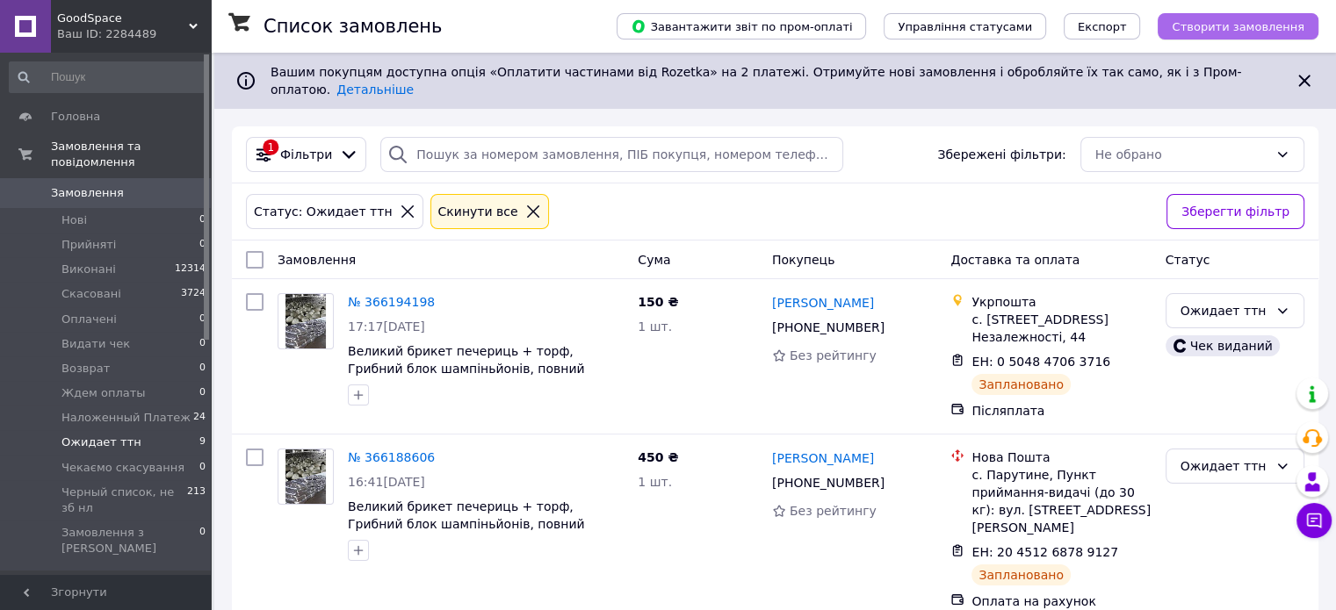
click at [1236, 27] on span "Створити замовлення" at bounding box center [1237, 26] width 133 height 13
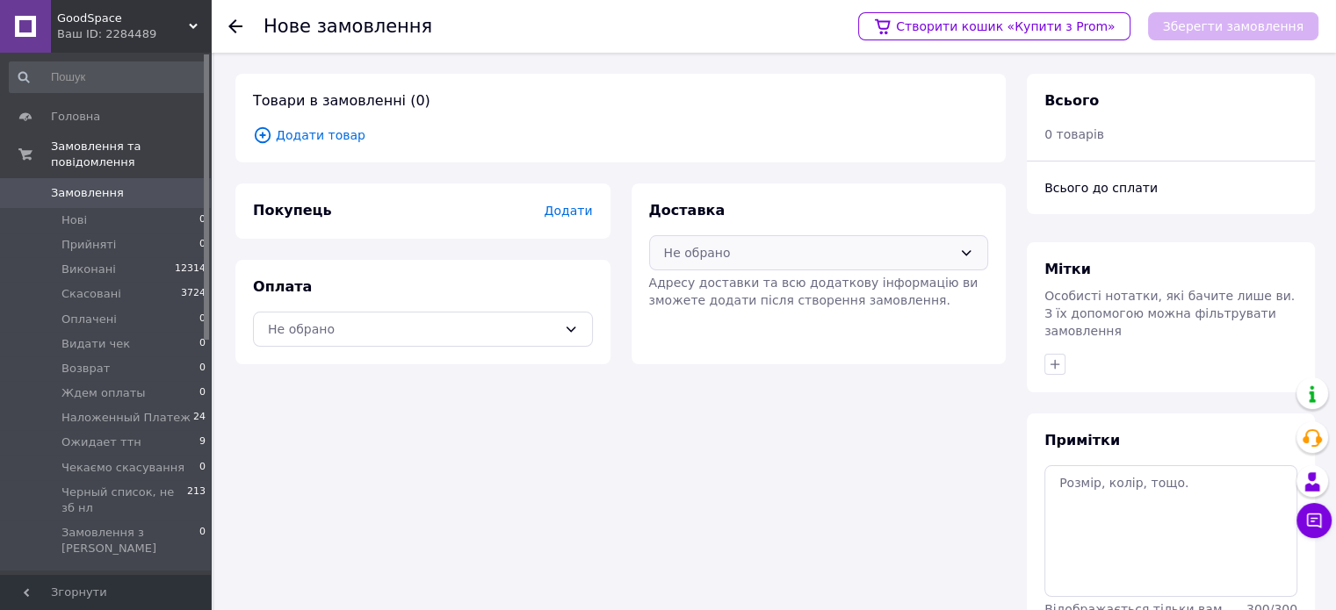
click at [752, 255] on div "Не обрано" at bounding box center [808, 252] width 289 height 19
click at [719, 320] on span "Укрпошта (платна)" at bounding box center [830, 324] width 283 height 18
click at [545, 323] on div "Не обрано" at bounding box center [412, 329] width 289 height 19
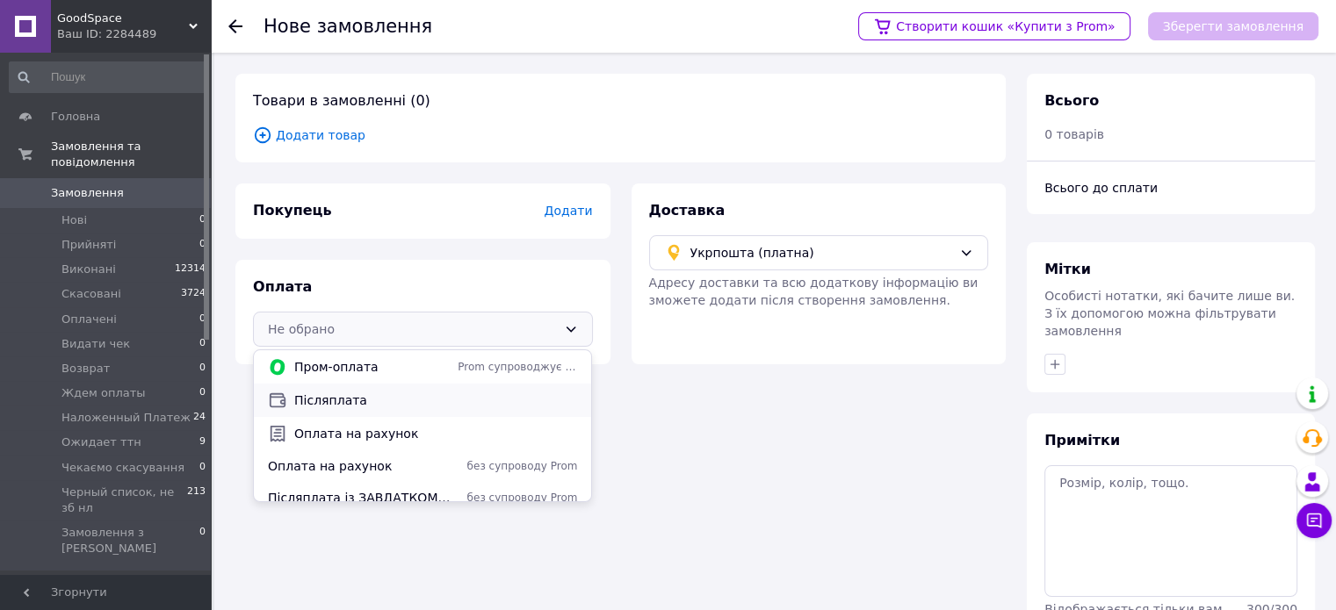
click at [430, 415] on div "Післяплата" at bounding box center [422, 400] width 337 height 33
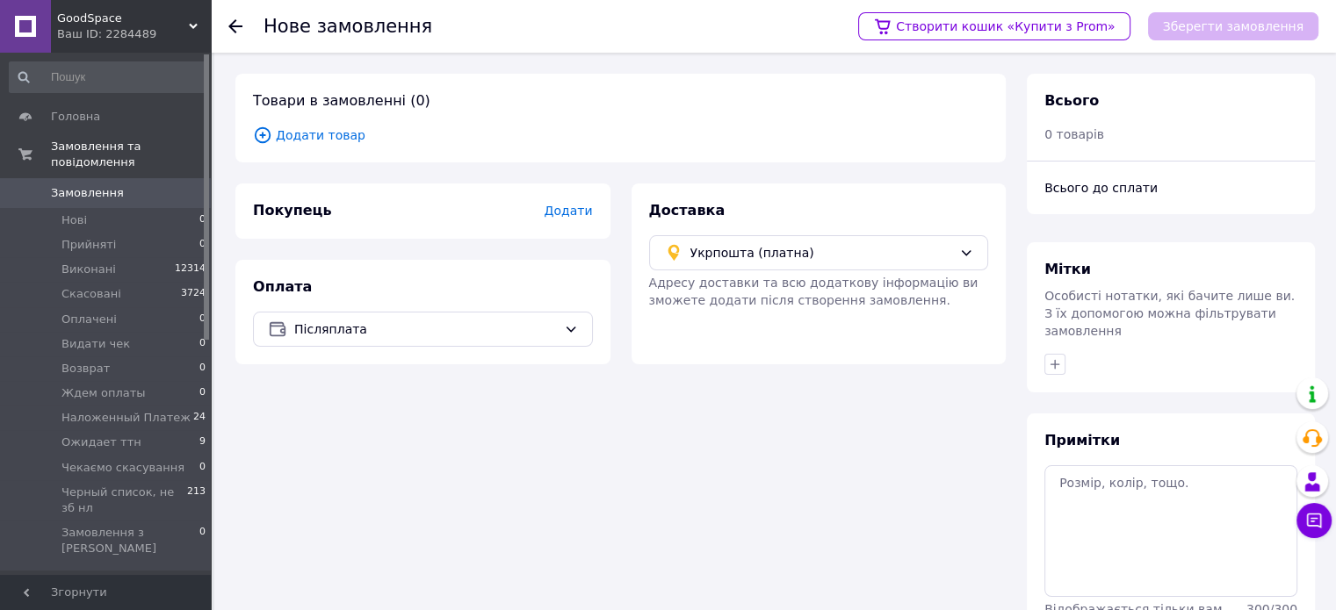
click at [565, 209] on span "Додати" at bounding box center [568, 211] width 48 height 14
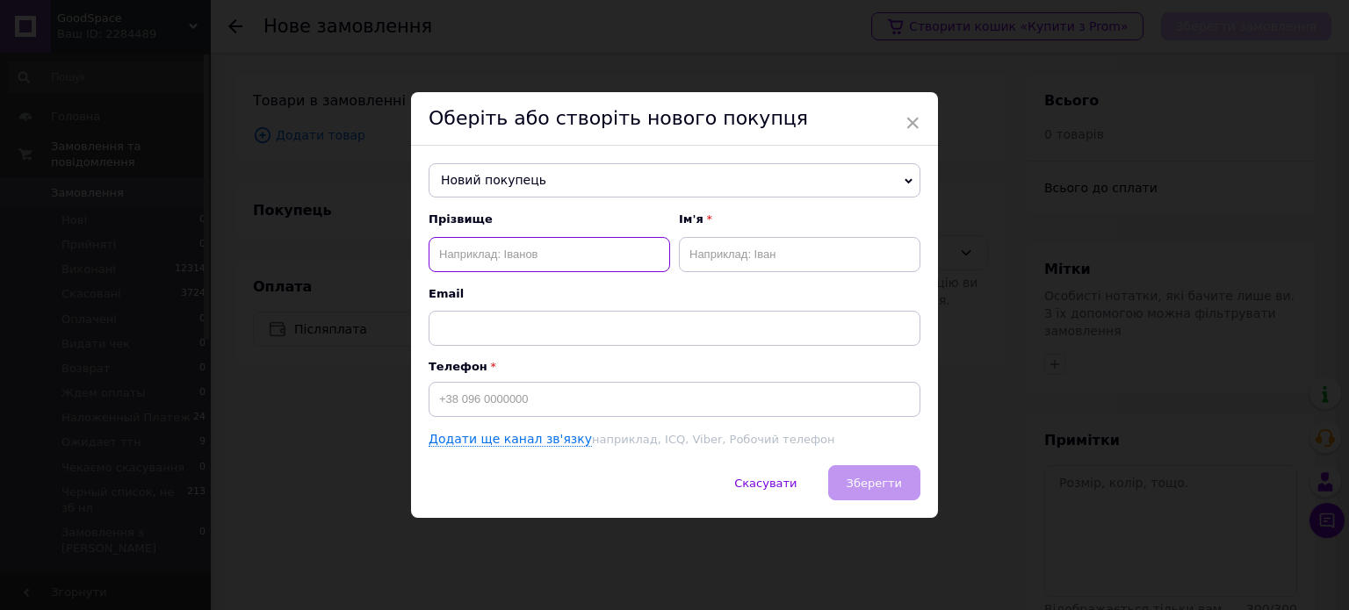
click at [551, 256] on input "text" at bounding box center [548, 254] width 241 height 35
click at [327, 178] on div "× Оберіть або створіть нового покупця Новий покупець Єршова Алла +380675603428 …" at bounding box center [674, 305] width 1349 height 610
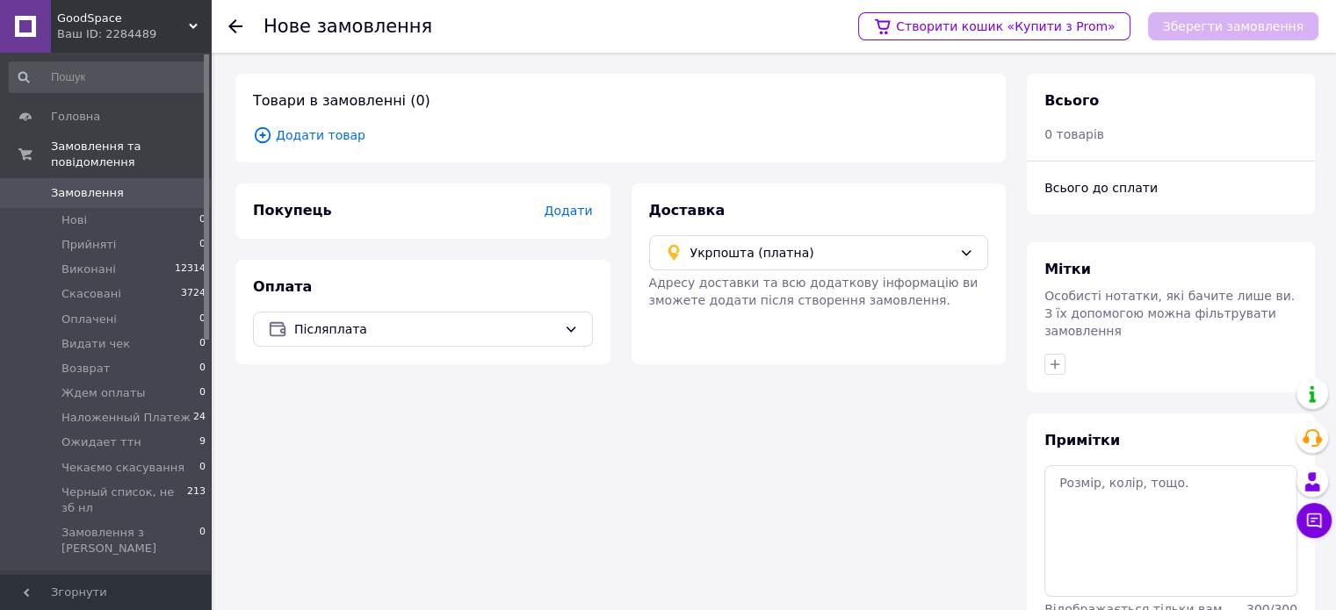
click at [580, 213] on span "Додати" at bounding box center [568, 211] width 48 height 14
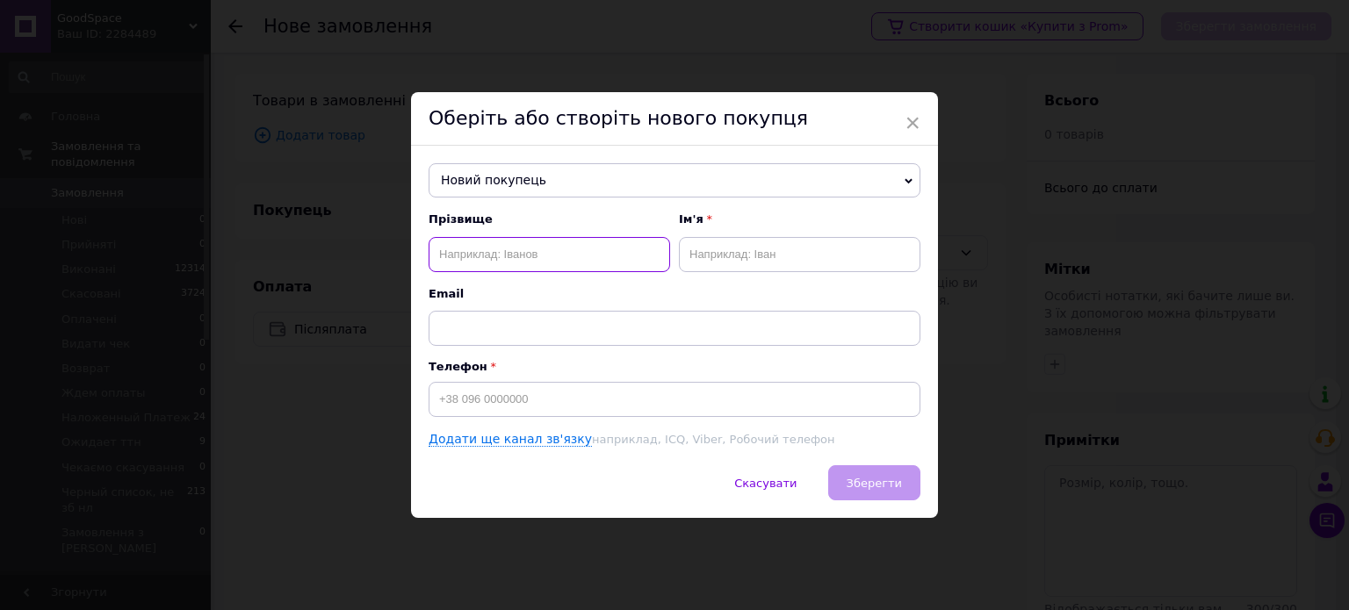
click at [520, 263] on input "text" at bounding box center [548, 254] width 241 height 35
paste input "Кройтор Дмитрий"
drag, startPoint x: 484, startPoint y: 253, endPoint x: 565, endPoint y: 252, distance: 80.8
click at [565, 252] on input "Кройтор Дмитрий" at bounding box center [548, 254] width 241 height 35
type input "Кройтор"
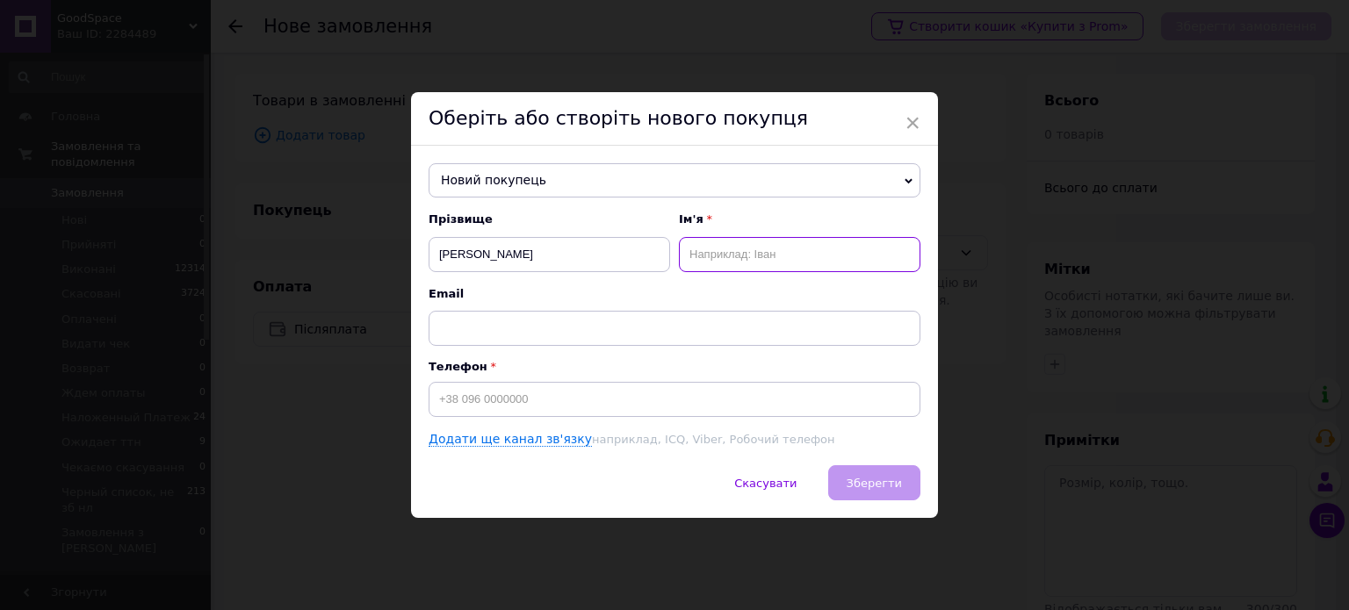
click at [716, 258] on input "text" at bounding box center [799, 254] width 241 height 35
paste input "Дмитрий"
type input "Дмитрий"
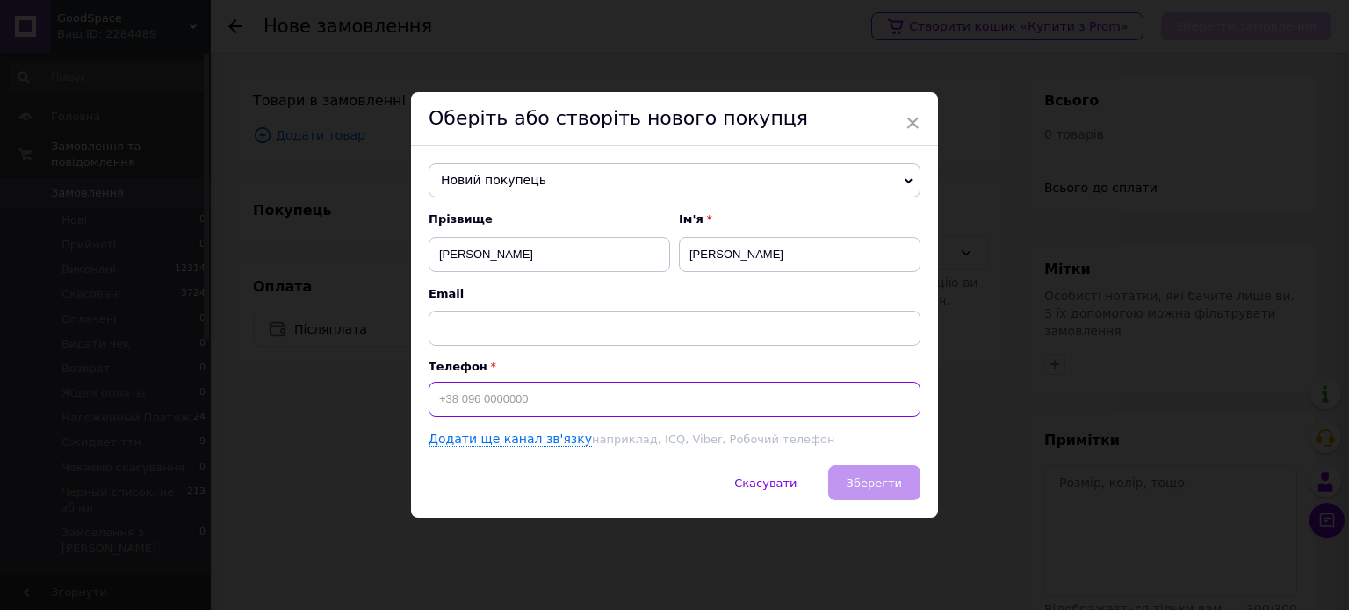
click at [508, 407] on input at bounding box center [674, 399] width 492 height 35
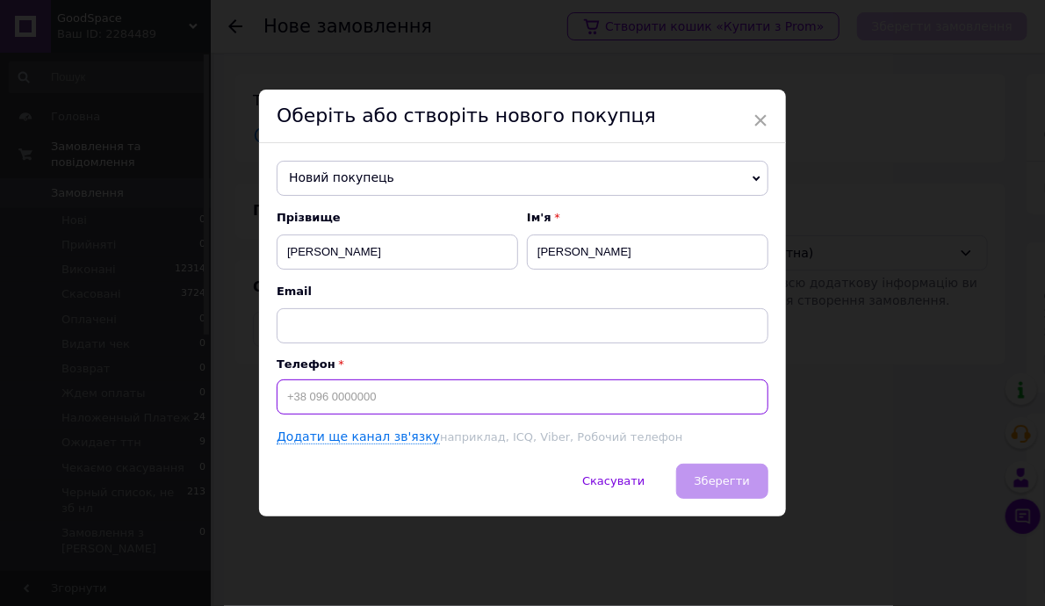
paste input "96) 768 57 09"
click at [343, 400] on input "96) 768 57 09" at bounding box center [523, 396] width 492 height 35
click at [326, 392] on input "96) 768 5709" at bounding box center [523, 396] width 492 height 35
click at [304, 397] on input "96) 7685709" at bounding box center [523, 396] width 492 height 35
click at [284, 404] on input "967685709" at bounding box center [523, 396] width 492 height 35
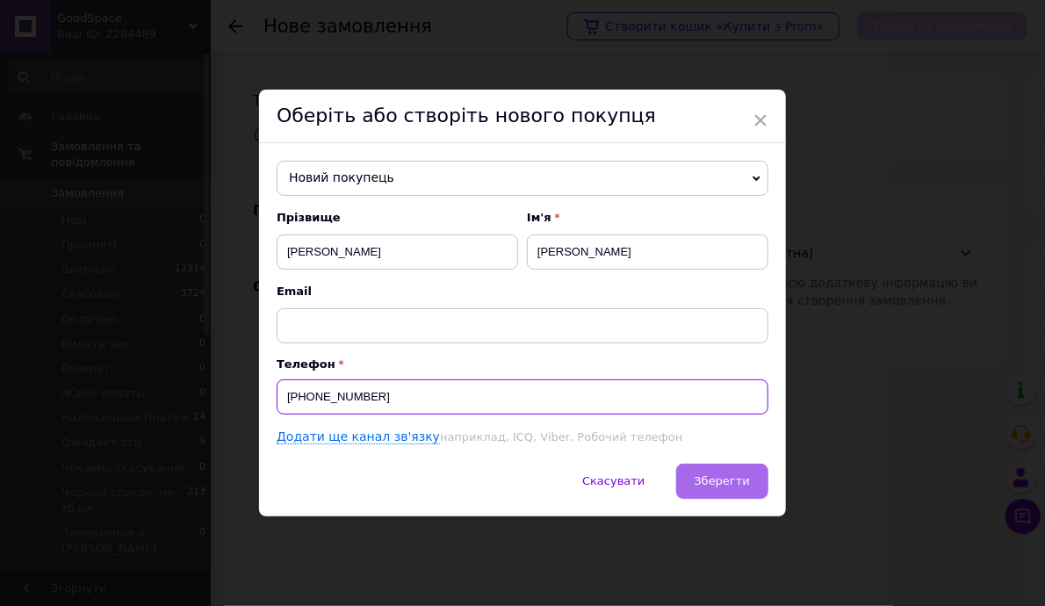
type input "+380967685709"
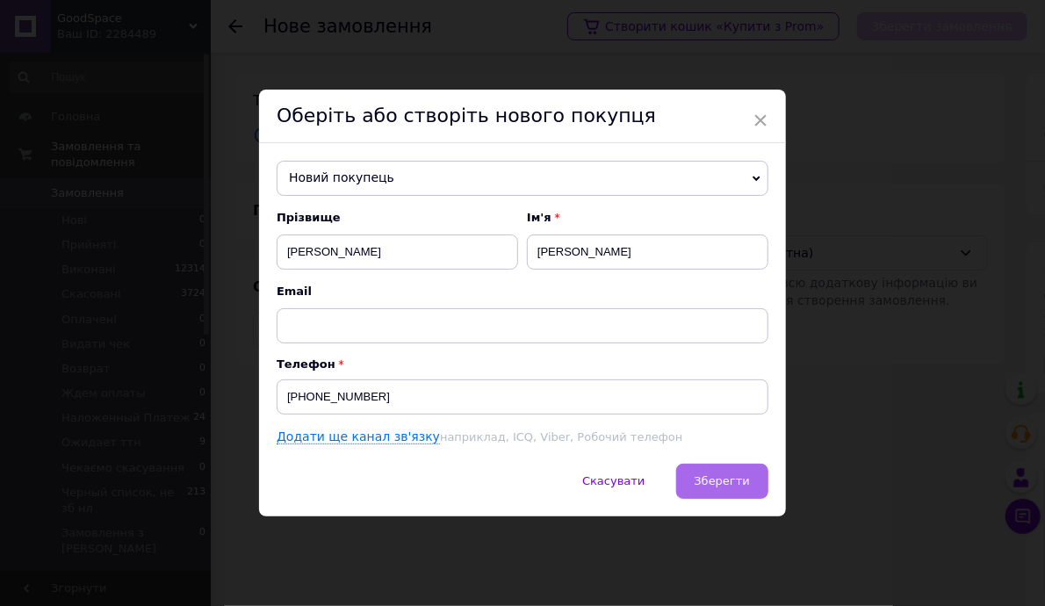
click at [740, 475] on span "Зберегти" at bounding box center [722, 480] width 55 height 13
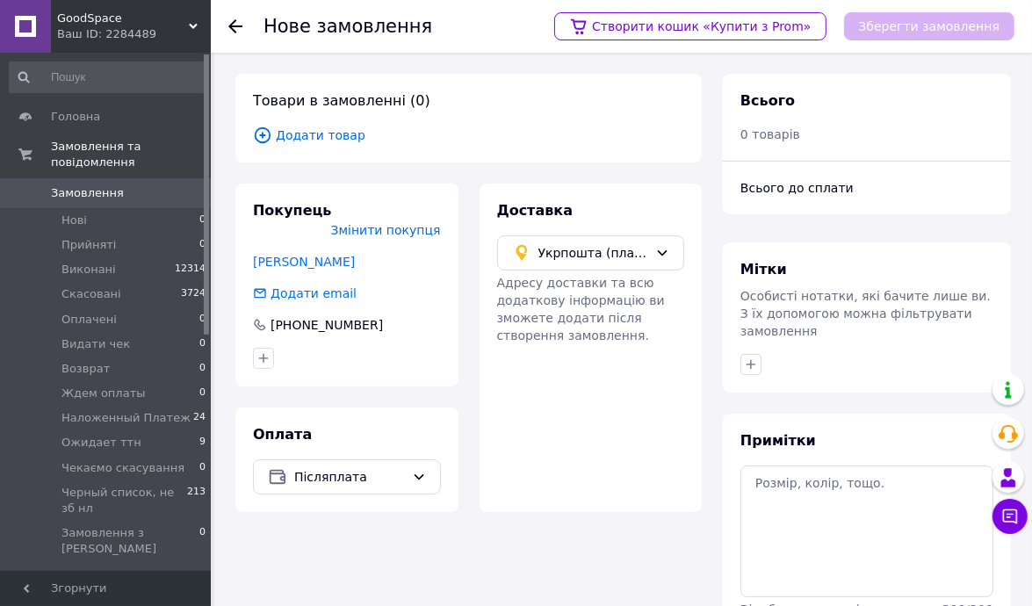
click at [339, 134] on span "Додати товар" at bounding box center [468, 135] width 431 height 19
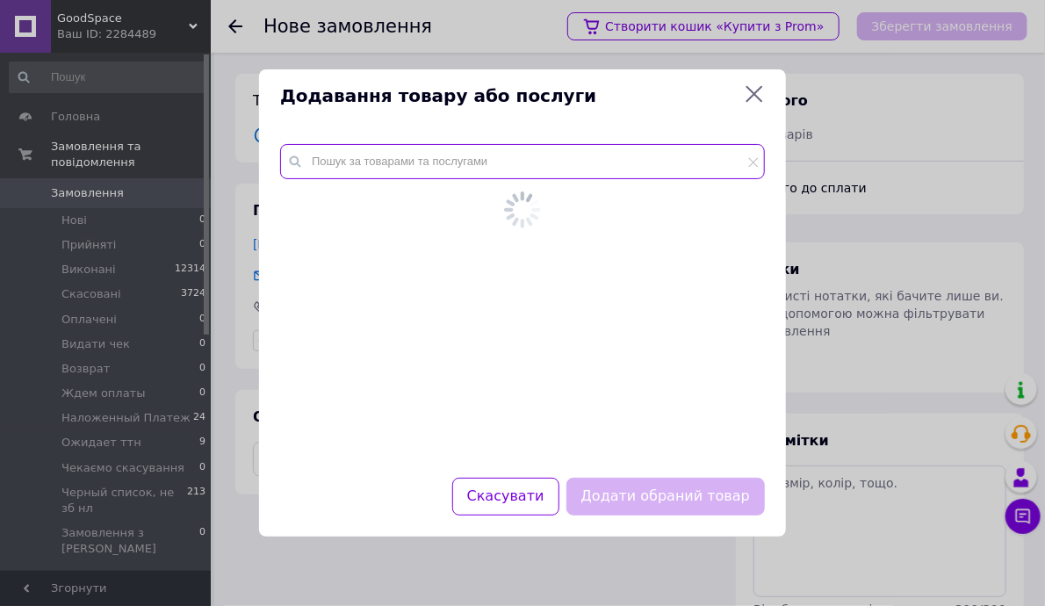
click at [344, 170] on input "text" at bounding box center [522, 161] width 485 height 35
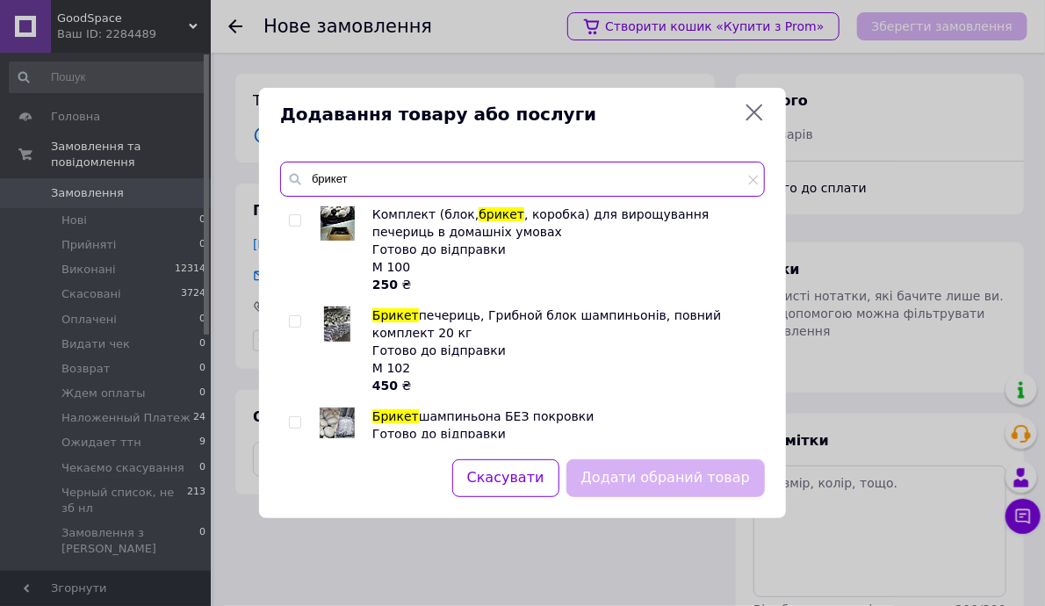
type input "брикет"
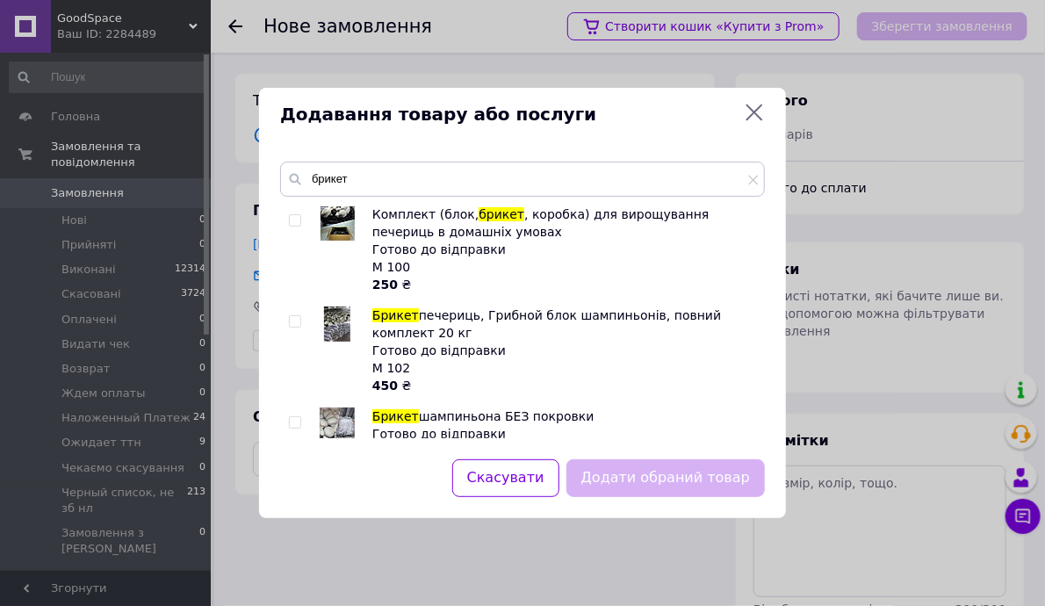
click at [292, 317] on input "checkbox" at bounding box center [294, 321] width 11 height 11
checkbox input "true"
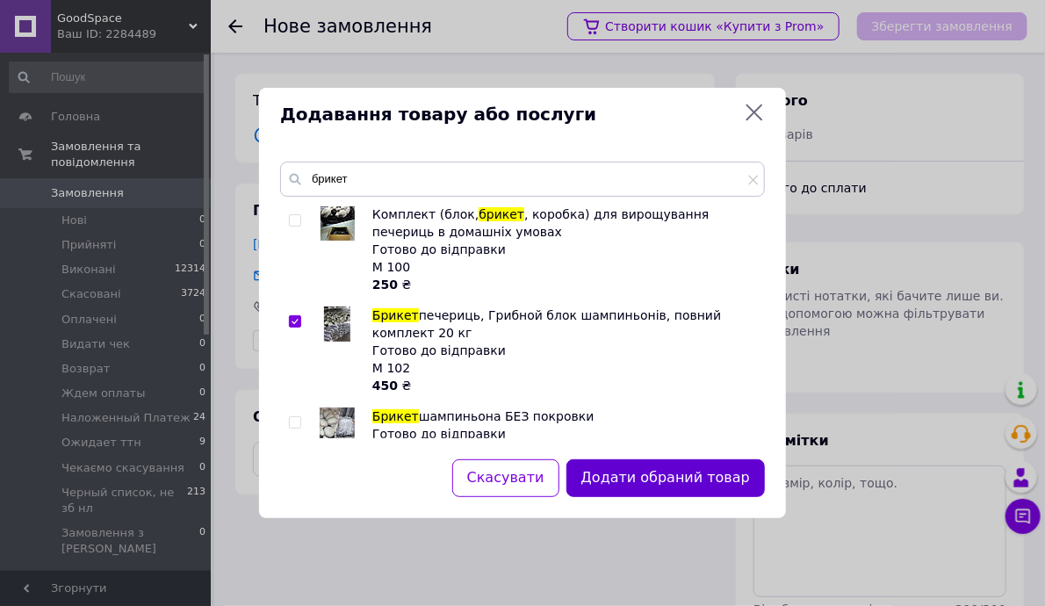
click at [678, 488] on button "Додати обраний товар" at bounding box center [665, 478] width 198 height 38
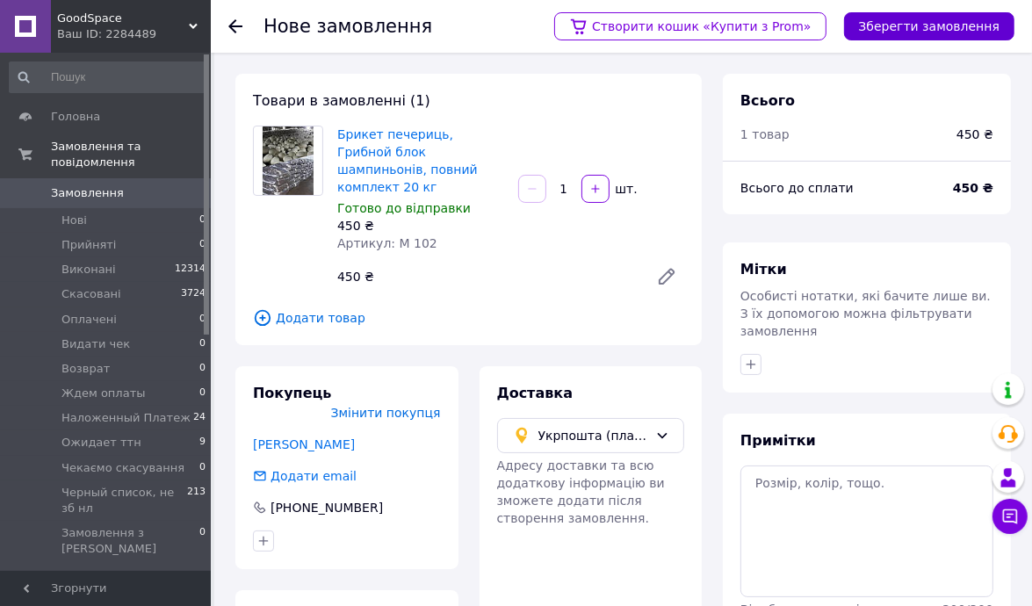
click at [903, 25] on button "Зберегти замовлення" at bounding box center [929, 26] width 170 height 28
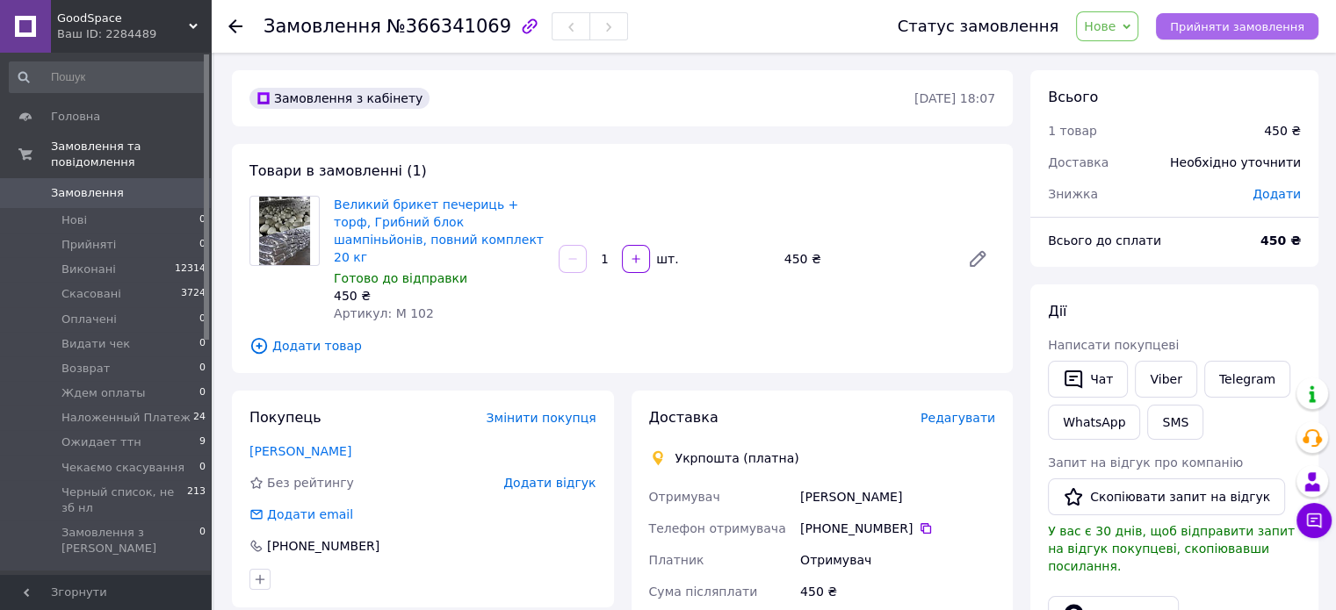
click at [1245, 25] on span "Прийняти замовлення" at bounding box center [1237, 26] width 134 height 13
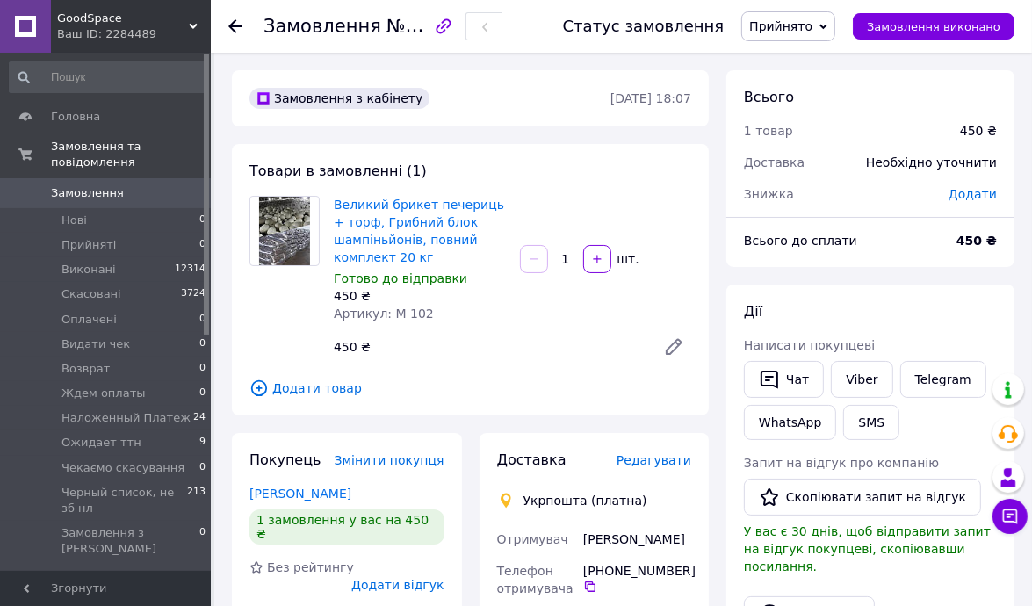
drag, startPoint x: 263, startPoint y: 346, endPoint x: 339, endPoint y: 358, distance: 77.4
click at [263, 346] on div at bounding box center [284, 280] width 84 height 169
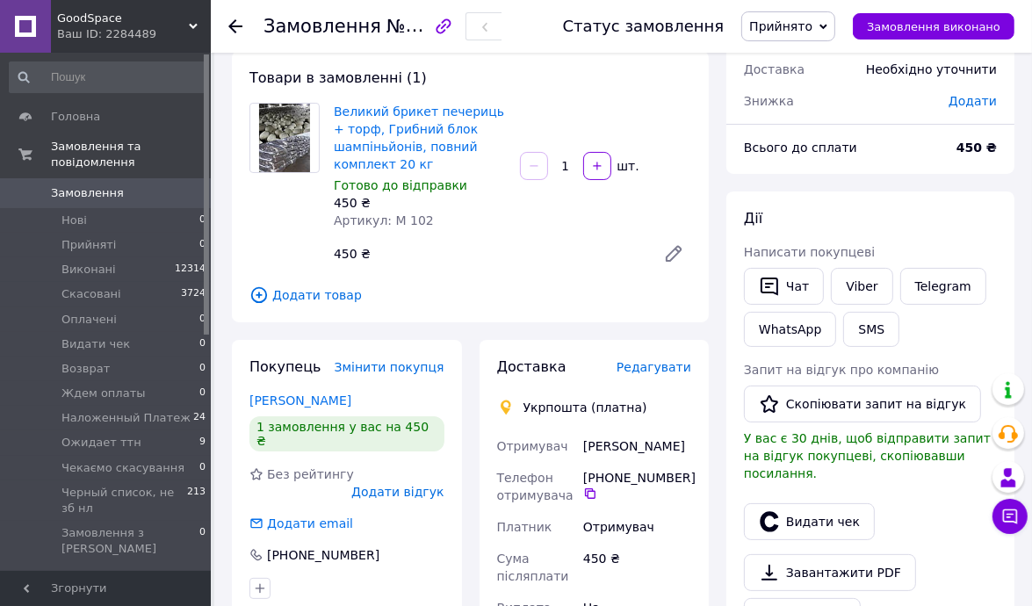
scroll to position [176, 0]
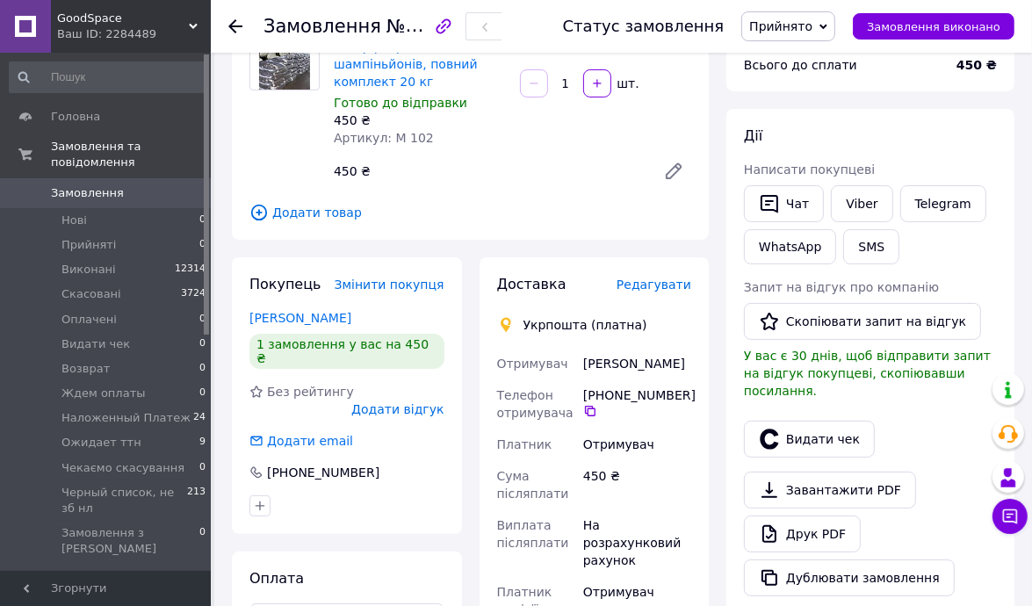
click at [640, 283] on span "Редагувати" at bounding box center [653, 284] width 75 height 14
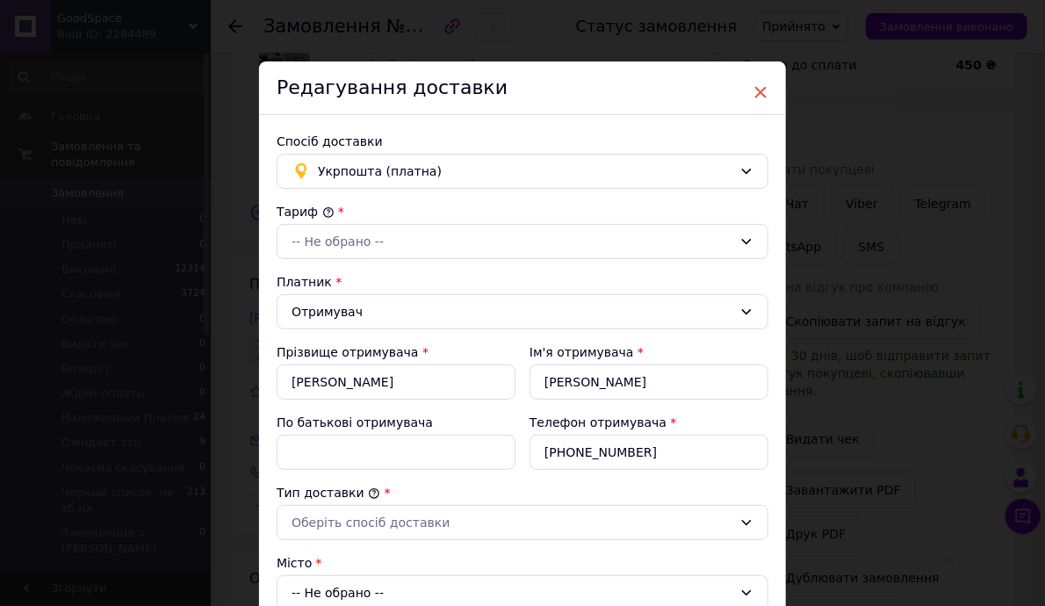
click at [753, 90] on span "×" at bounding box center [760, 92] width 16 height 30
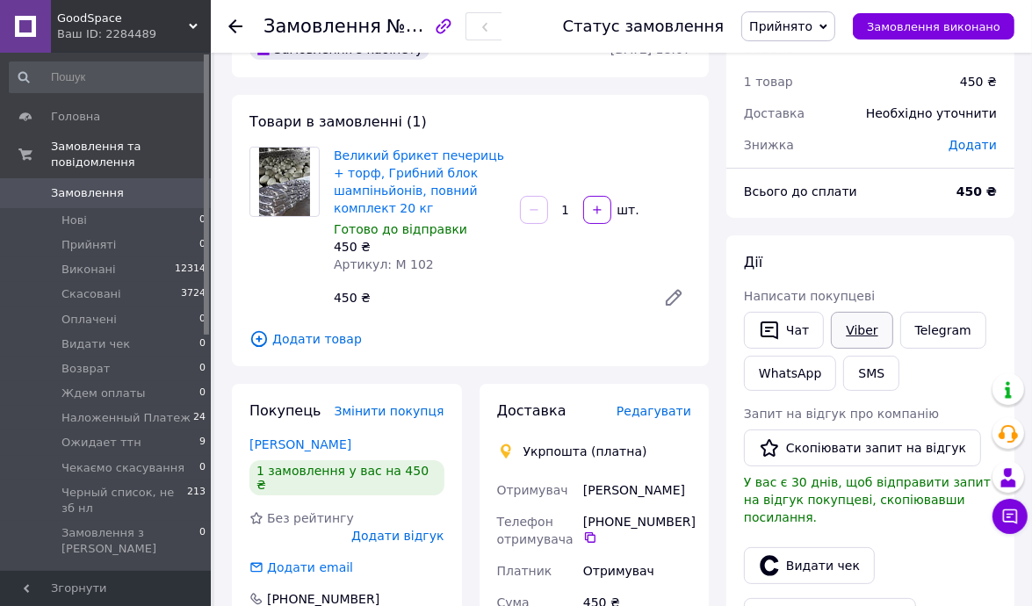
scroll to position [0, 0]
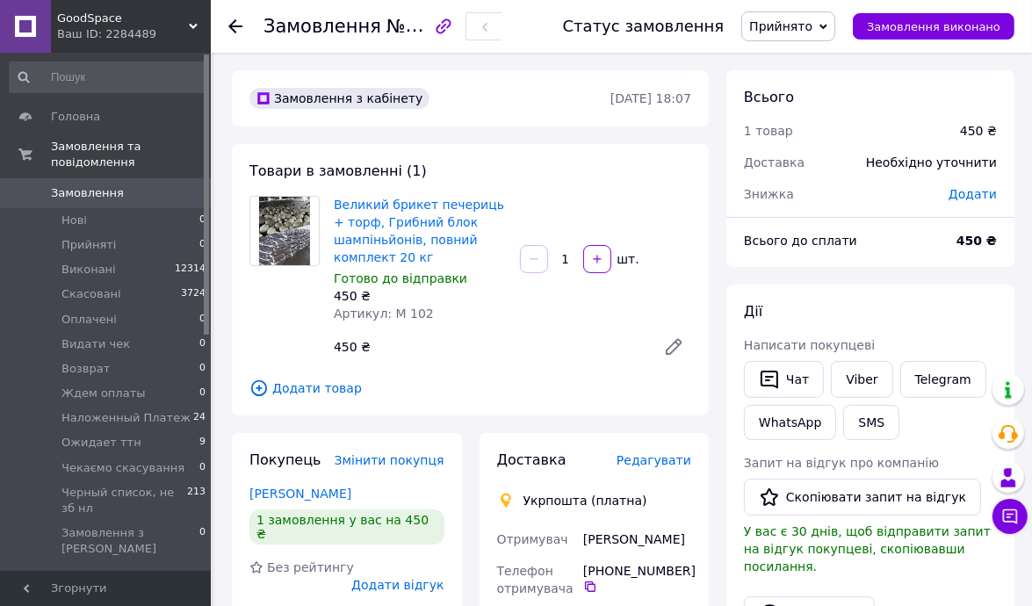
click at [984, 191] on span "Додати" at bounding box center [972, 194] width 48 height 14
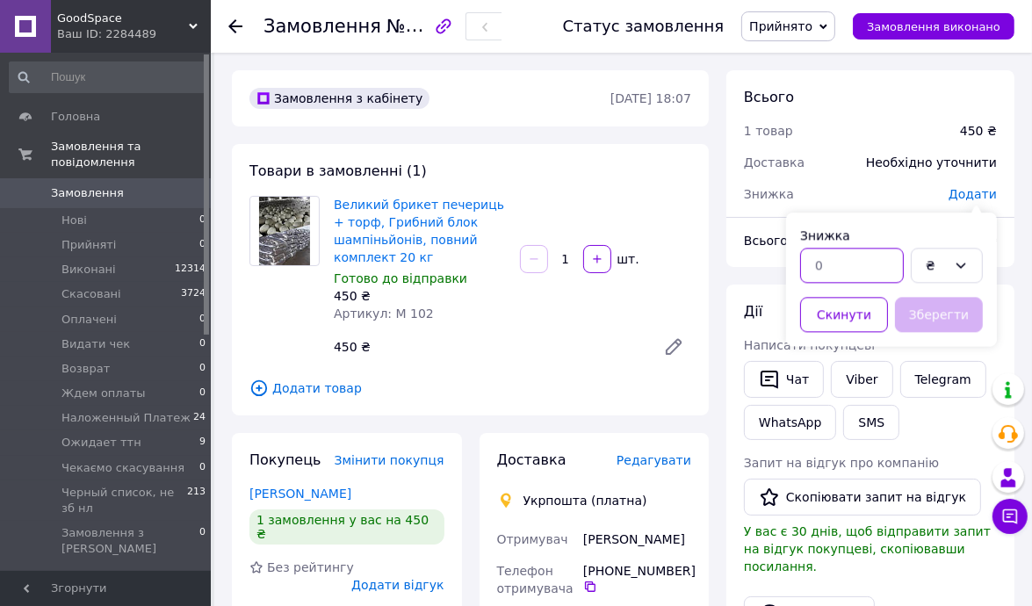
click at [829, 265] on input "text" at bounding box center [852, 265] width 104 height 35
type input "300"
click at [914, 316] on button "Зберегти" at bounding box center [939, 314] width 88 height 35
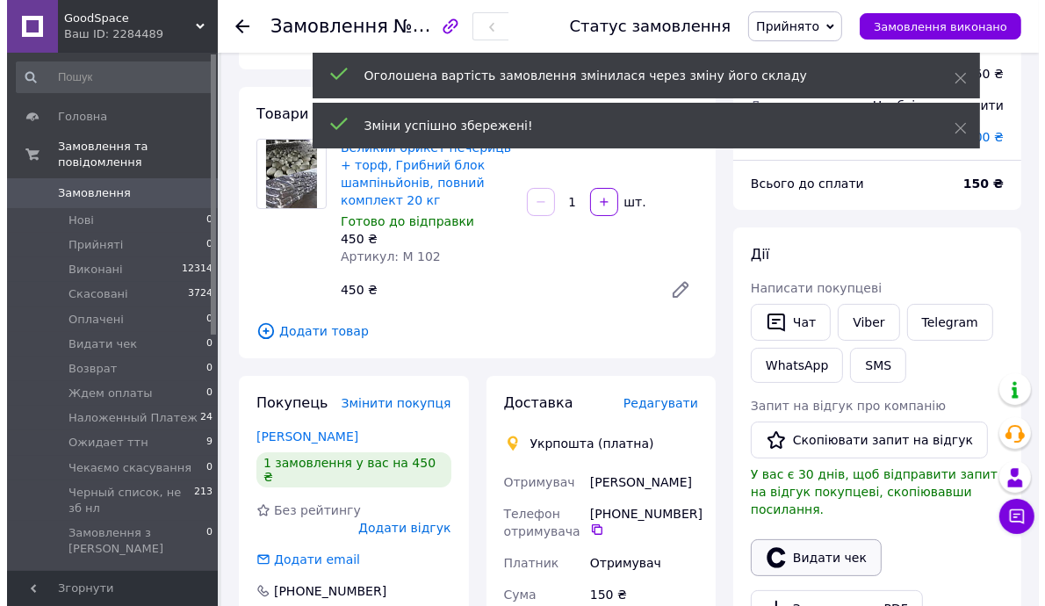
scroll to position [88, 0]
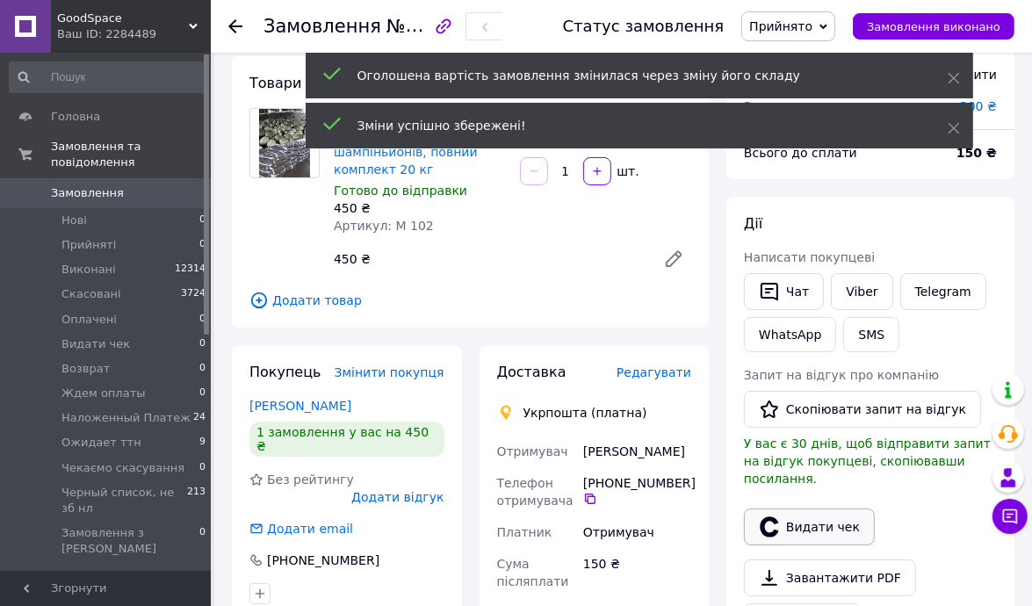
click at [799, 508] on button "Видати чек" at bounding box center [809, 526] width 131 height 37
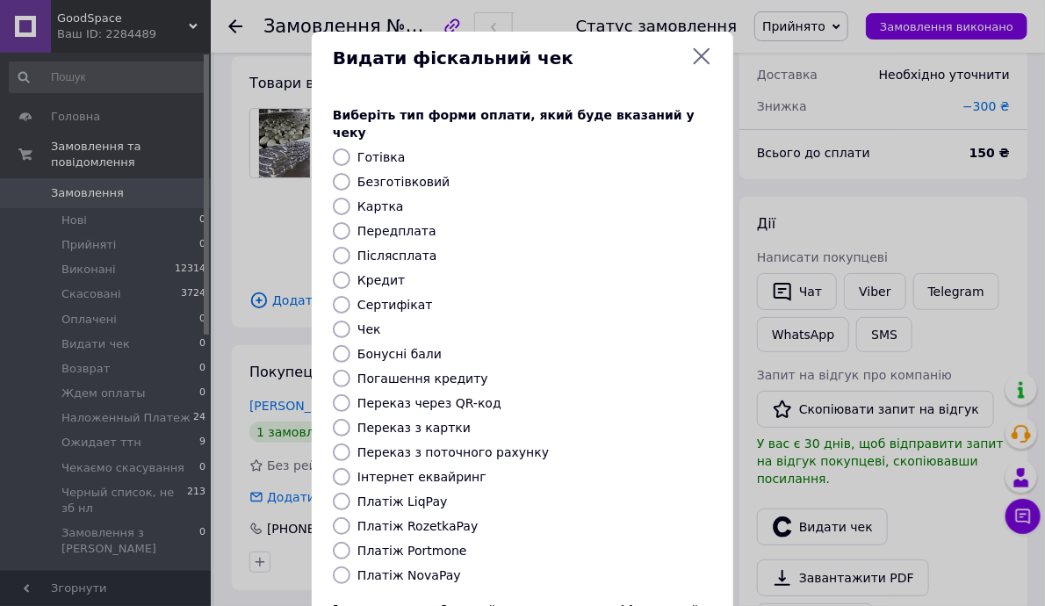
click at [401, 175] on label "Безготівковий" at bounding box center [403, 182] width 92 height 14
click at [350, 173] on input "Безготівковий" at bounding box center [342, 182] width 18 height 18
radio input "true"
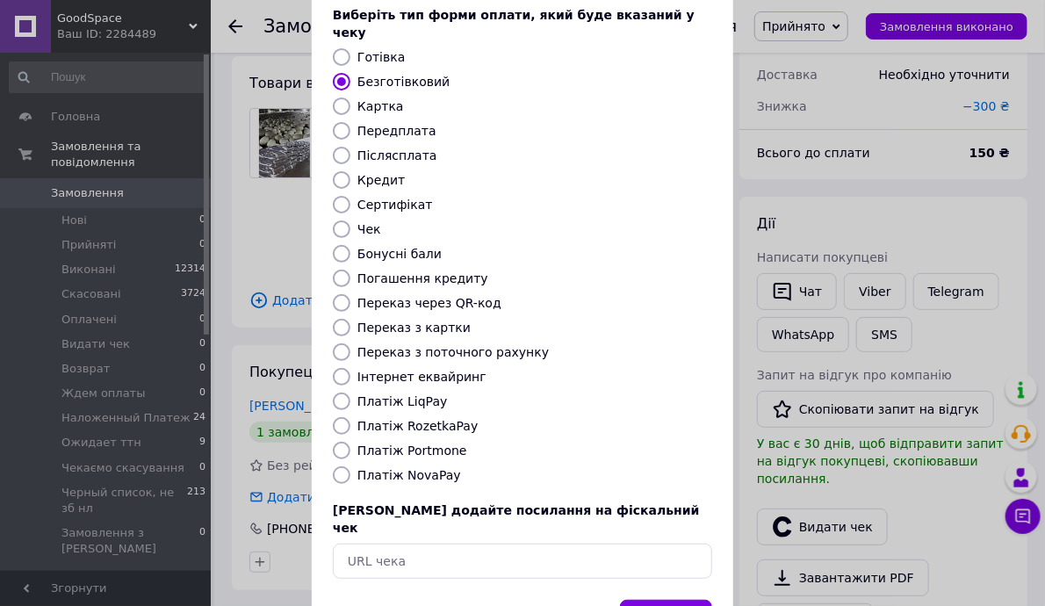
scroll to position [148, 0]
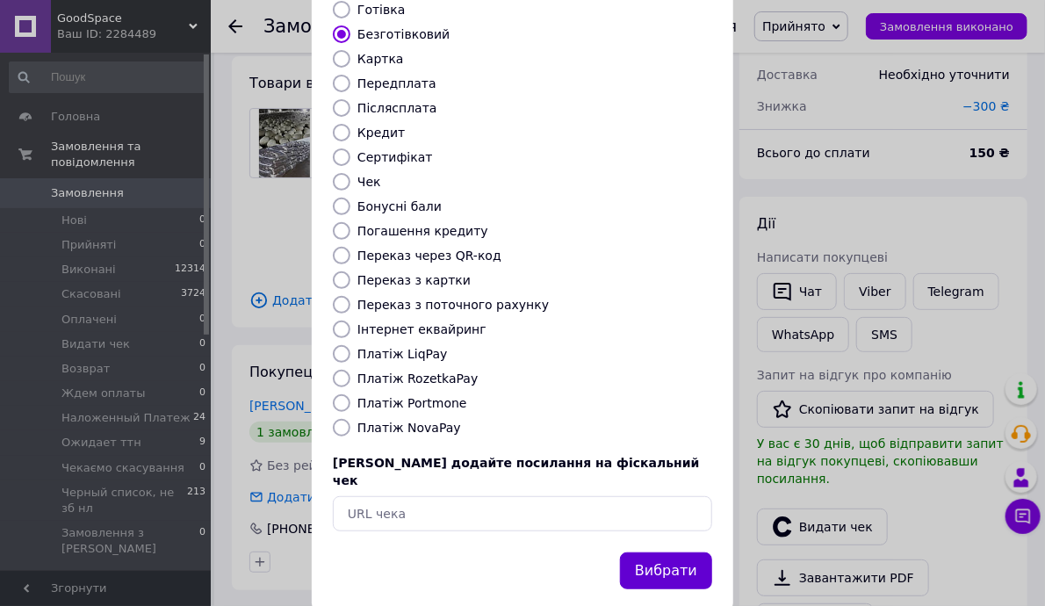
click at [691, 552] on button "Вибрати" at bounding box center [666, 571] width 92 height 38
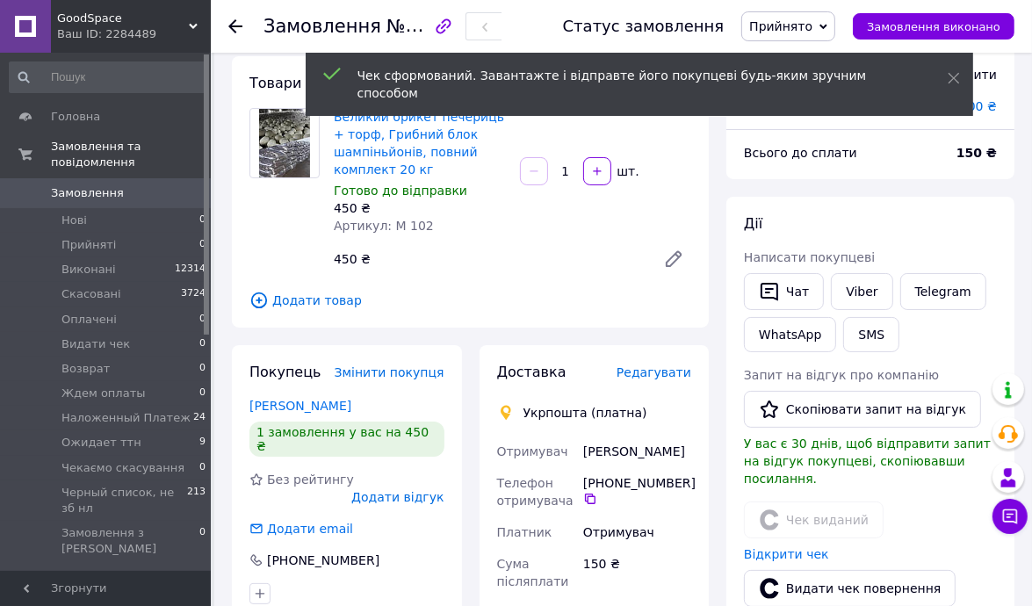
click at [650, 372] on span "Редагувати" at bounding box center [653, 372] width 75 height 14
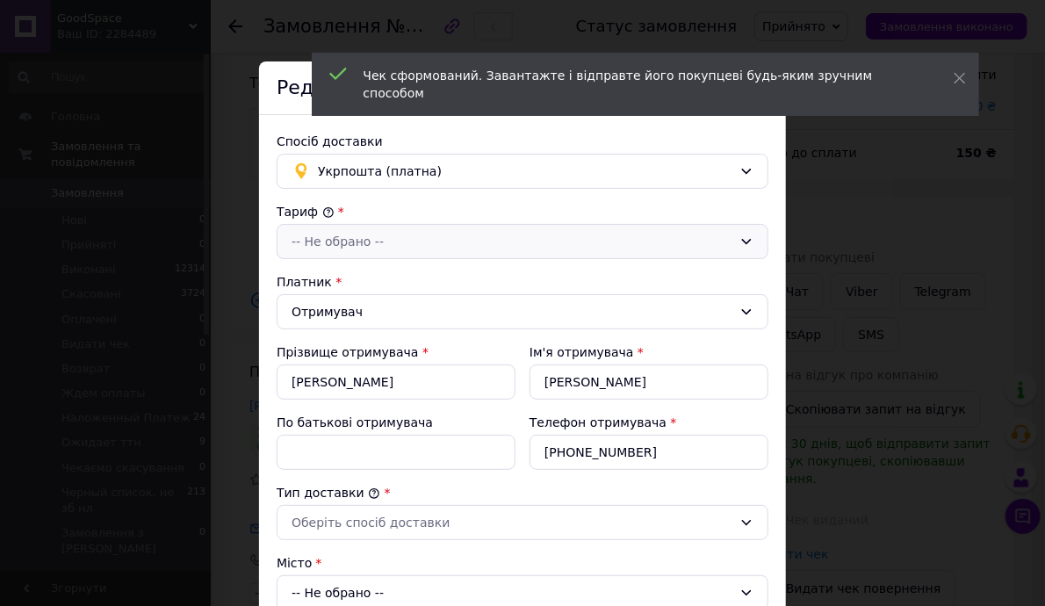
click at [335, 244] on div "-- Не обрано --" at bounding box center [512, 241] width 441 height 19
click at [342, 270] on li "Стандарт" at bounding box center [520, 279] width 490 height 32
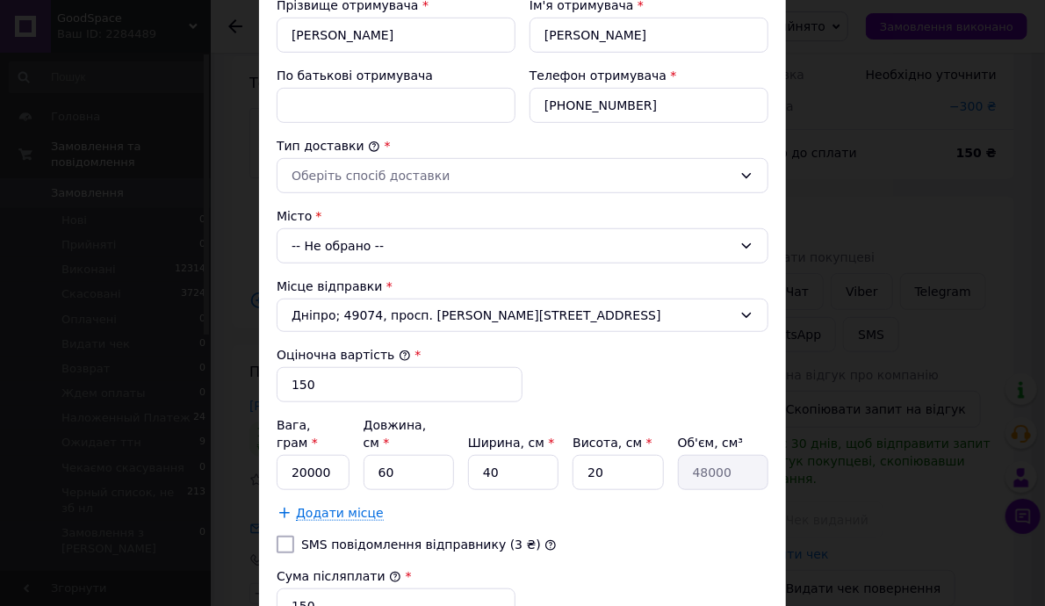
scroll to position [351, 0]
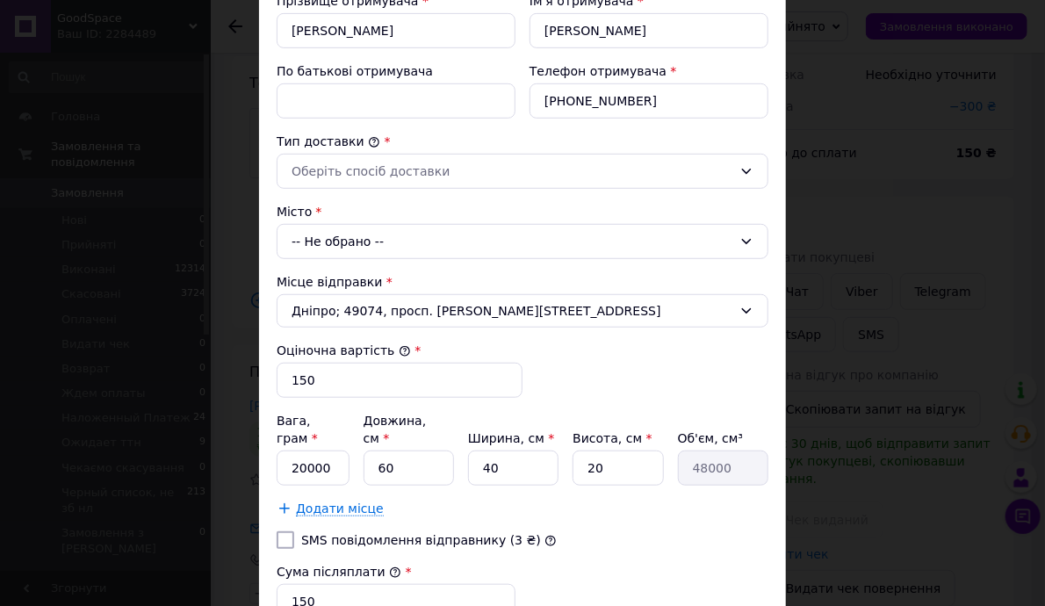
click at [336, 234] on div "-- Не обрано --" at bounding box center [523, 241] width 492 height 35
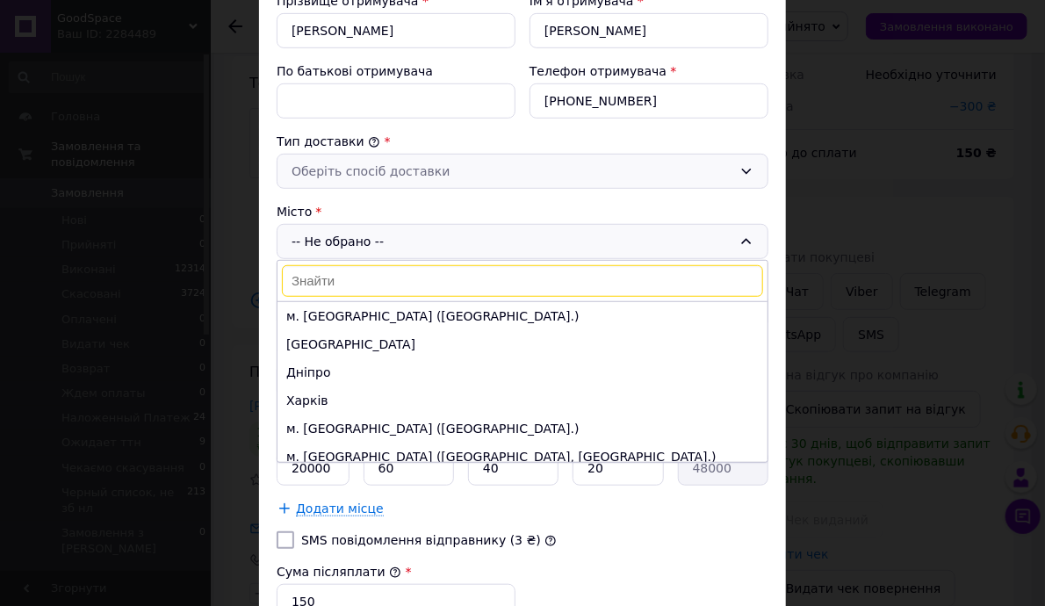
click at [348, 175] on div "Оберіть спосіб доставки" at bounding box center [512, 171] width 441 height 19
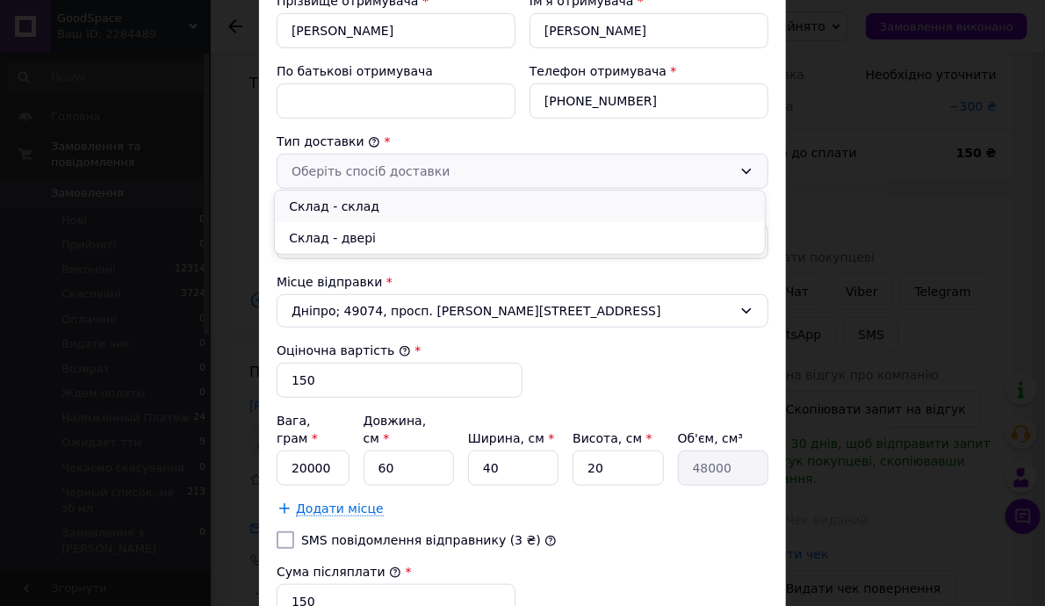
click at [350, 195] on li "Склад - склад" at bounding box center [520, 207] width 490 height 32
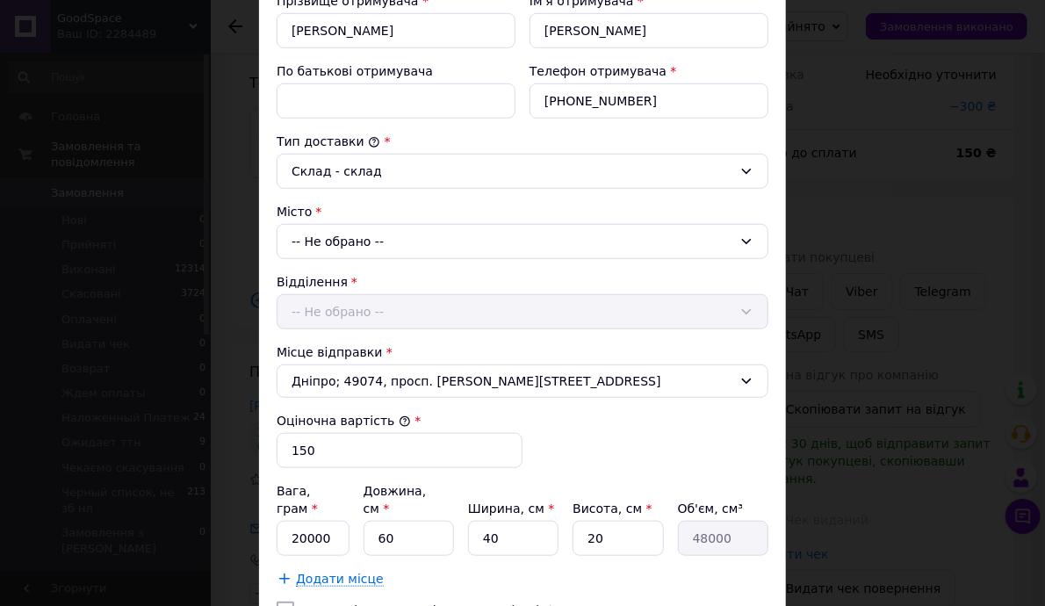
click at [363, 242] on div "-- Не обрано --" at bounding box center [523, 241] width 492 height 35
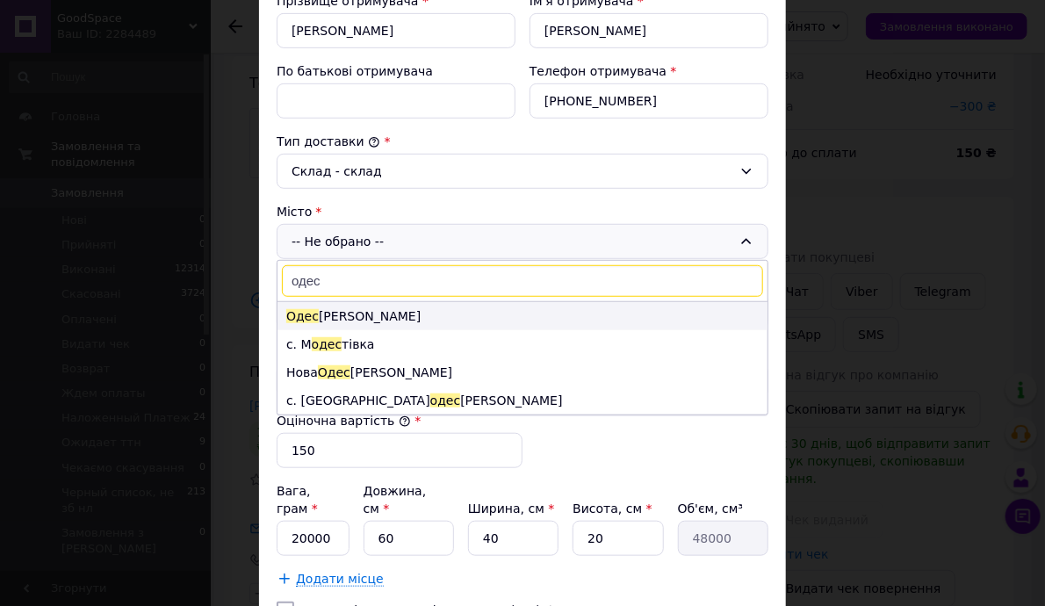
type input "одес"
click at [379, 319] on li "Одес а" at bounding box center [522, 316] width 490 height 28
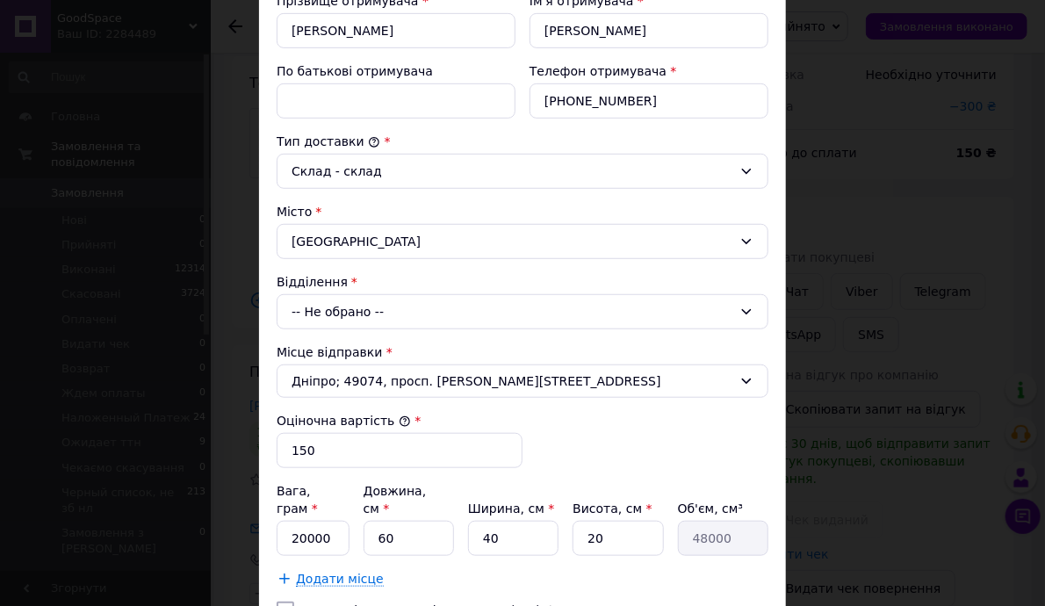
click at [339, 306] on div "-- Не обрано --" at bounding box center [523, 311] width 492 height 35
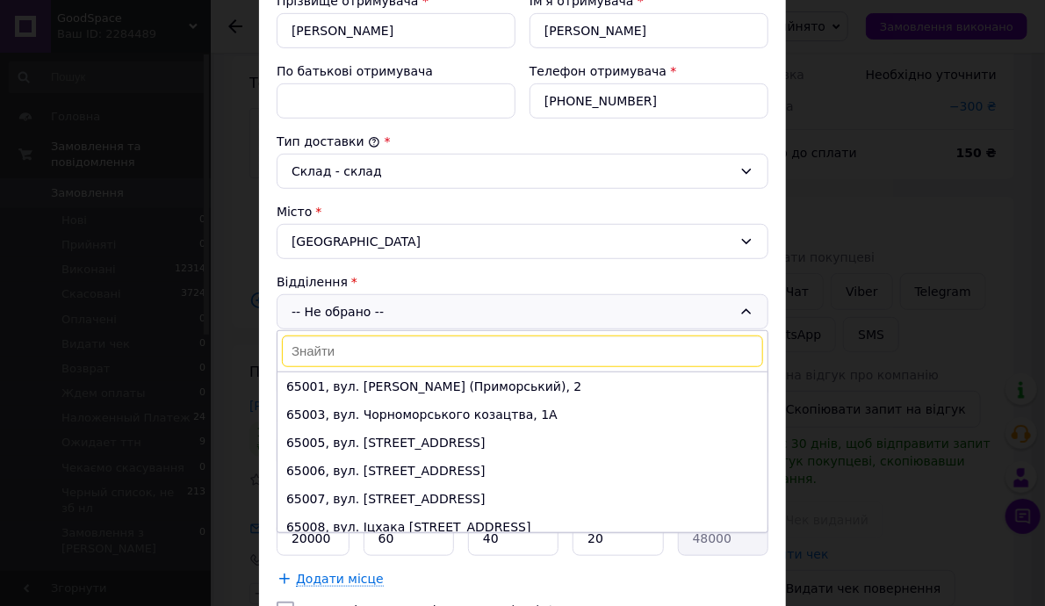
click at [376, 351] on input at bounding box center [522, 351] width 481 height 32
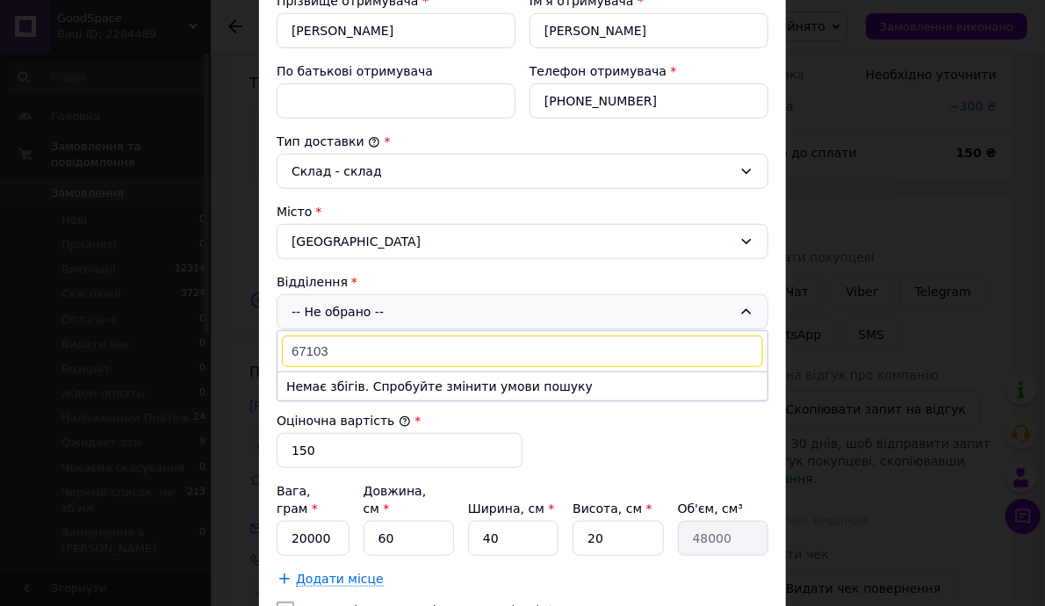
click at [345, 347] on input "67103" at bounding box center [522, 351] width 481 height 32
type input "6"
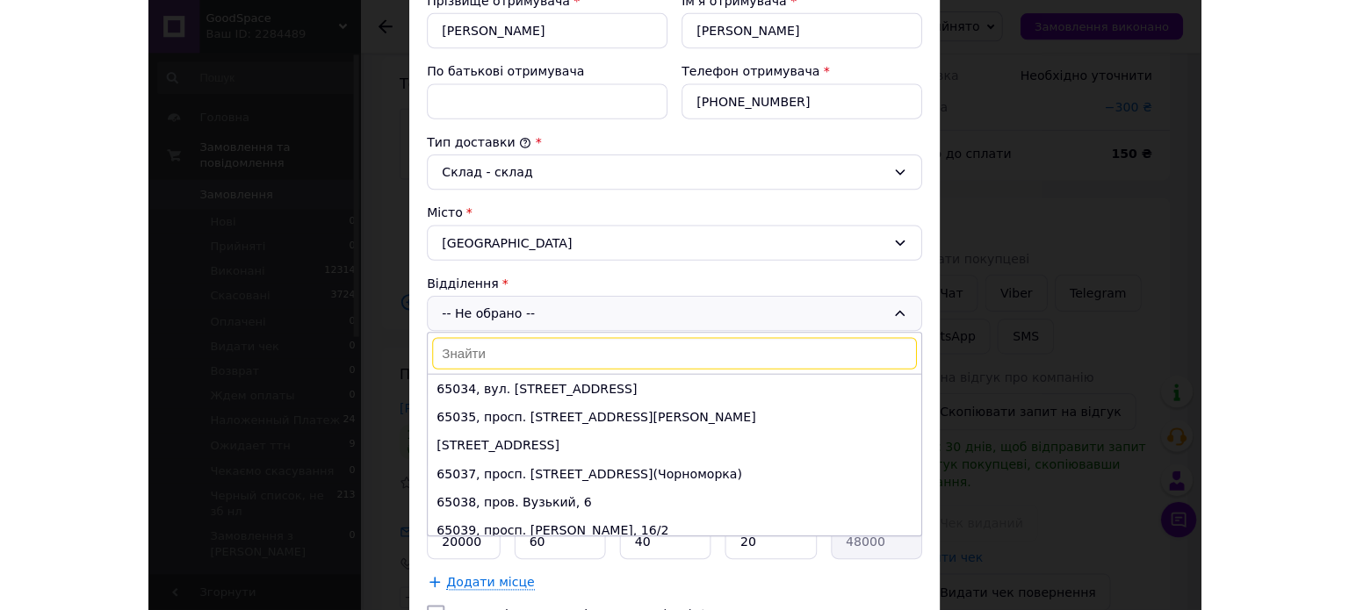
scroll to position [0, 0]
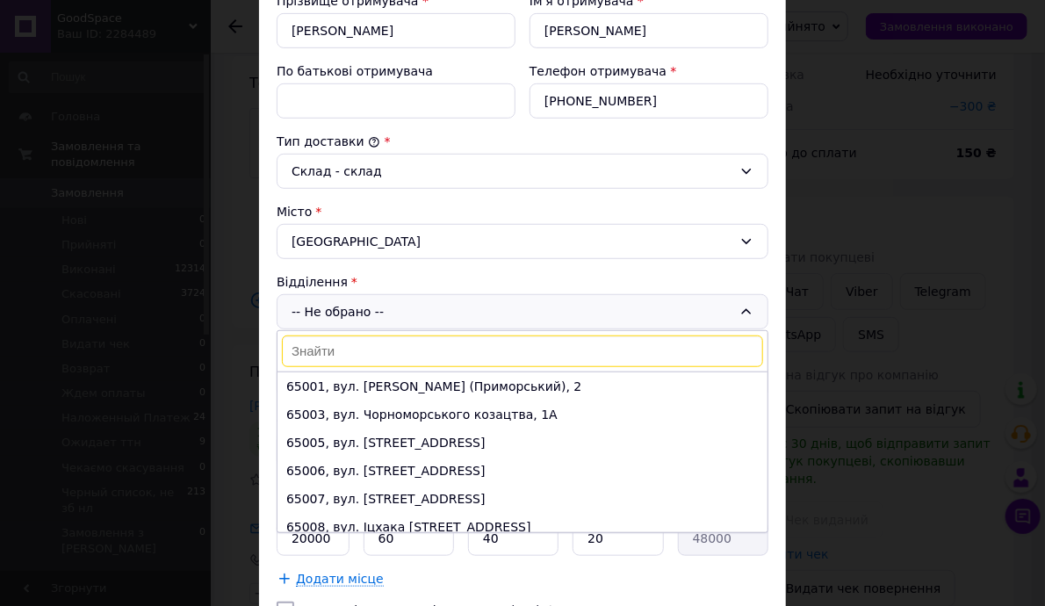
click at [270, 41] on div "Прізвище отримувача * Кройтор" at bounding box center [396, 20] width 253 height 70
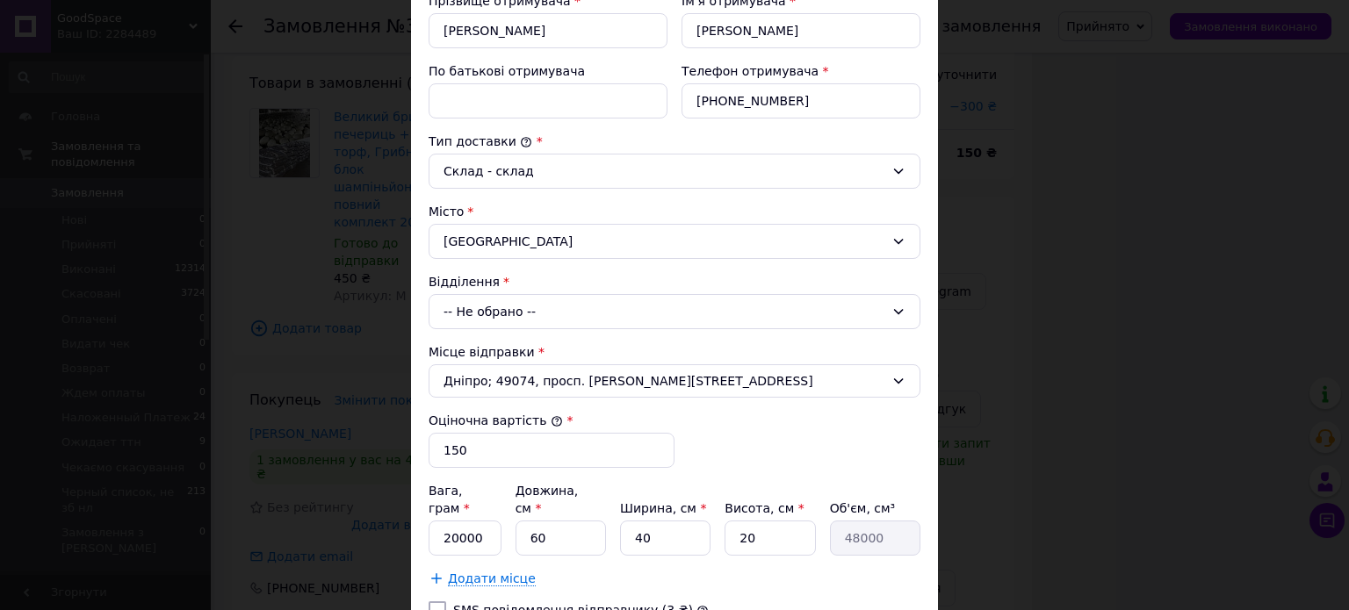
click at [497, 305] on div "-- Не обрано --" at bounding box center [674, 311] width 492 height 35
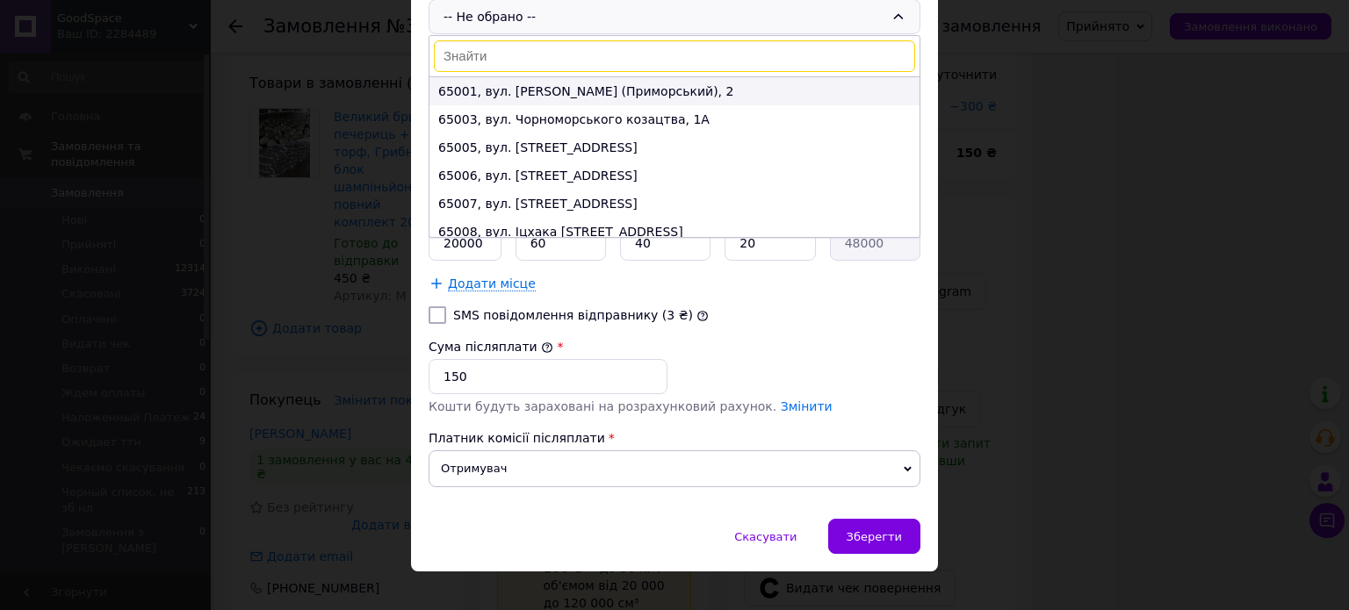
click at [522, 84] on li "65001, вул. Садова (Приморський), 2" at bounding box center [674, 91] width 490 height 28
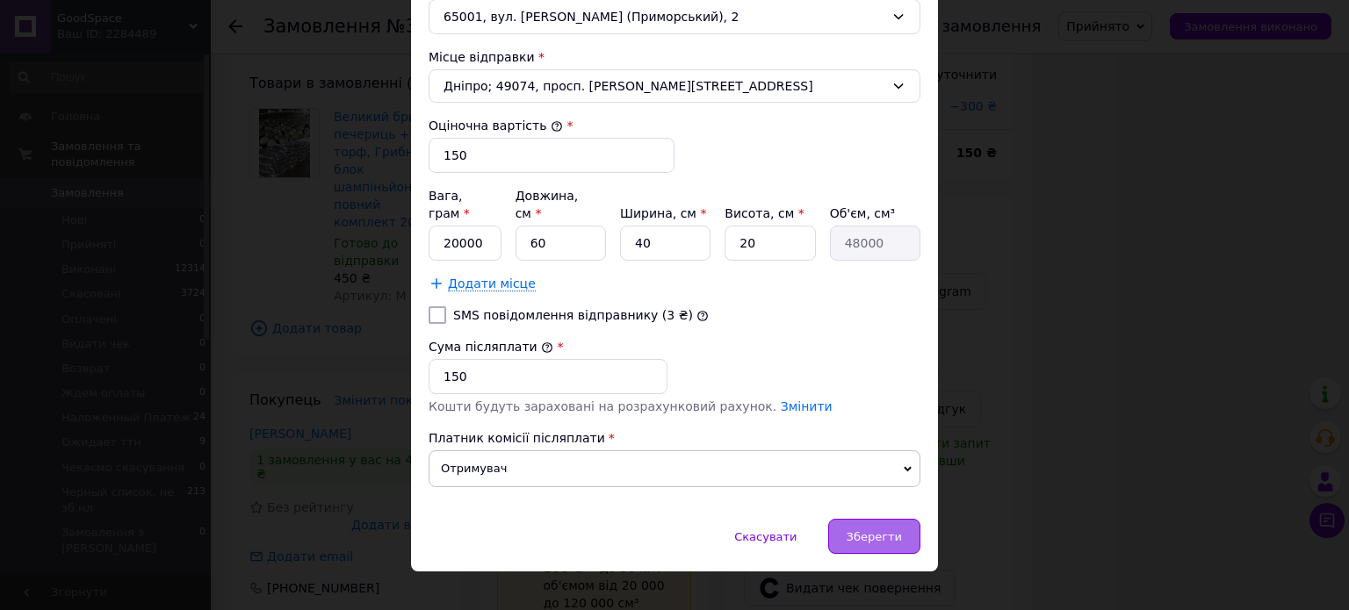
click at [862, 530] on span "Зберегти" at bounding box center [873, 536] width 55 height 13
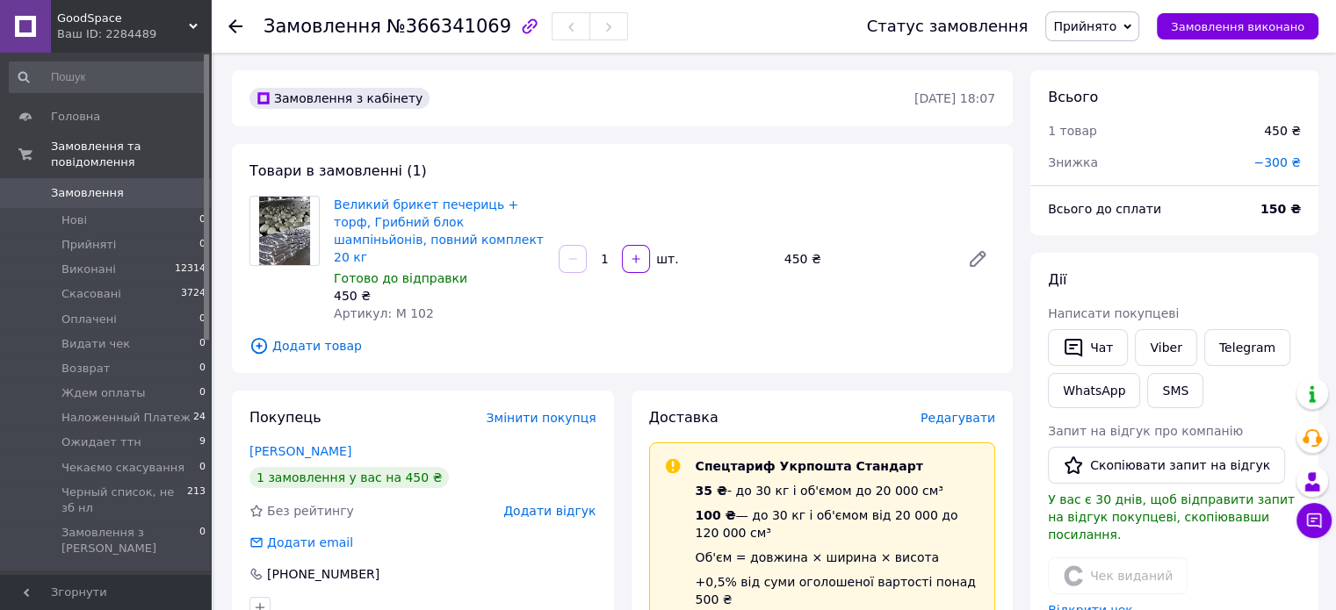
click at [436, 98] on div "Замовлення з кабінету" at bounding box center [580, 98] width 668 height 28
click at [959, 411] on span "Редагувати" at bounding box center [957, 418] width 75 height 14
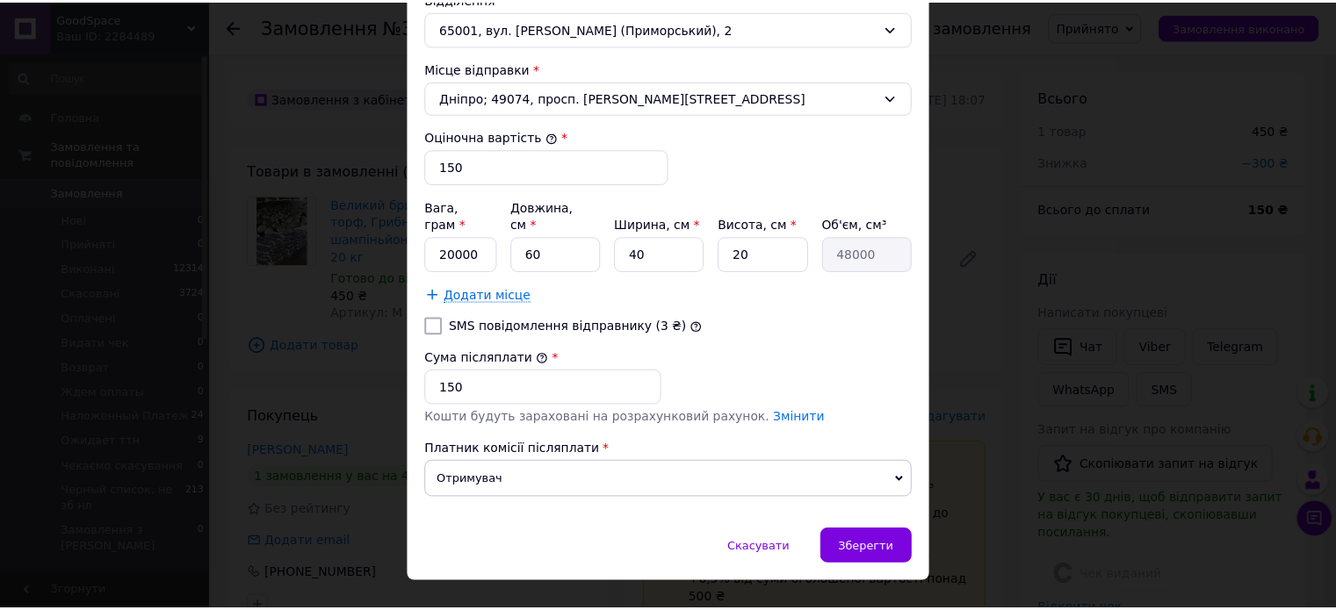
scroll to position [646, 0]
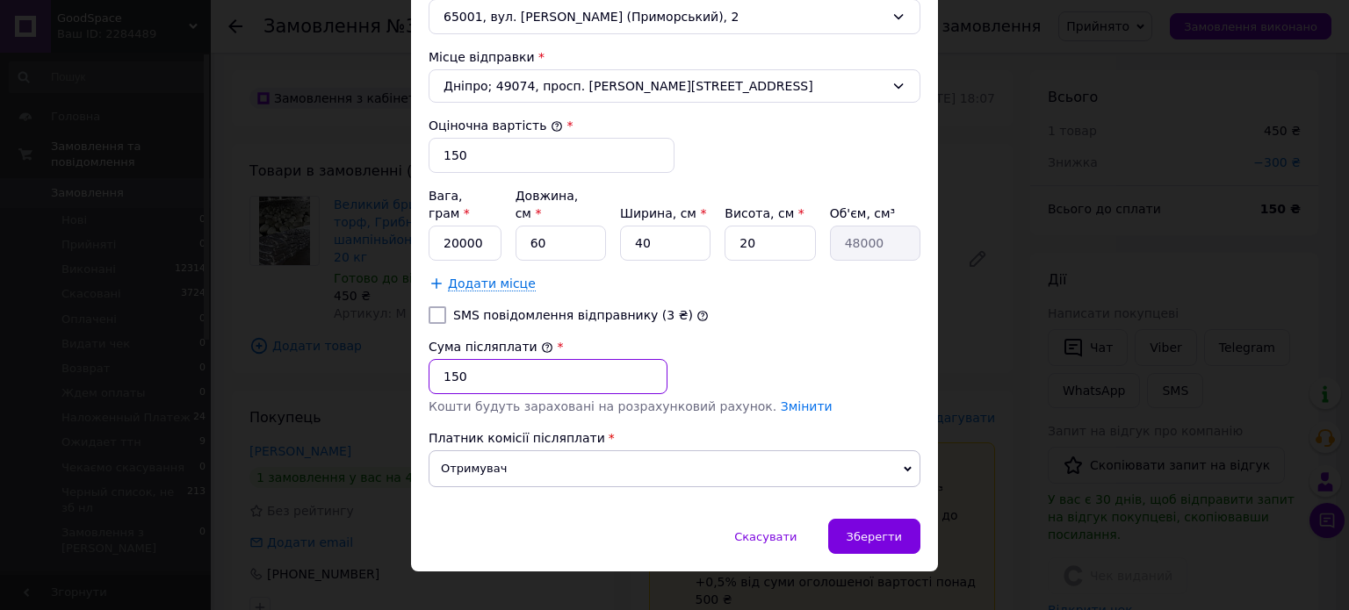
drag, startPoint x: 452, startPoint y: 353, endPoint x: 440, endPoint y: 355, distance: 12.4
click at [440, 359] on input "150" at bounding box center [547, 376] width 239 height 35
type input "300"
click at [439, 157] on input "150" at bounding box center [551, 155] width 246 height 35
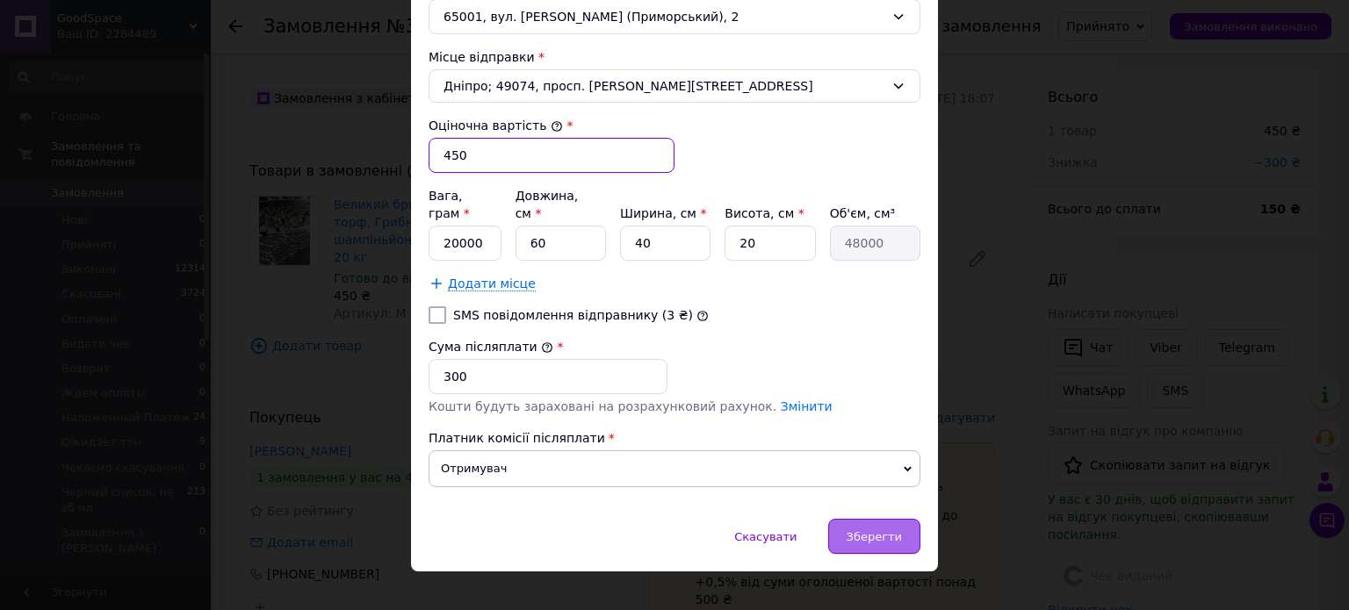
type input "450"
click at [913, 519] on div "Зберегти" at bounding box center [874, 536] width 92 height 35
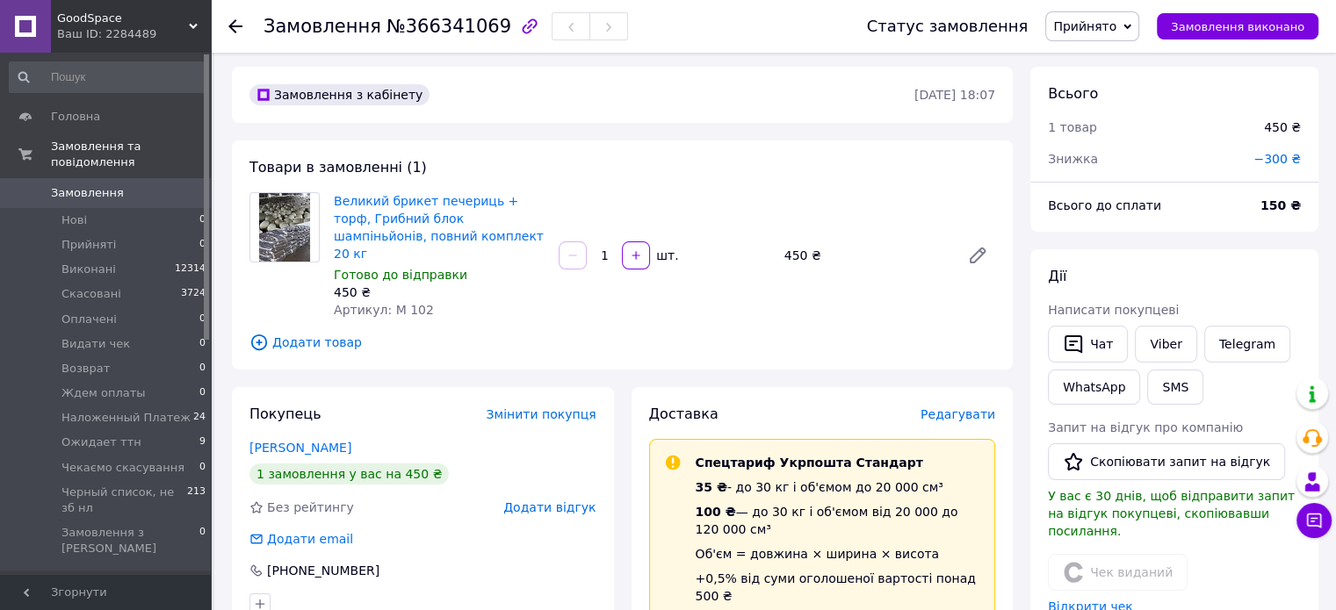
scroll to position [0, 0]
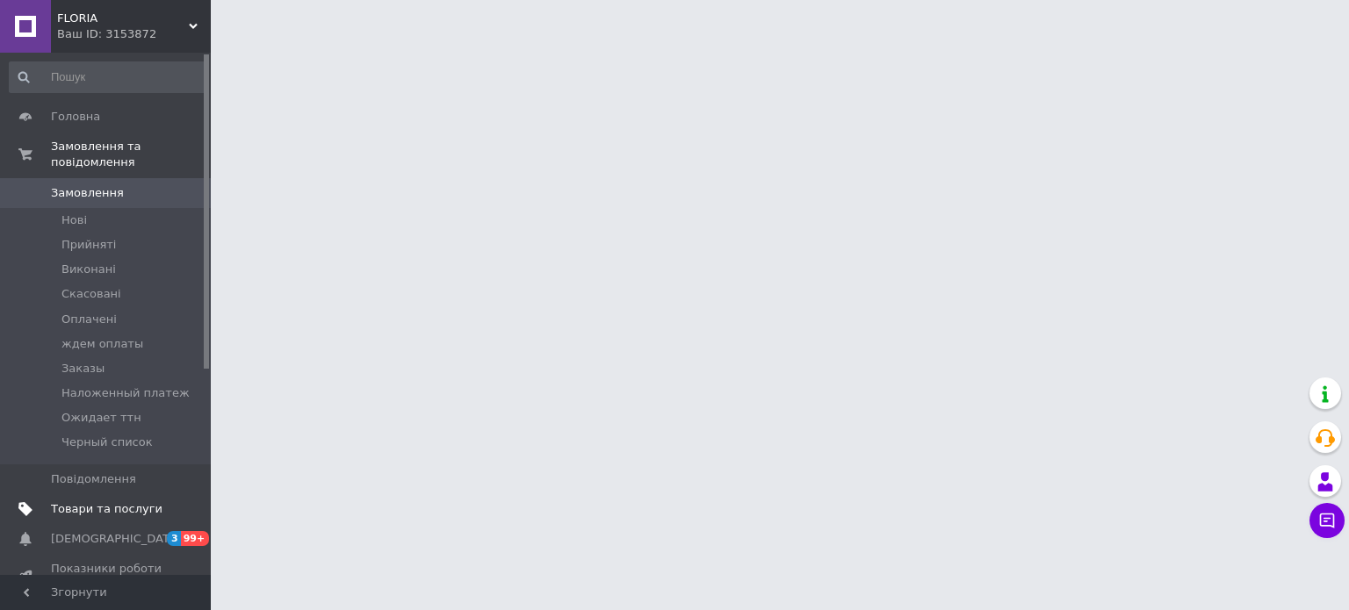
click at [98, 501] on span "Товари та послуги" at bounding box center [107, 509] width 112 height 16
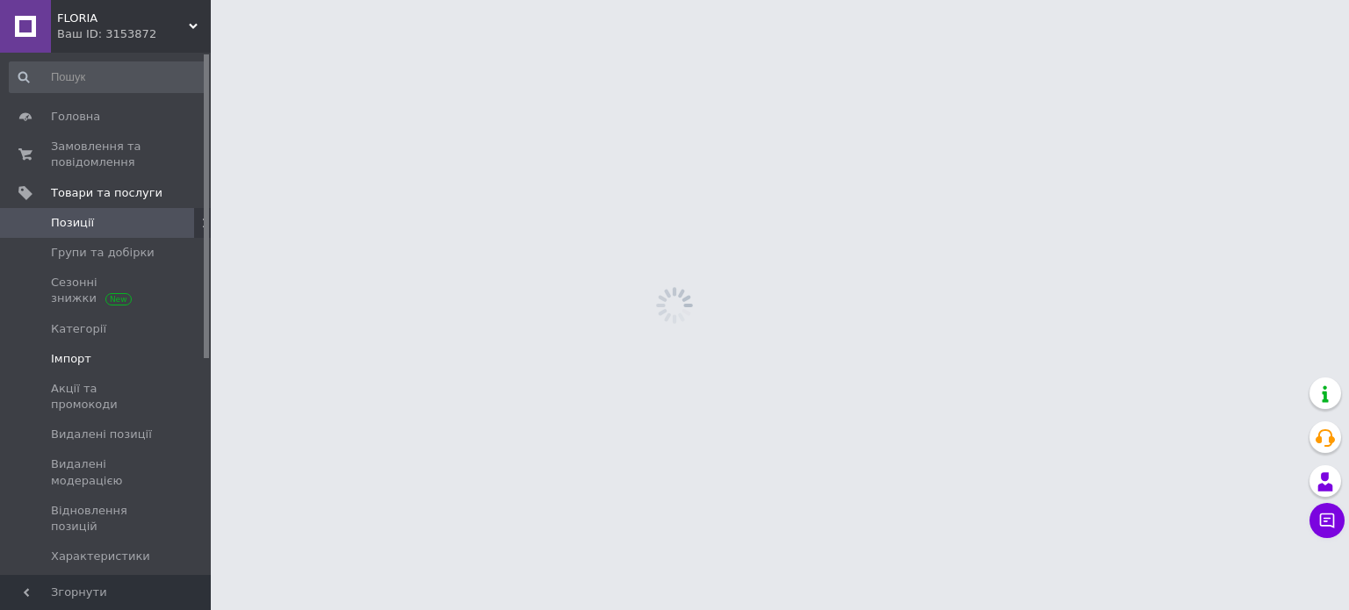
click at [70, 364] on span "Імпорт" at bounding box center [71, 359] width 40 height 16
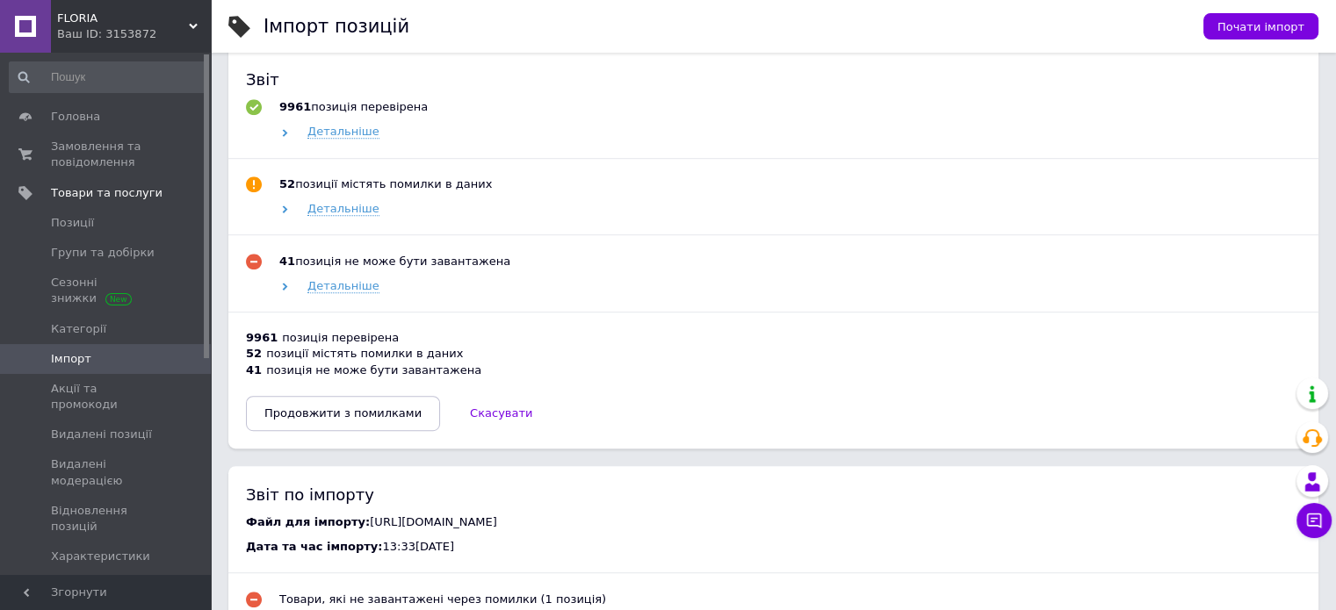
scroll to position [966, 0]
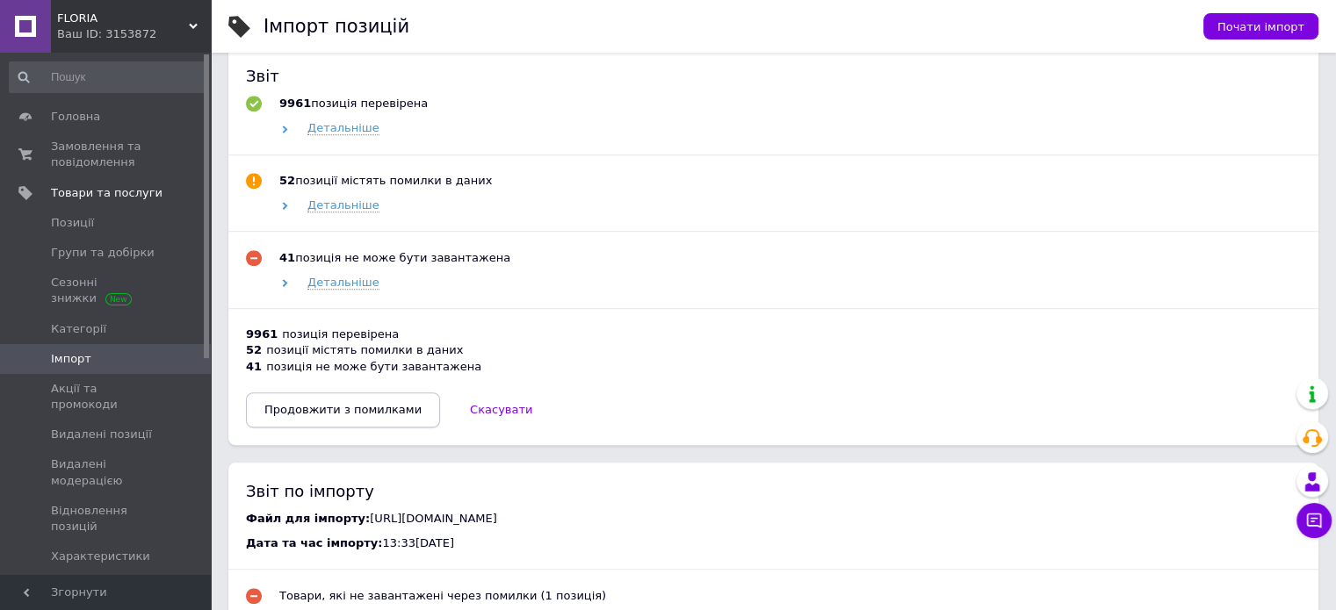
click at [339, 428] on button "Продовжити з помилками" at bounding box center [343, 409] width 194 height 35
click at [135, 30] on div "Ваш ID: 3153872" at bounding box center [134, 34] width 154 height 16
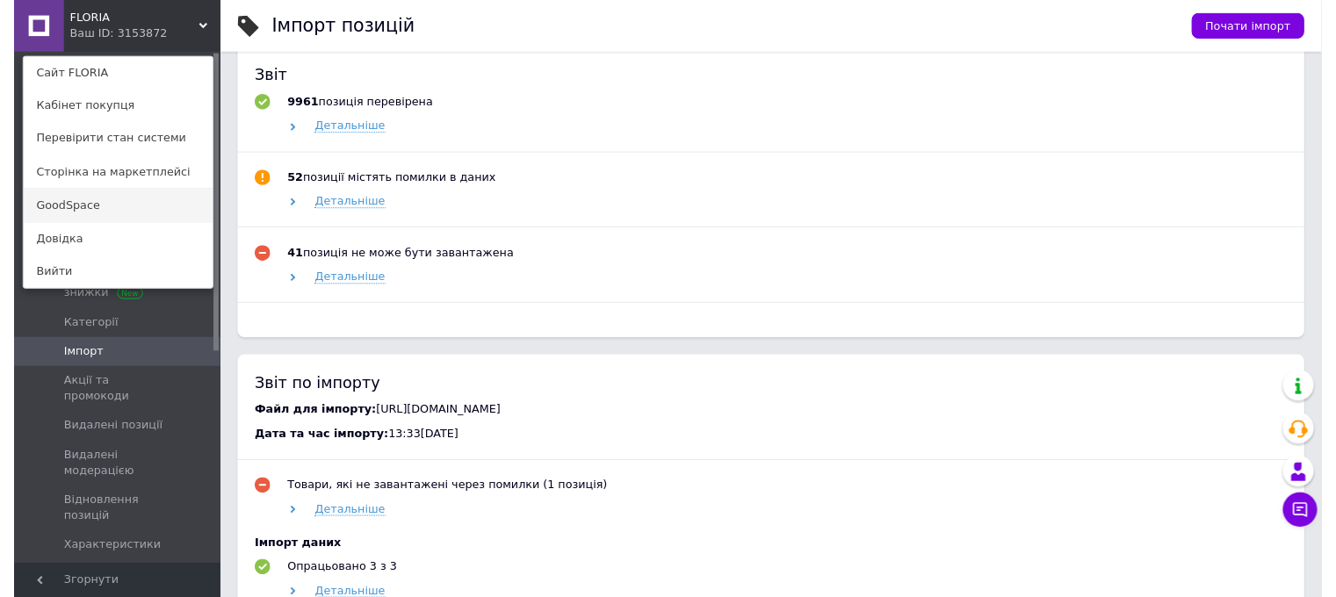
scroll to position [478, 0]
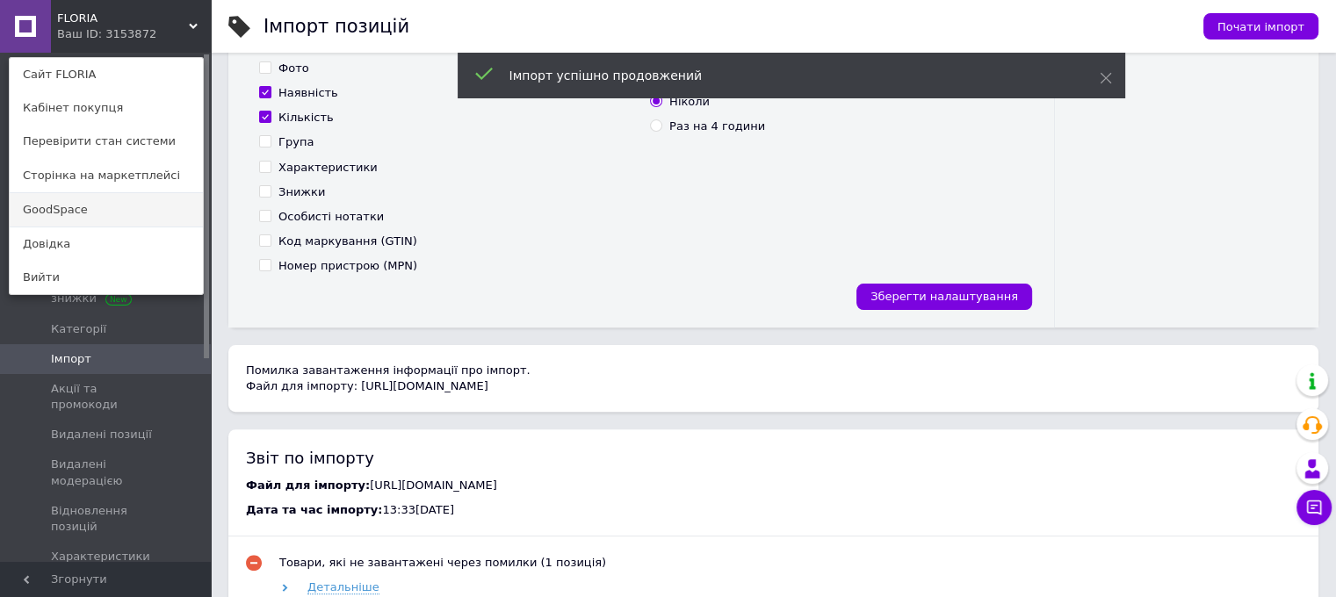
click at [126, 212] on link "GoodSpace" at bounding box center [106, 209] width 193 height 33
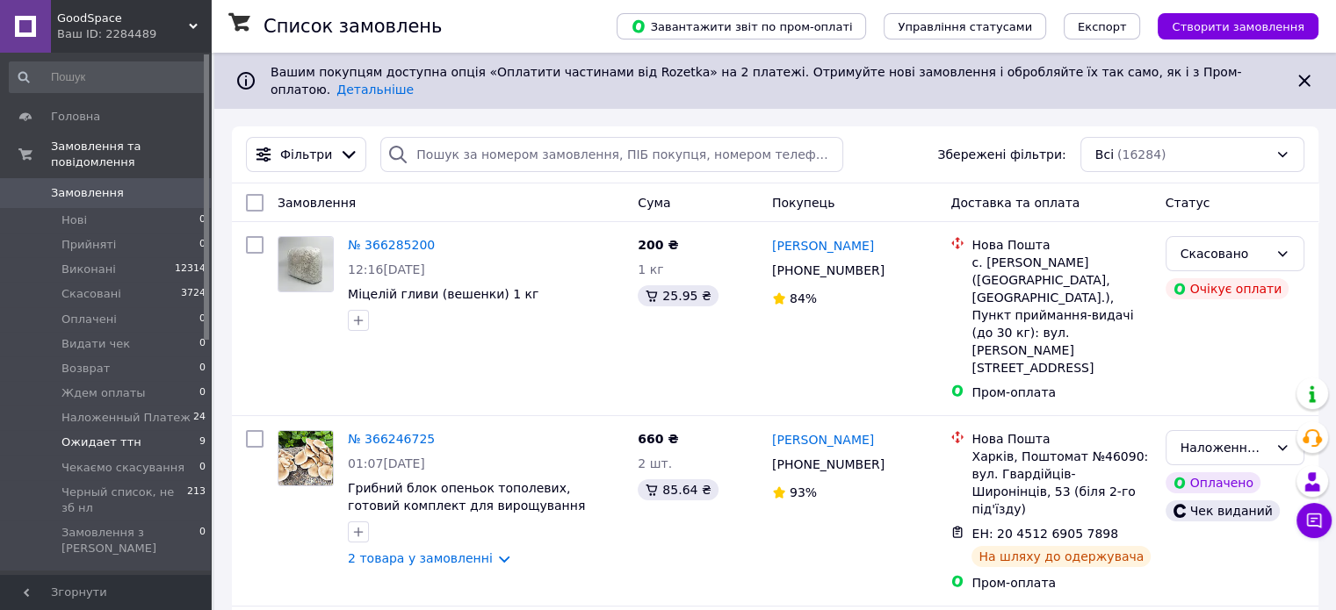
click at [137, 430] on li "Ожидает ттн 9" at bounding box center [108, 442] width 216 height 25
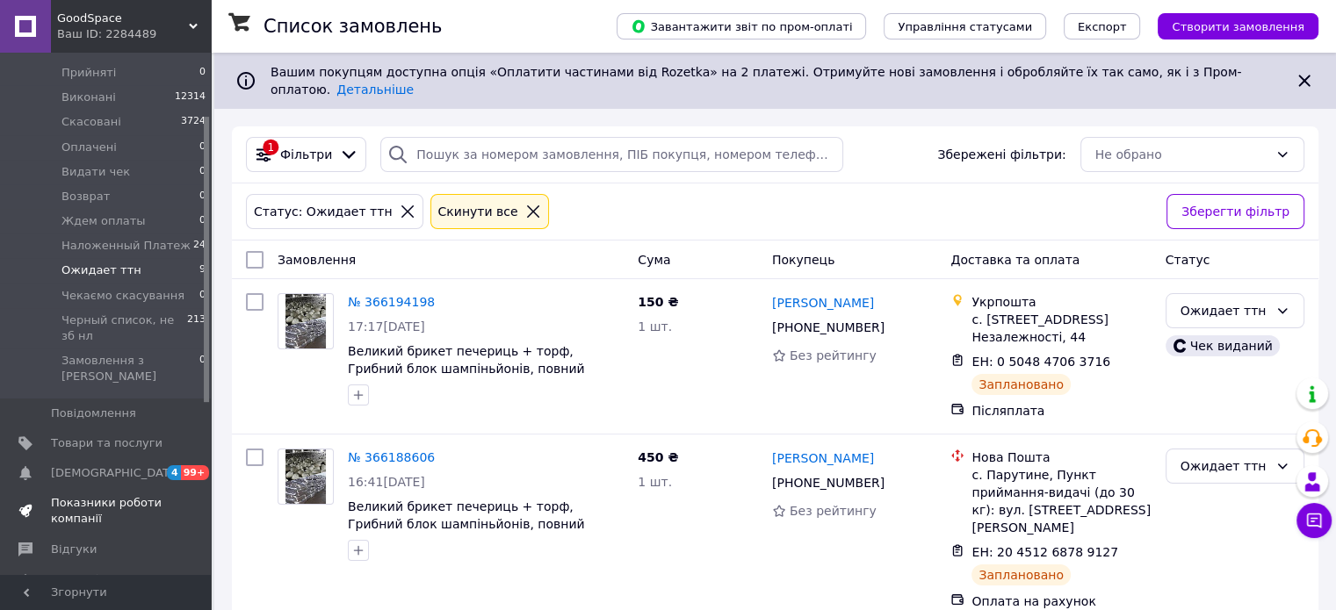
scroll to position [176, 0]
click at [102, 432] on span "Товари та послуги" at bounding box center [107, 440] width 112 height 16
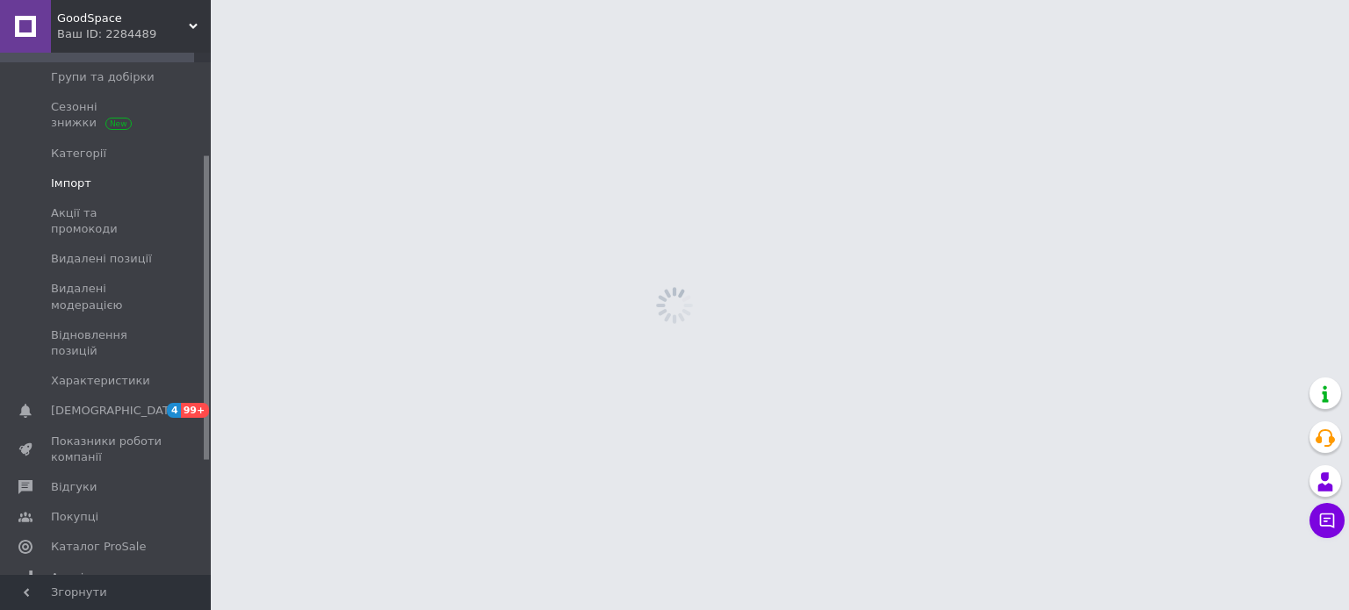
click at [77, 186] on span "Імпорт" at bounding box center [71, 184] width 40 height 16
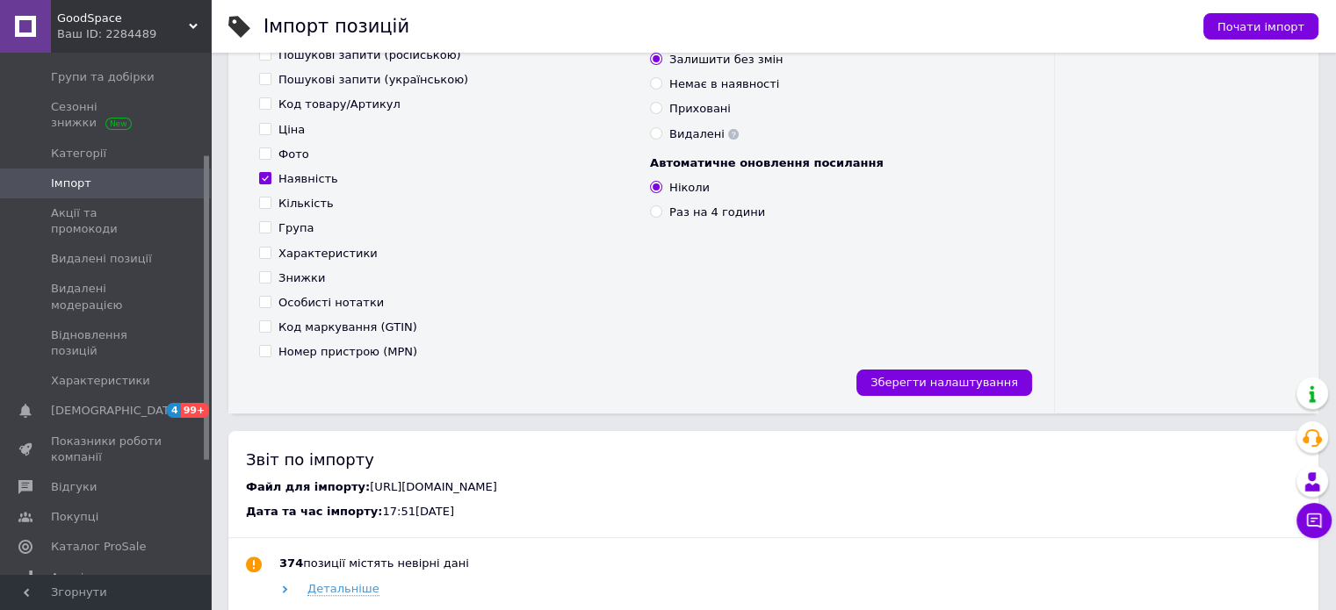
scroll to position [527, 0]
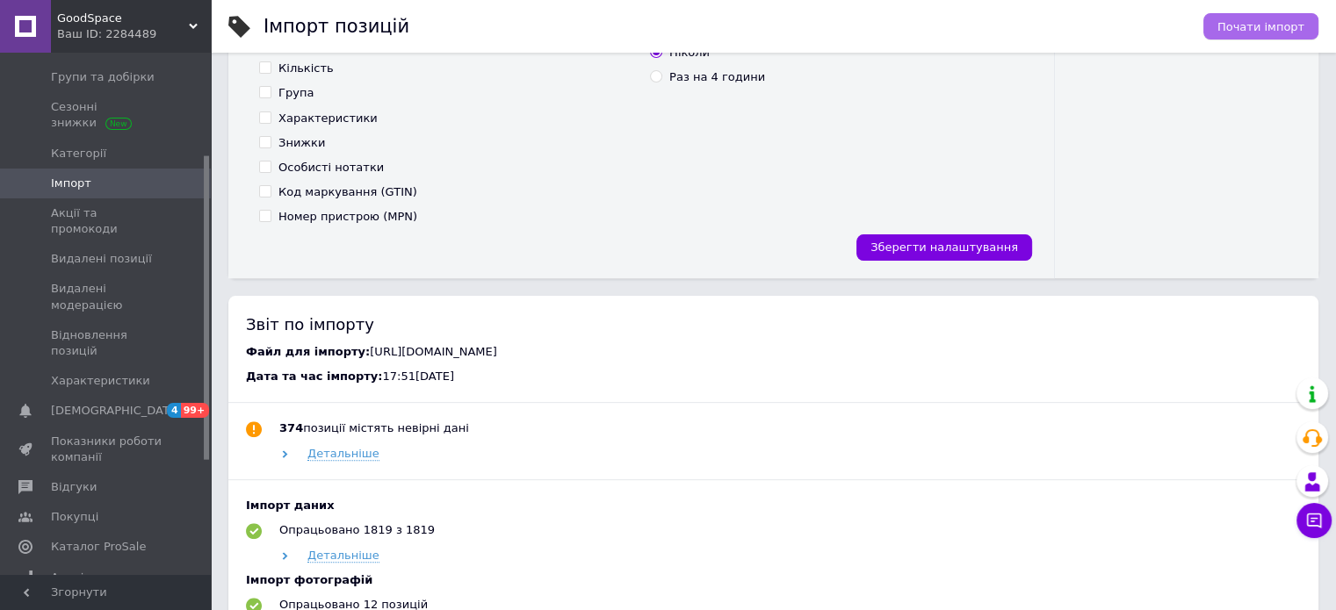
click at [1234, 21] on span "Почати імпорт" at bounding box center [1260, 26] width 87 height 13
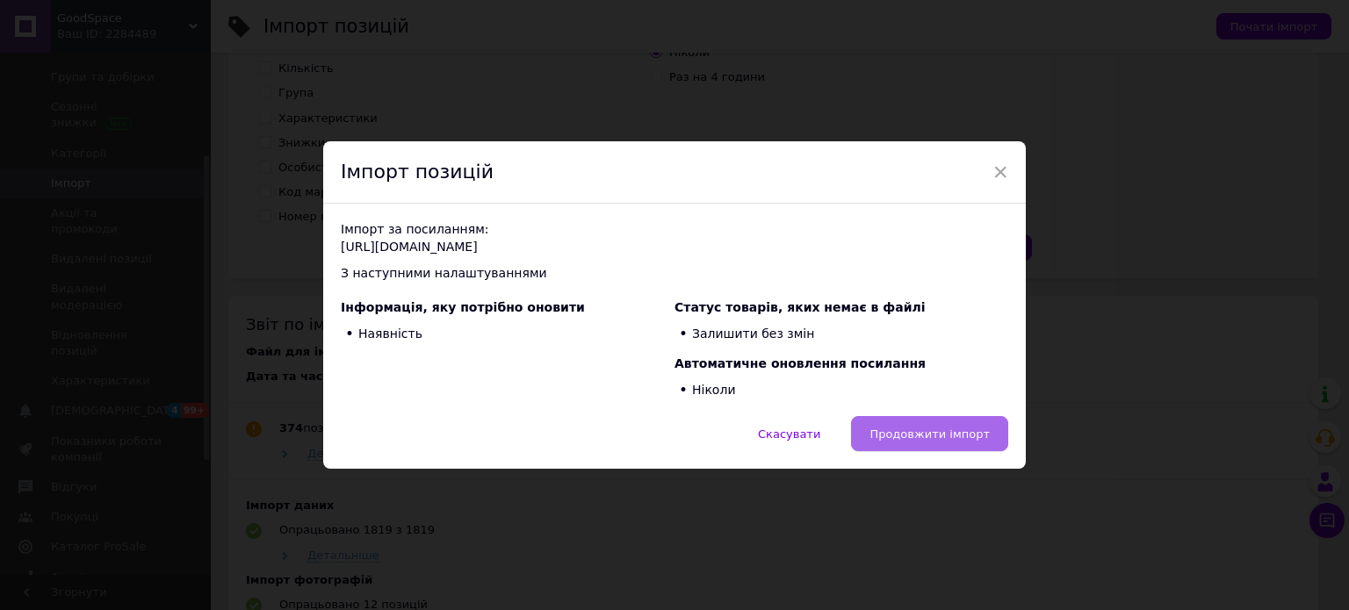
click at [960, 428] on span "Продовжити імпорт" at bounding box center [929, 434] width 120 height 13
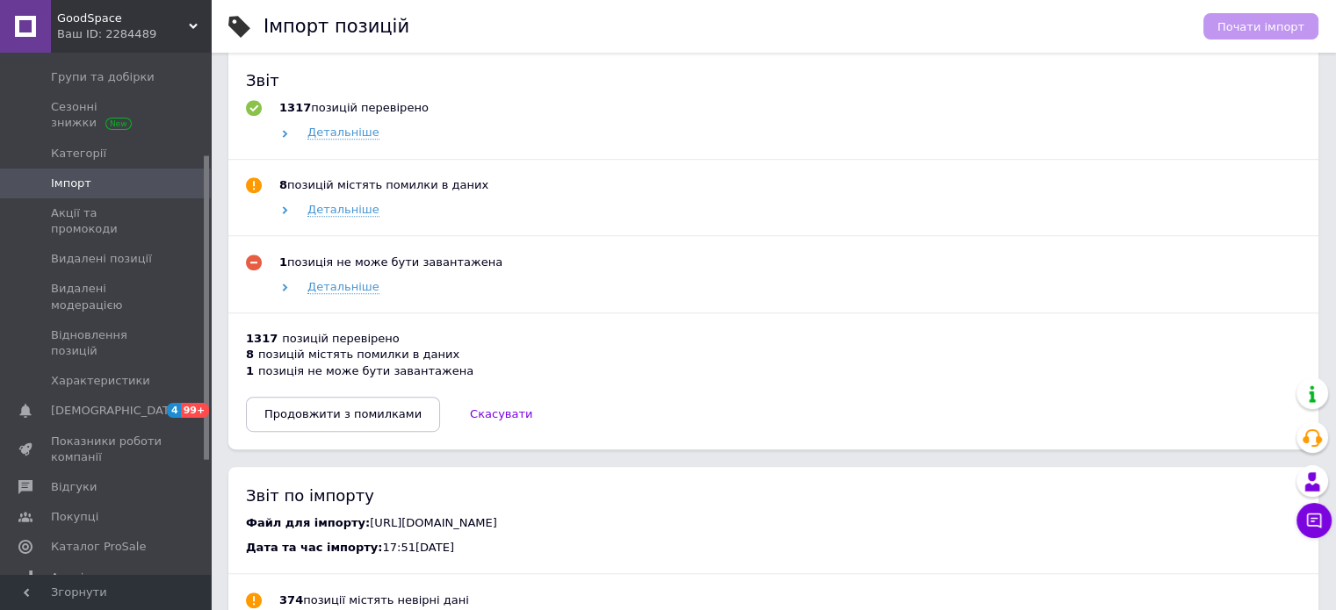
scroll to position [966, 0]
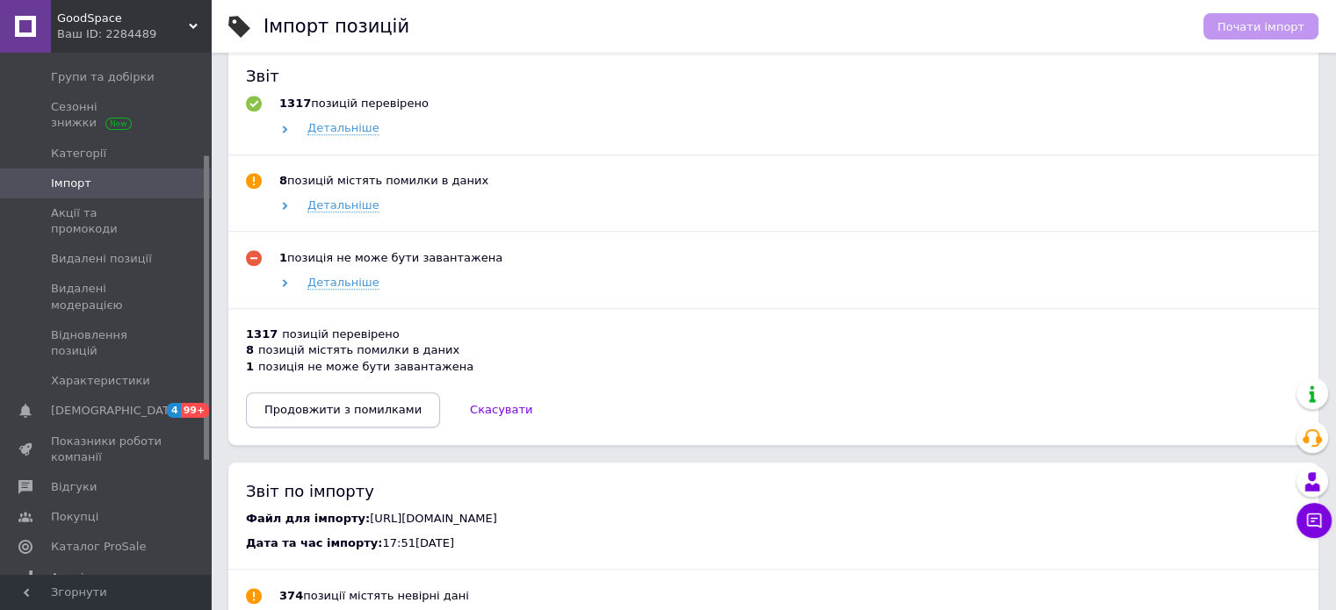
click at [309, 428] on button "Продовжити з помилками" at bounding box center [343, 409] width 194 height 35
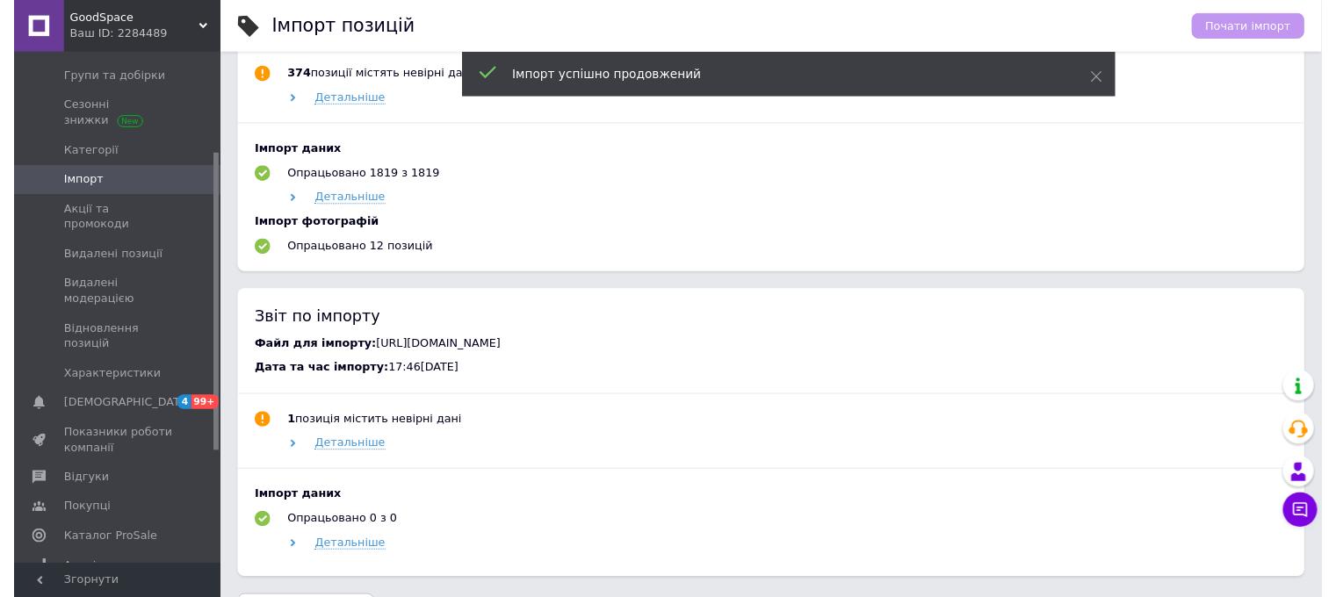
scroll to position [525, 0]
